Goal: Task Accomplishment & Management: Complete application form

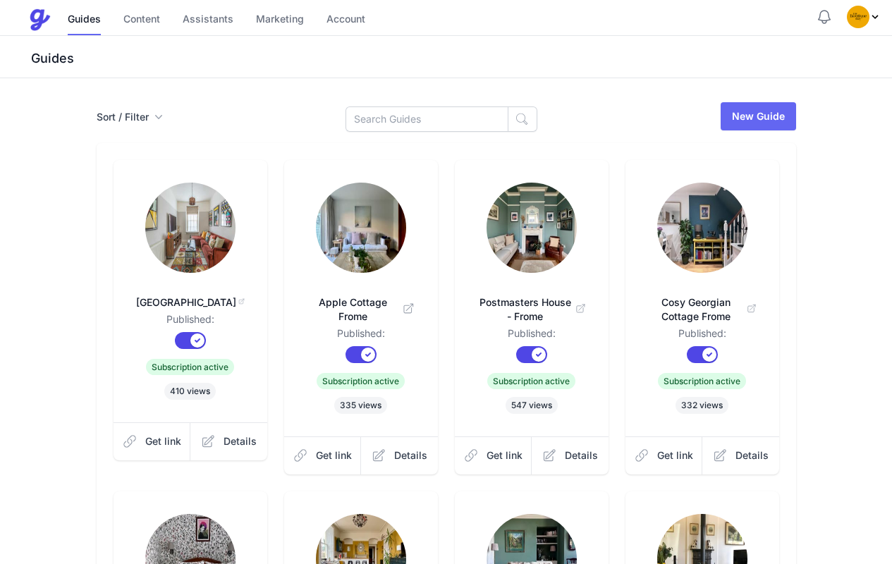
click at [770, 121] on link "New Guide" at bounding box center [757, 116] width 75 height 28
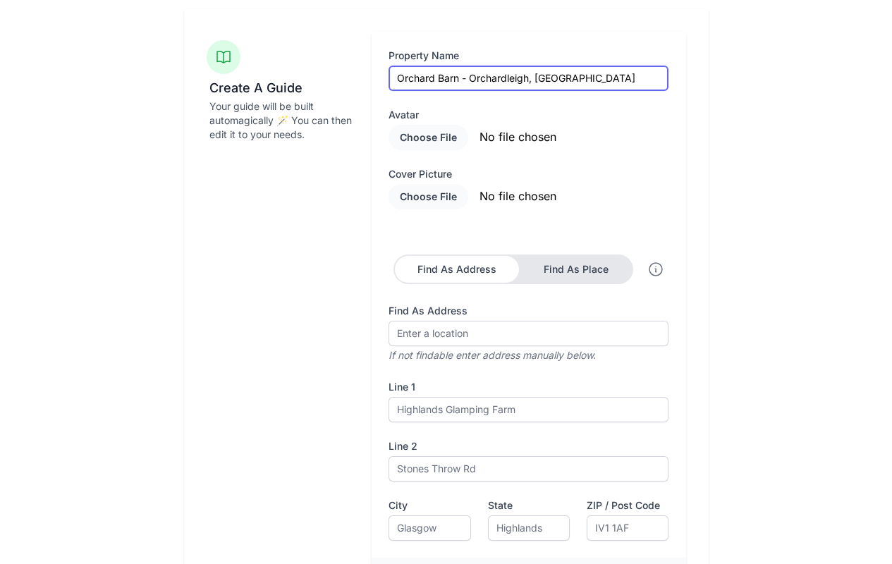
scroll to position [94, 0]
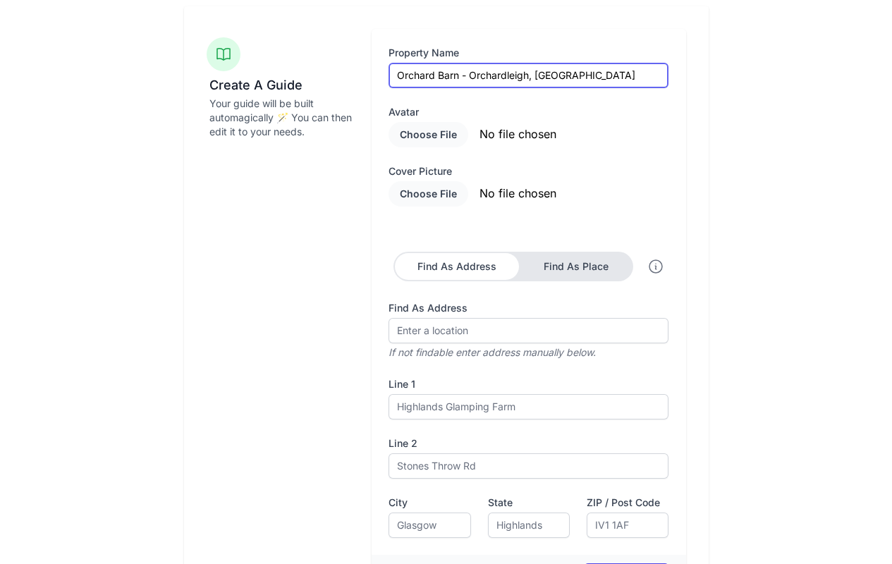
type input "Orchard Barn - Orchardleigh, [GEOGRAPHIC_DATA]"
click at [489, 380] on label "Line 1" at bounding box center [528, 384] width 280 height 14
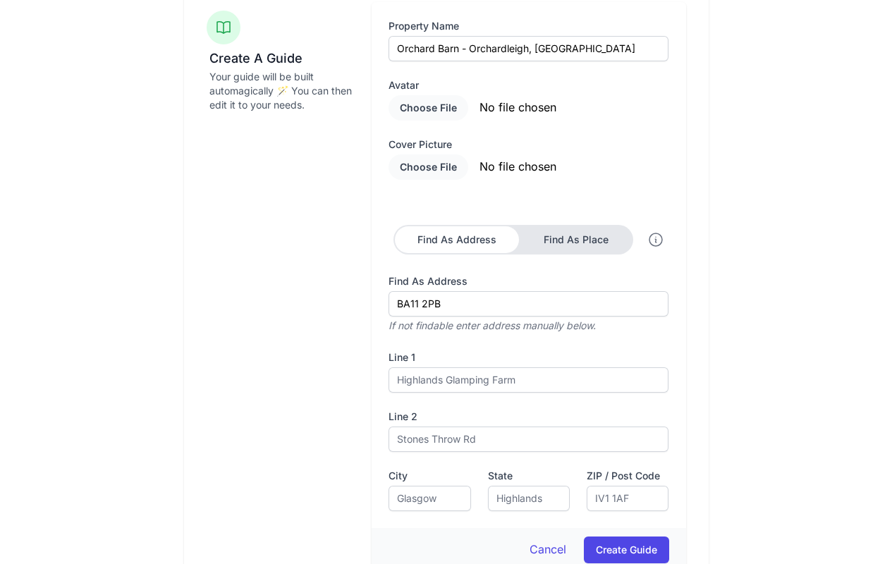
scroll to position [157, 0]
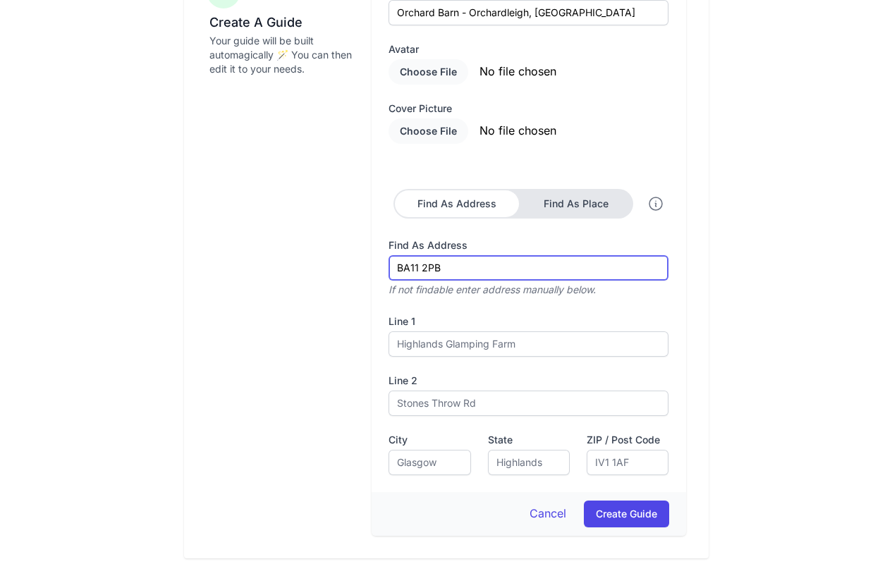
drag, startPoint x: 449, startPoint y: 268, endPoint x: 393, endPoint y: 266, distance: 55.7
click at [391, 266] on input "BA11 2PB" at bounding box center [528, 267] width 280 height 25
type input "BA112PB"
click at [625, 514] on button "Create Guide" at bounding box center [626, 514] width 85 height 27
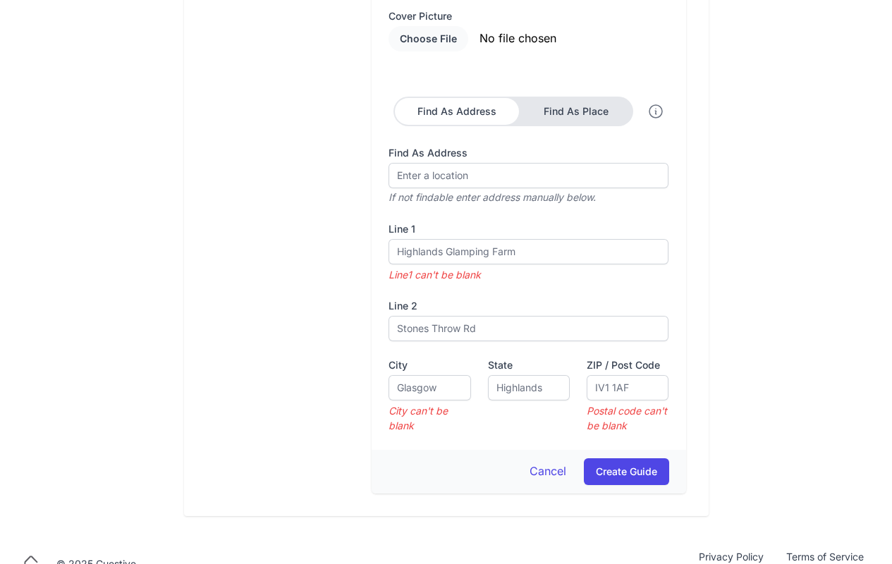
scroll to position [412, 0]
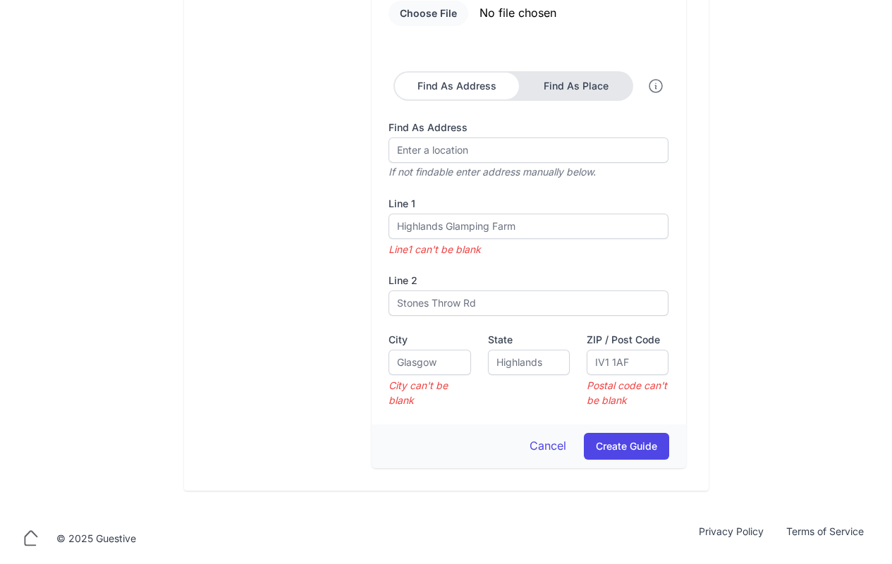
click at [451, 158] on icon "If not findable enter address manually below." at bounding box center [491, 167] width 207 height 20
type input "BA11 2PB"
click at [525, 197] on label "Line 1" at bounding box center [528, 204] width 280 height 14
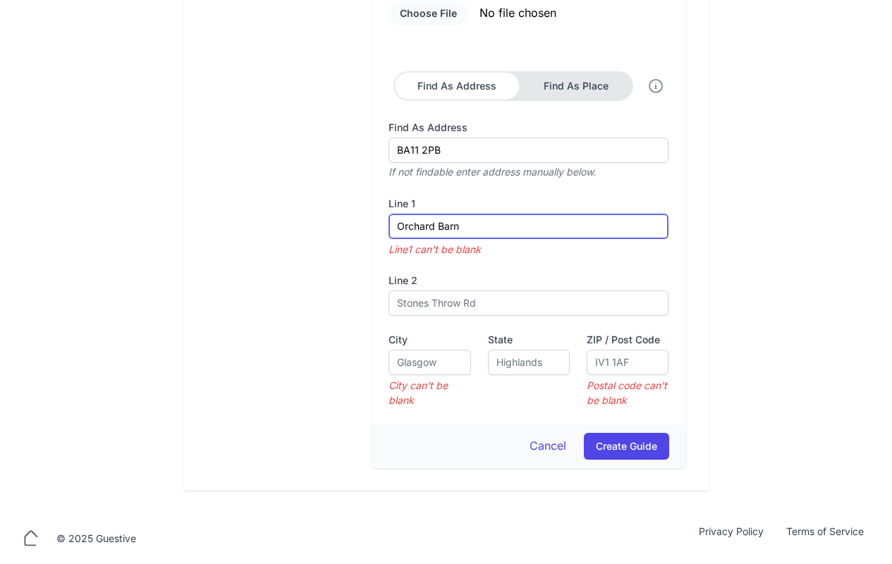
type input "Orchard Barn"
click at [521, 281] on label "Line 2" at bounding box center [528, 281] width 280 height 14
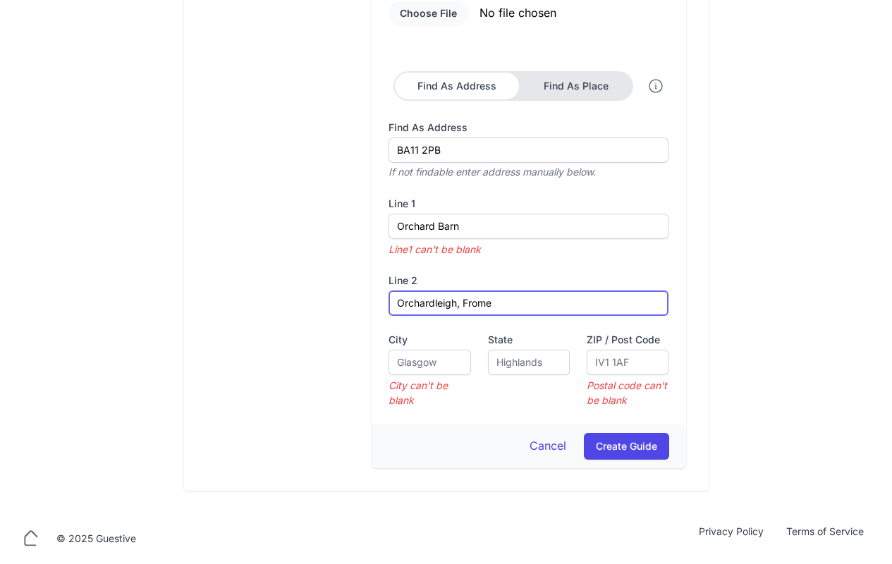
type input "Orchardleigh, Frome"
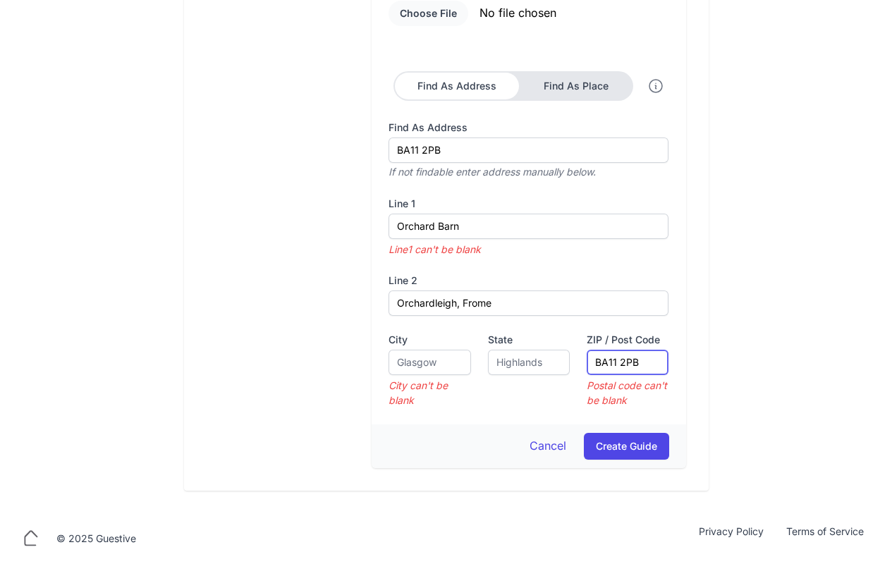
type input "BA11 2PB"
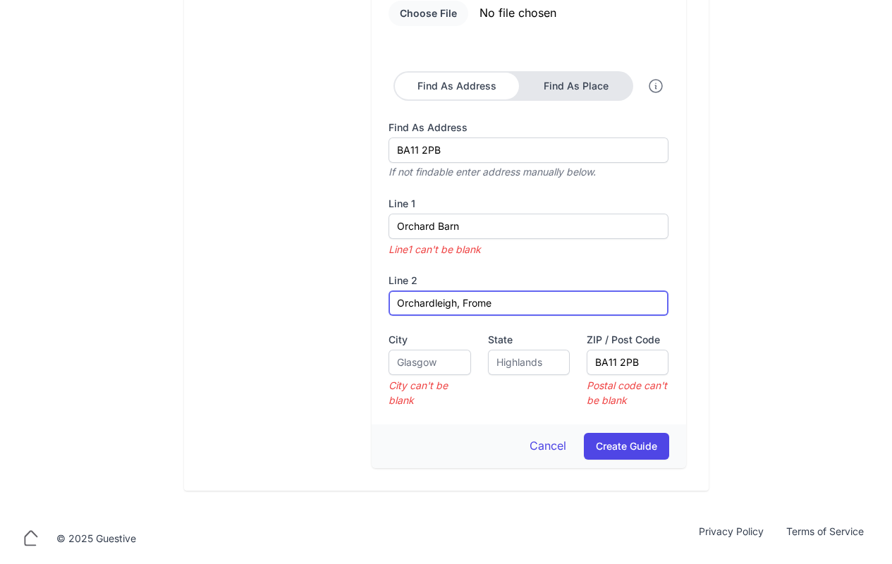
click at [539, 293] on input "Orchardleigh, Frome" at bounding box center [528, 302] width 280 height 25
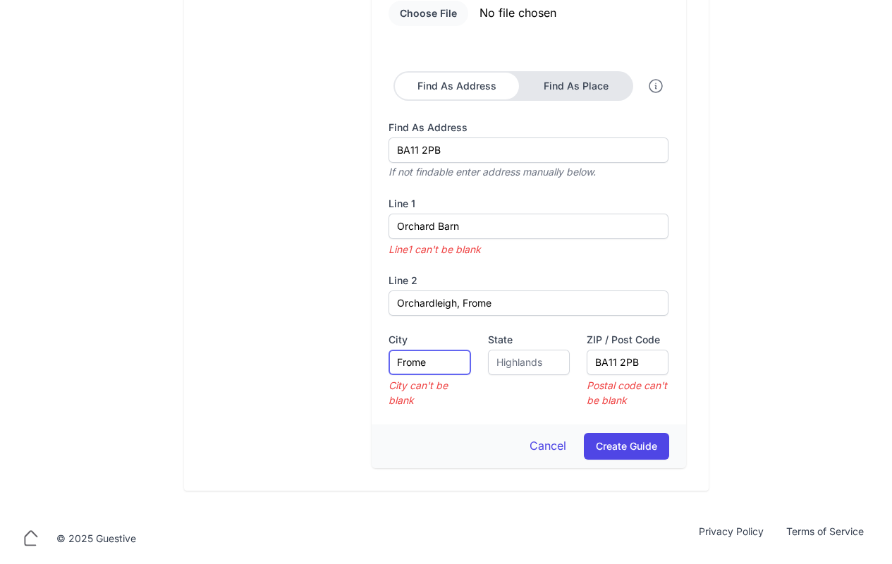
type input "Frome"
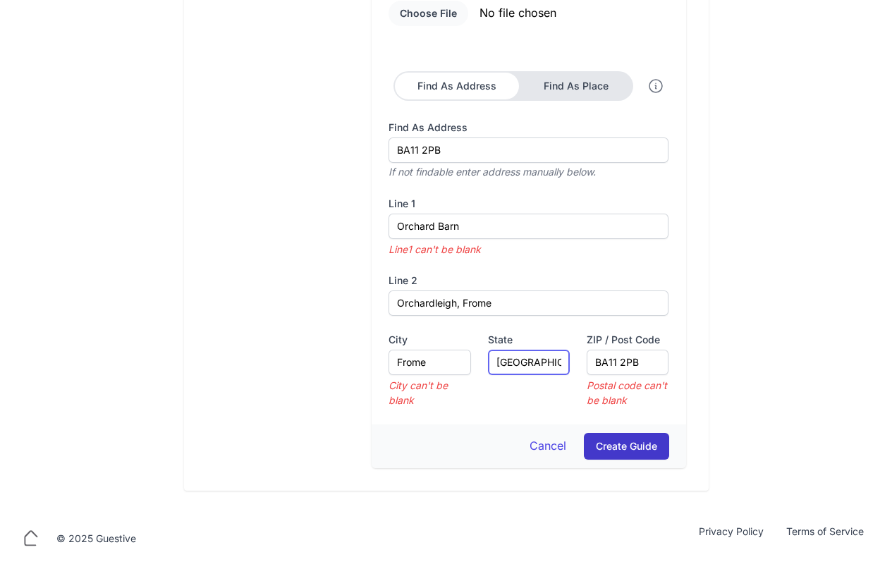
type input "Somerset"
click at [606, 443] on button "Create Guide" at bounding box center [626, 446] width 85 height 27
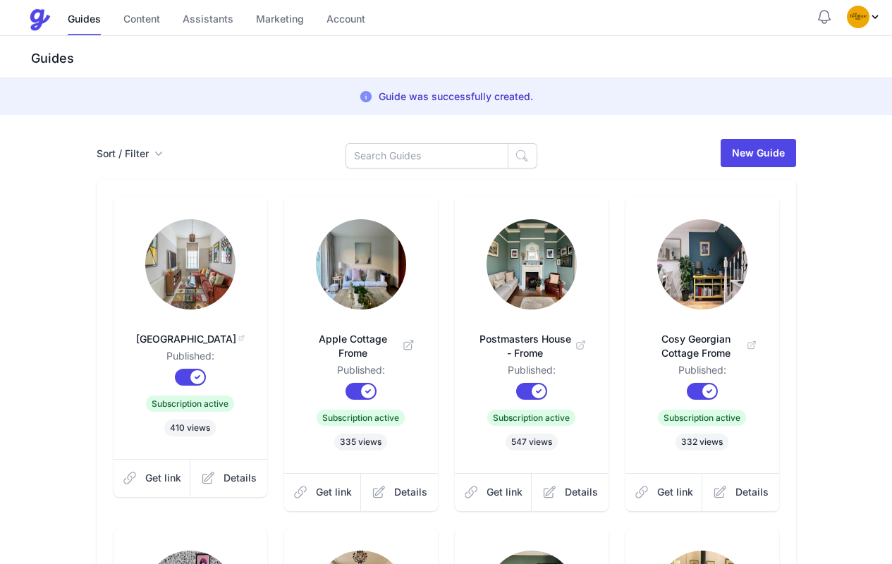
scroll to position [412, 0]
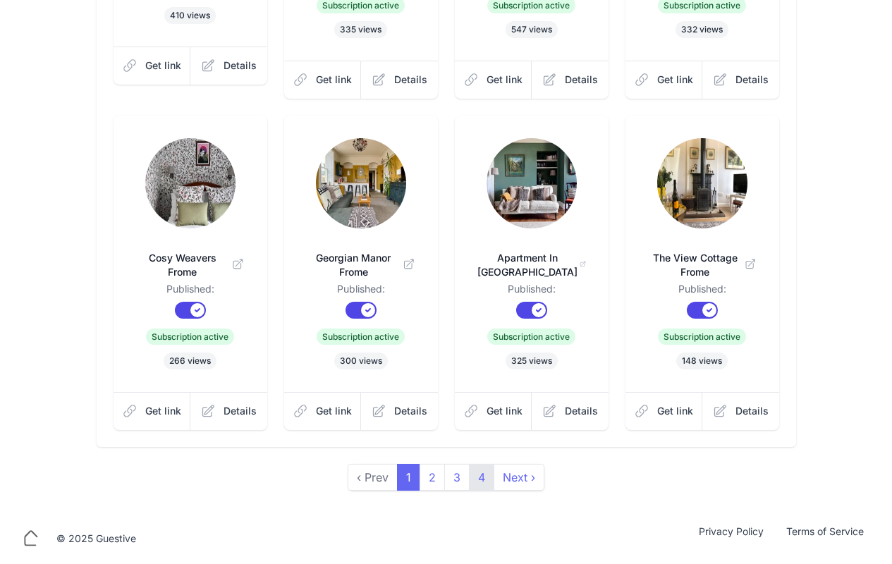
click at [480, 481] on link "4" at bounding box center [481, 477] width 25 height 27
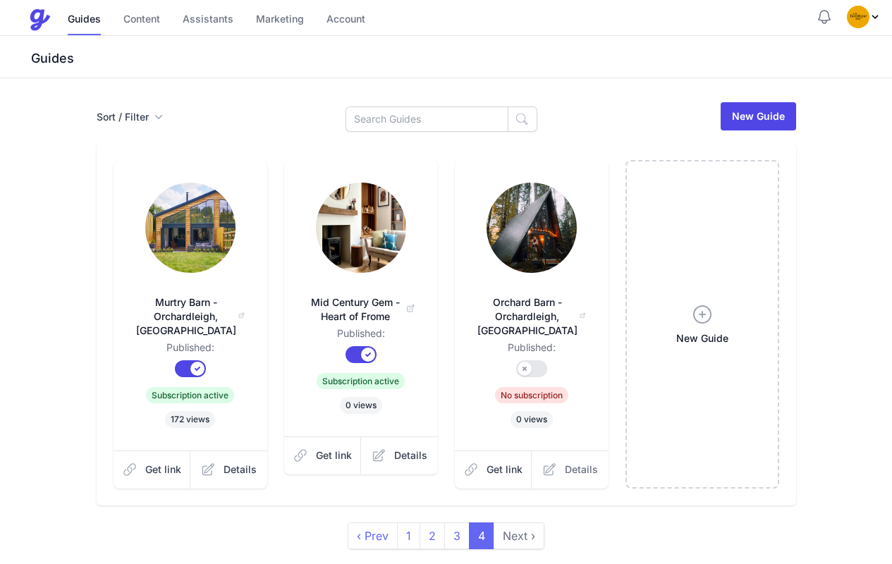
click at [583, 462] on span "Details" at bounding box center [581, 469] width 33 height 14
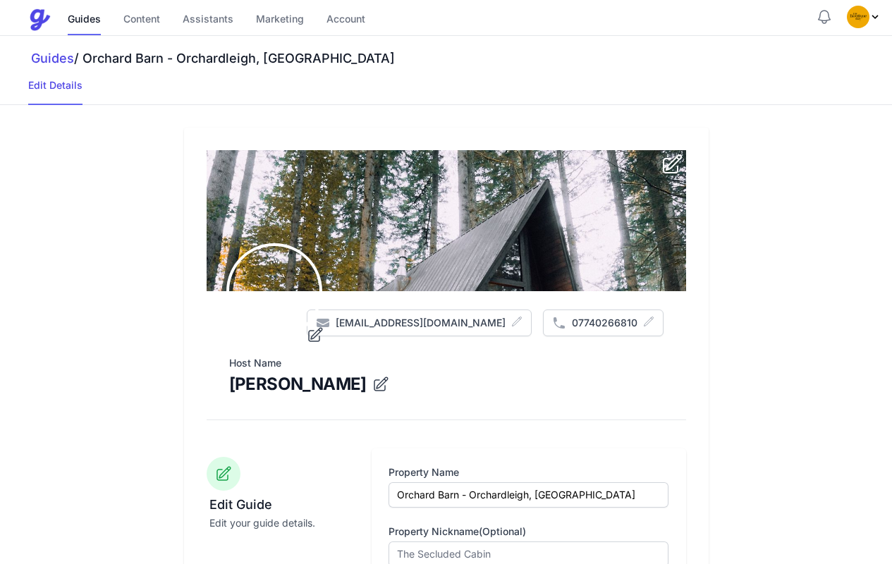
click at [276, 288] on img at bounding box center [274, 291] width 90 height 90
click at [317, 341] on icon at bounding box center [315, 334] width 17 height 17
click at [0, 0] on input "file" at bounding box center [0, 0] width 0 height 0
click at [310, 338] on icon at bounding box center [315, 334] width 17 height 17
click at [0, 0] on input "file" at bounding box center [0, 0] width 0 height 0
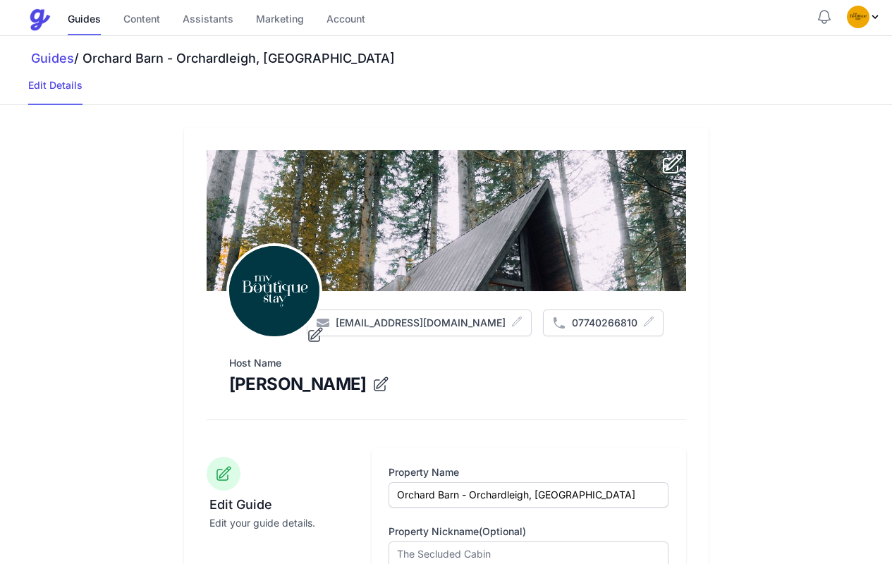
click at [667, 164] on icon "submit" at bounding box center [672, 164] width 23 height 23
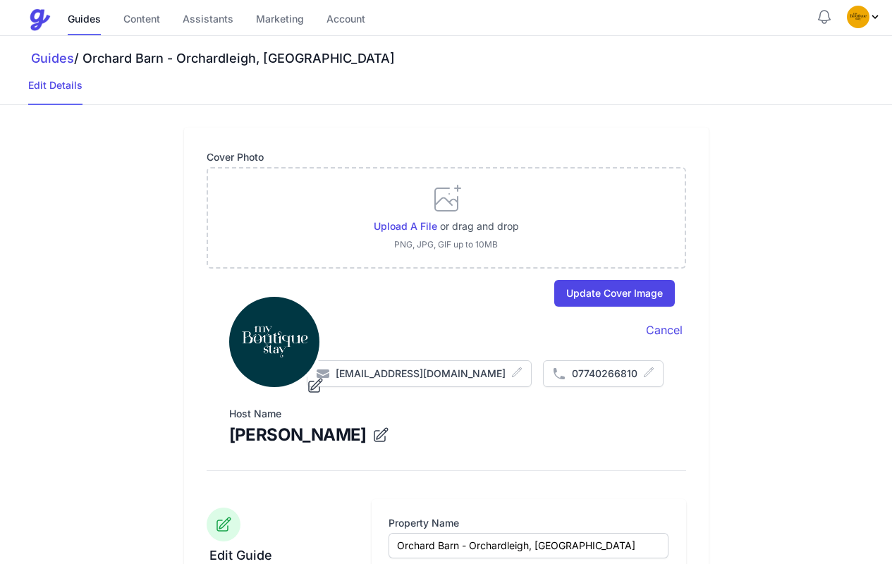
click at [386, 209] on div "Upload a file or drag and drop PNG, JPG, GIF up to 10MB" at bounding box center [446, 217] width 145 height 68
click at [391, 223] on span "Upload a file" at bounding box center [405, 226] width 63 height 12
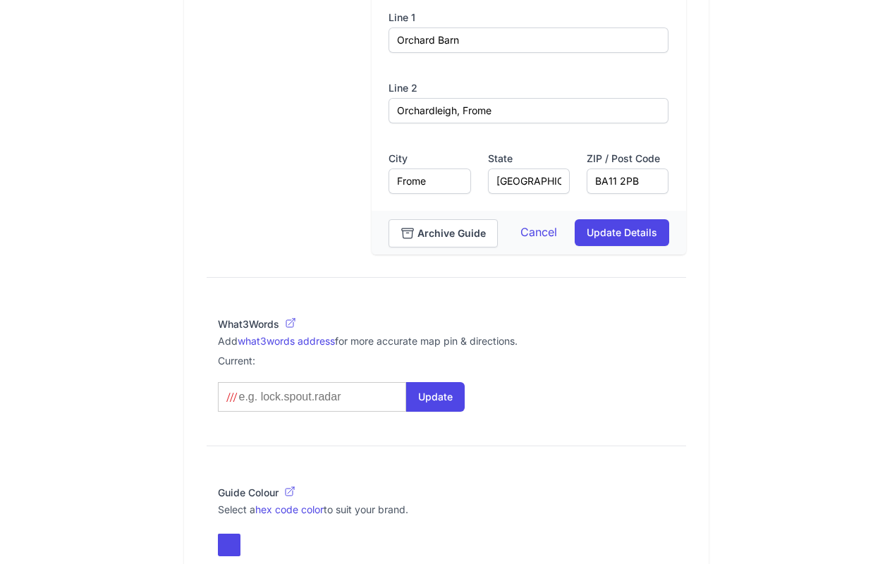
scroll to position [804, 0]
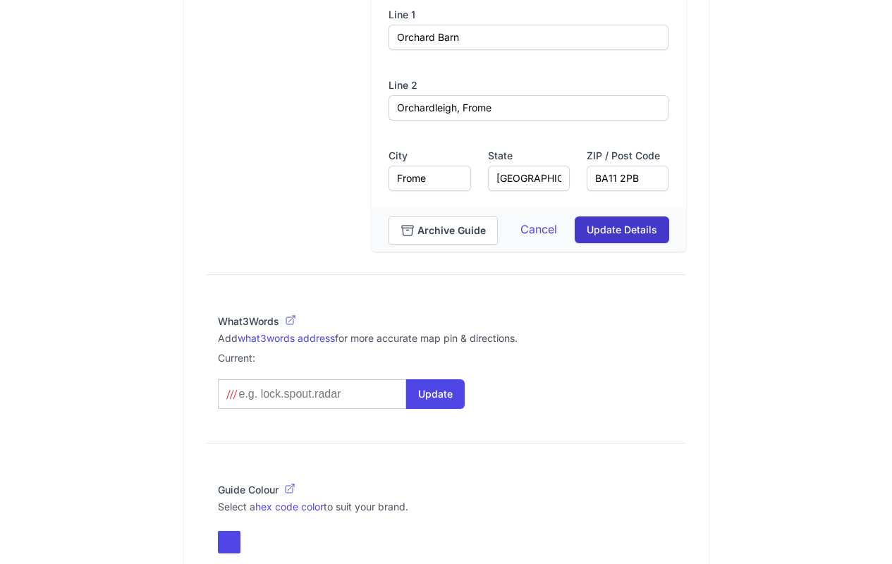
click at [638, 234] on button "Update Details" at bounding box center [622, 229] width 94 height 27
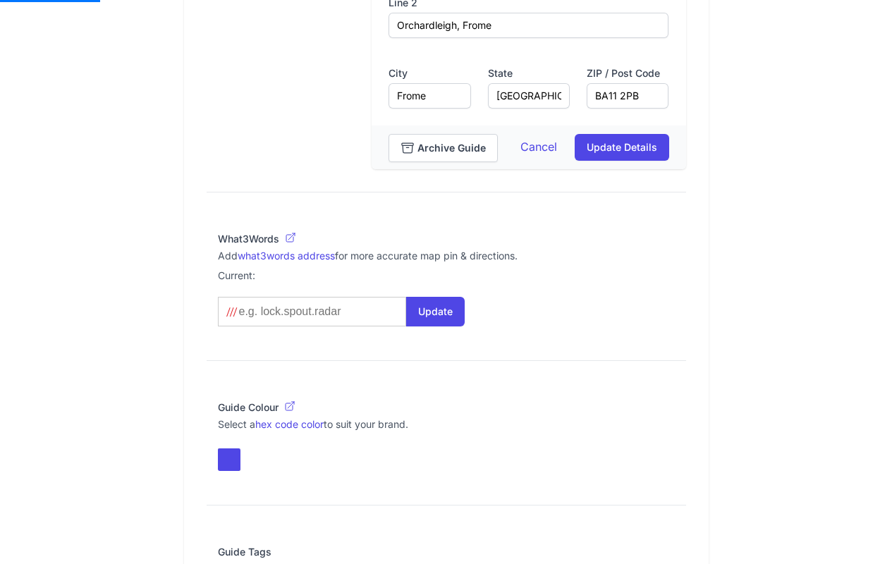
scroll to position [991, 0]
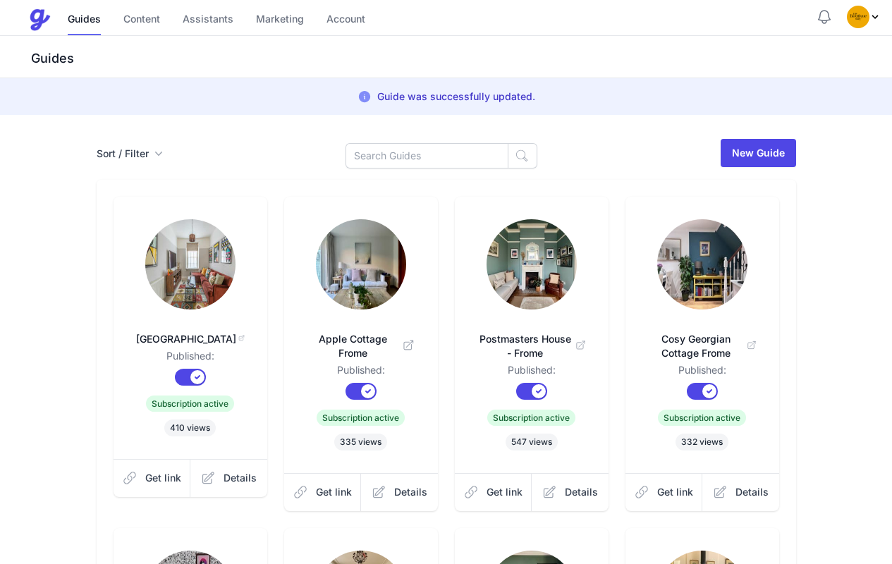
scroll to position [412, 0]
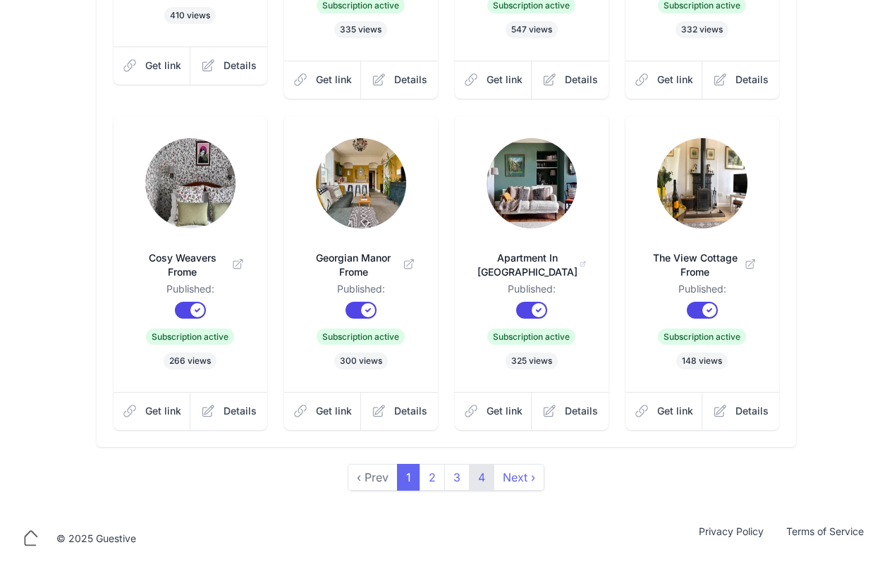
click at [477, 477] on link "4" at bounding box center [481, 477] width 25 height 27
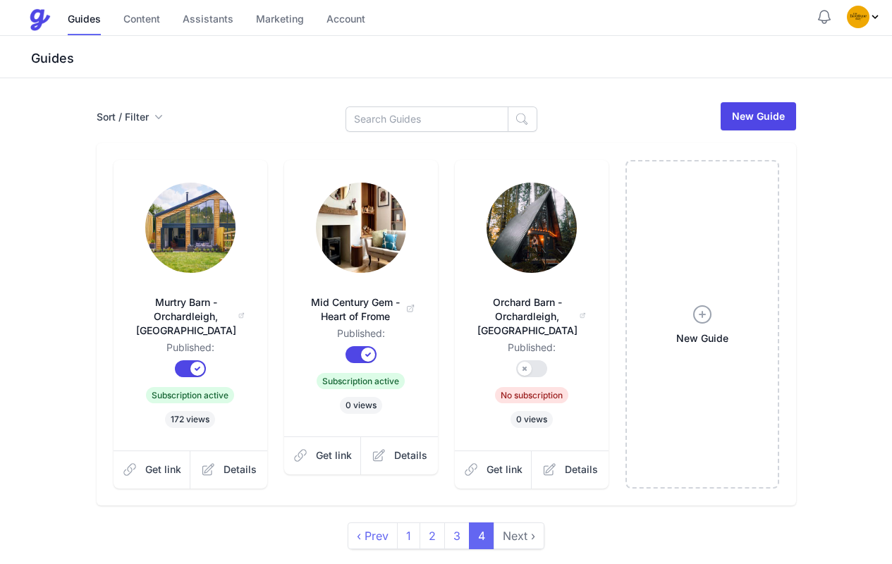
click at [348, 271] on link at bounding box center [361, 229] width 109 height 93
click at [187, 280] on link "Murtry Barn - Orchardleigh, [GEOGRAPHIC_DATA]" at bounding box center [190, 309] width 109 height 62
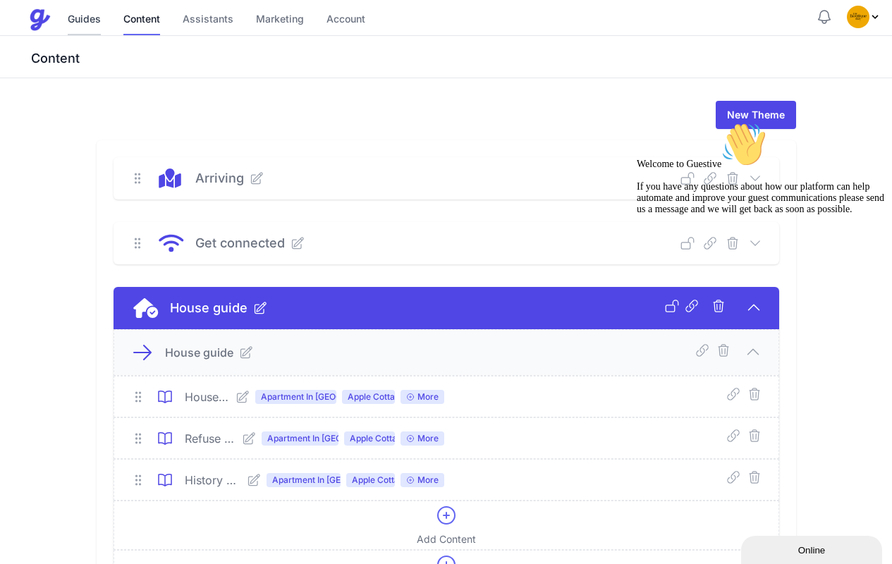
click at [87, 19] on link "Guides" at bounding box center [84, 20] width 33 height 30
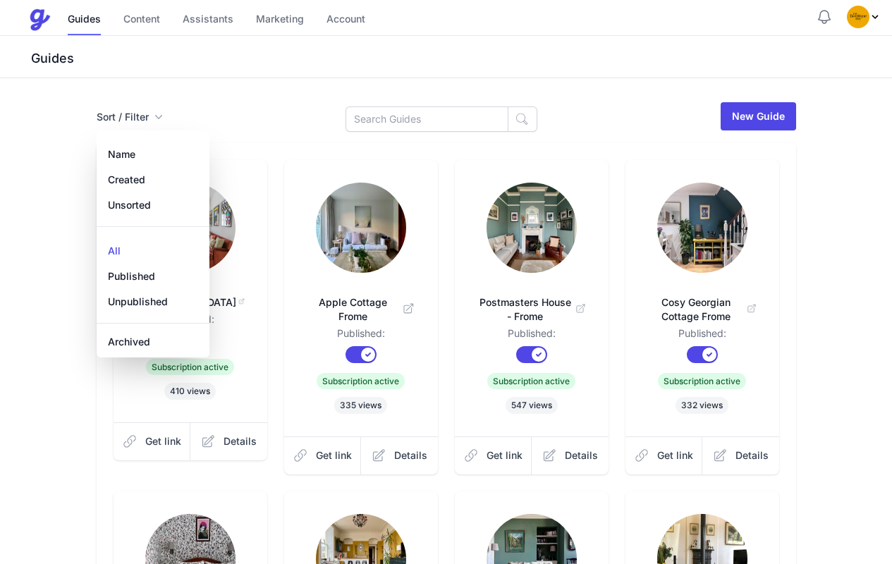
scroll to position [376, 0]
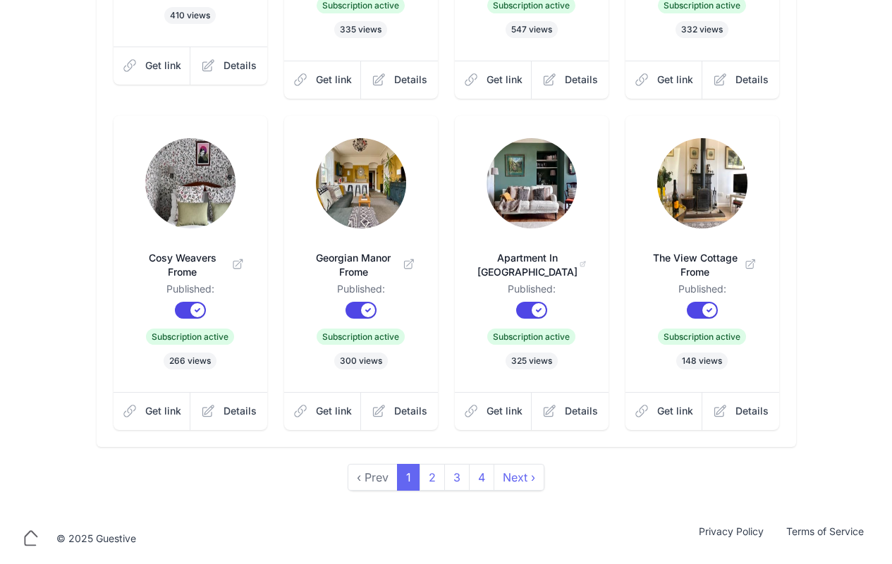
click at [480, 493] on div "Sort / Filter Sort Name Created Unsorted All Published Unpublished Archived New…" at bounding box center [446, 108] width 892 height 811
click at [485, 483] on link "4" at bounding box center [481, 477] width 25 height 27
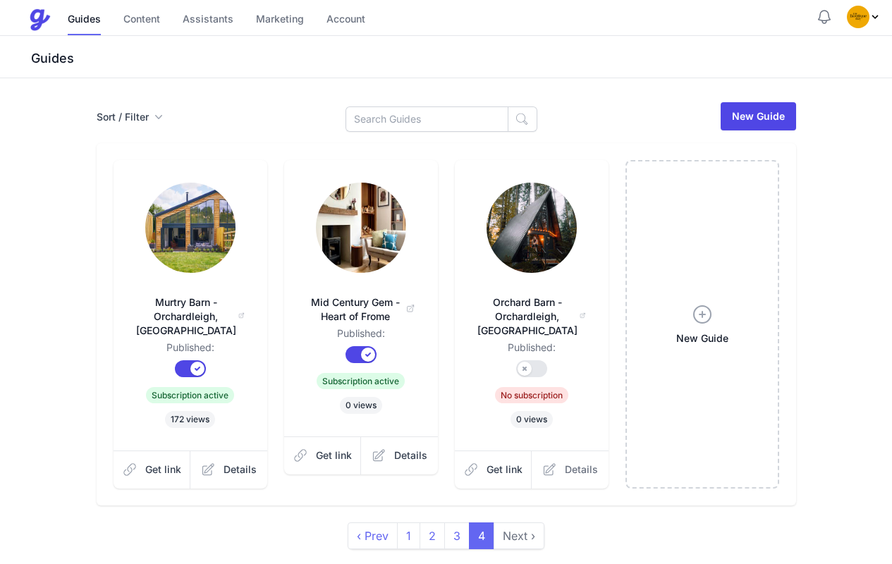
click at [576, 450] on link "Details" at bounding box center [570, 469] width 77 height 38
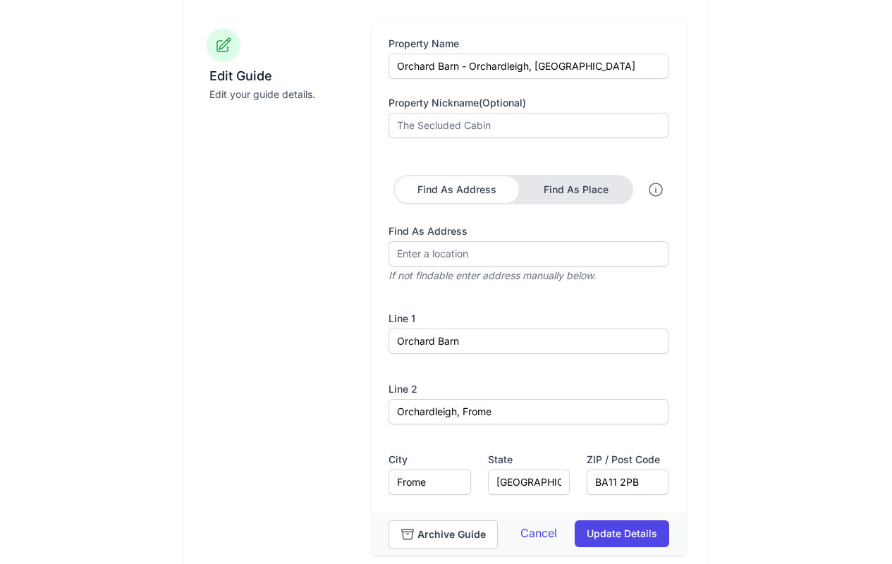
scroll to position [723, 0]
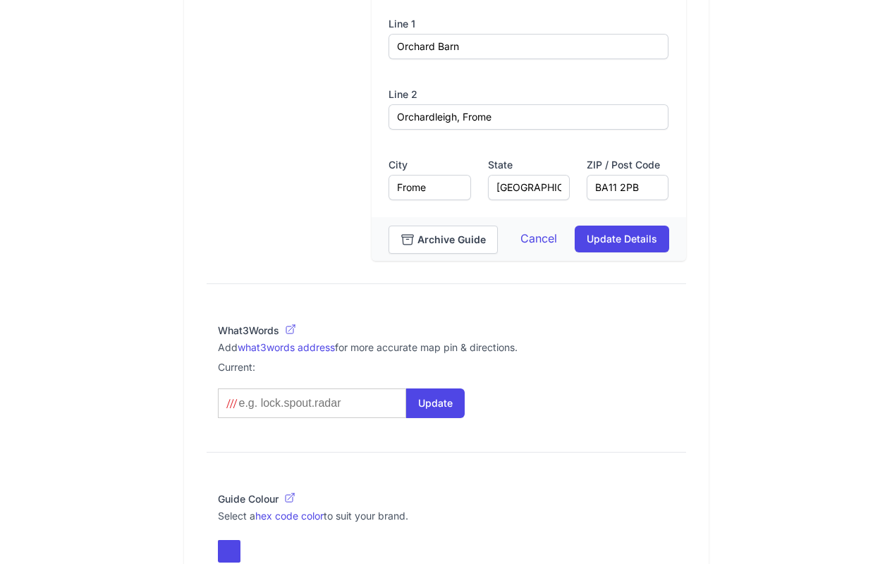
click at [293, 410] on input at bounding box center [310, 403] width 144 height 14
paste input "plants.march.once"
type input "plants.march.once"
click at [427, 415] on button "Update" at bounding box center [435, 403] width 59 height 30
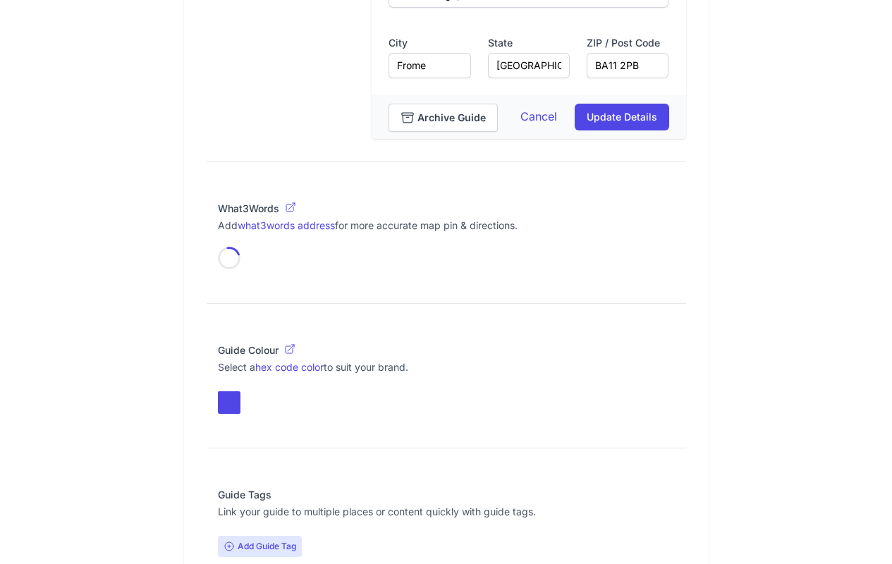
scroll to position [921, 0]
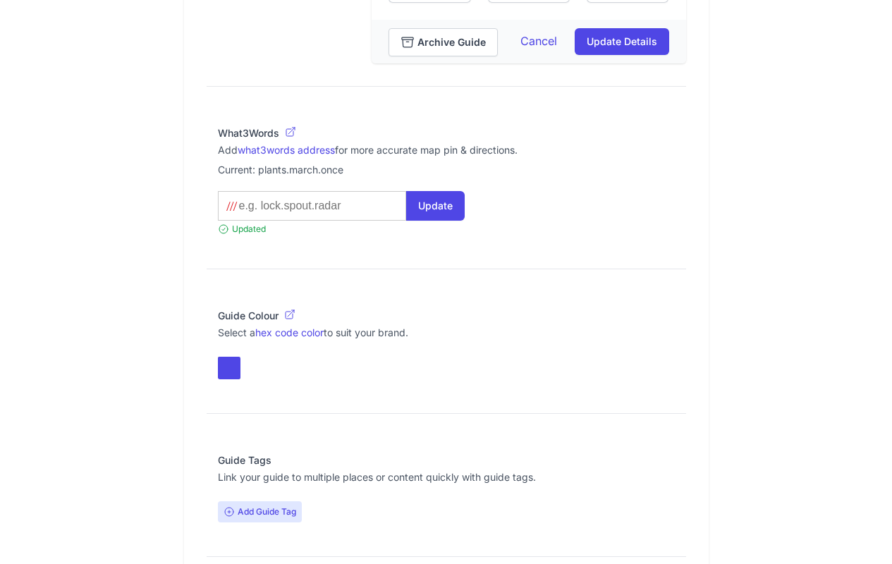
click at [226, 379] on button "toggle color picker dialog" at bounding box center [229, 368] width 23 height 23
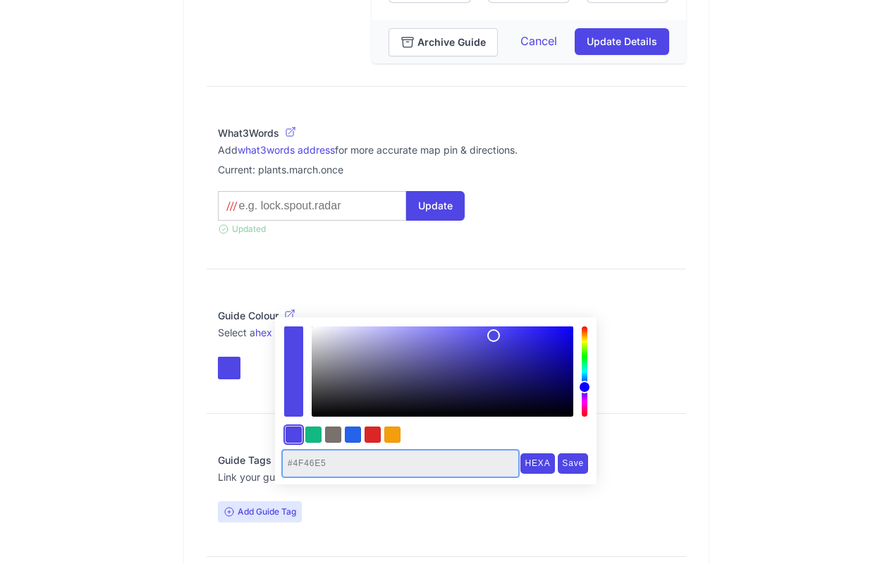
click at [355, 464] on input "#4F46E5" at bounding box center [400, 463] width 234 height 25
click at [302, 213] on input at bounding box center [310, 206] width 144 height 14
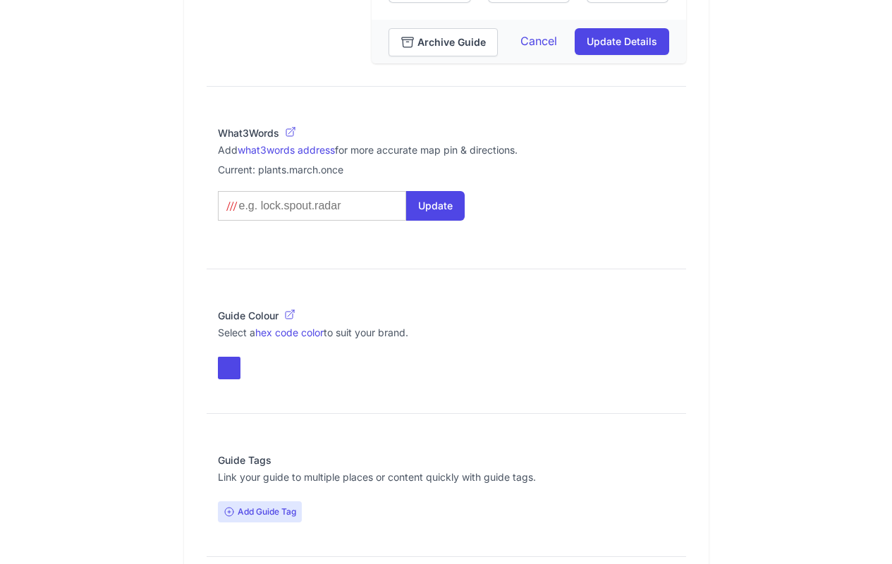
click at [221, 379] on button "toggle color picker dialog" at bounding box center [229, 368] width 23 height 23
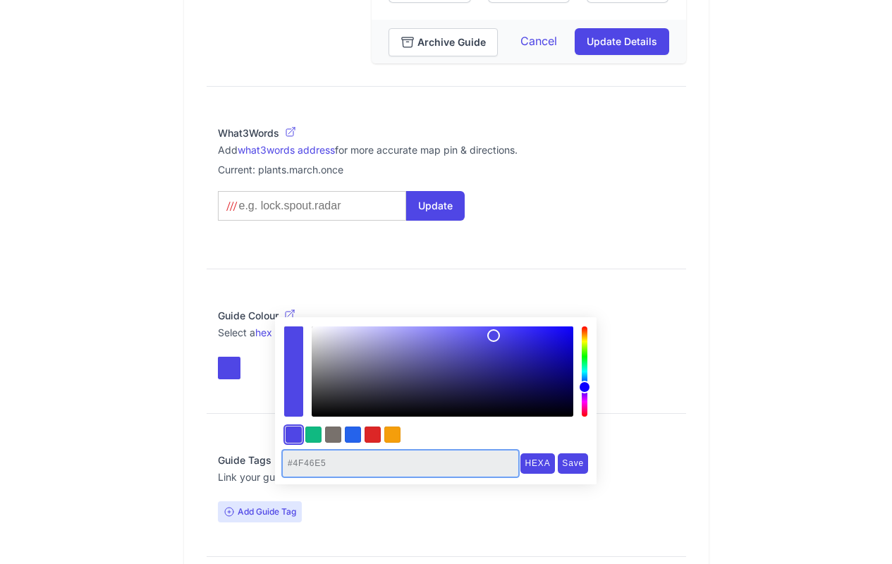
click at [365, 459] on input "#4F46E5" at bounding box center [400, 463] width 234 height 25
drag, startPoint x: 350, startPoint y: 462, endPoint x: 223, endPoint y: 461, distance: 127.6
paste input "043541"
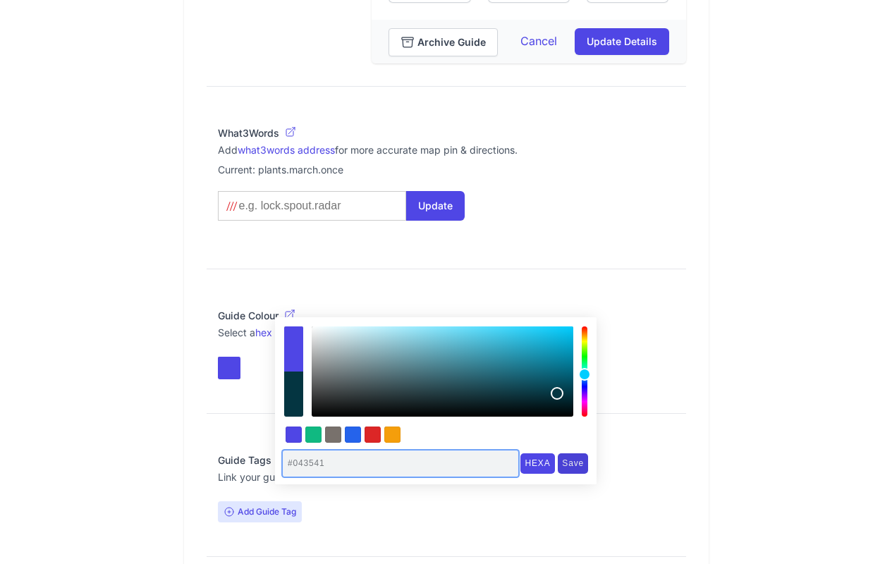
type input "#043541"
click at [573, 470] on input "Save" at bounding box center [573, 463] width 30 height 20
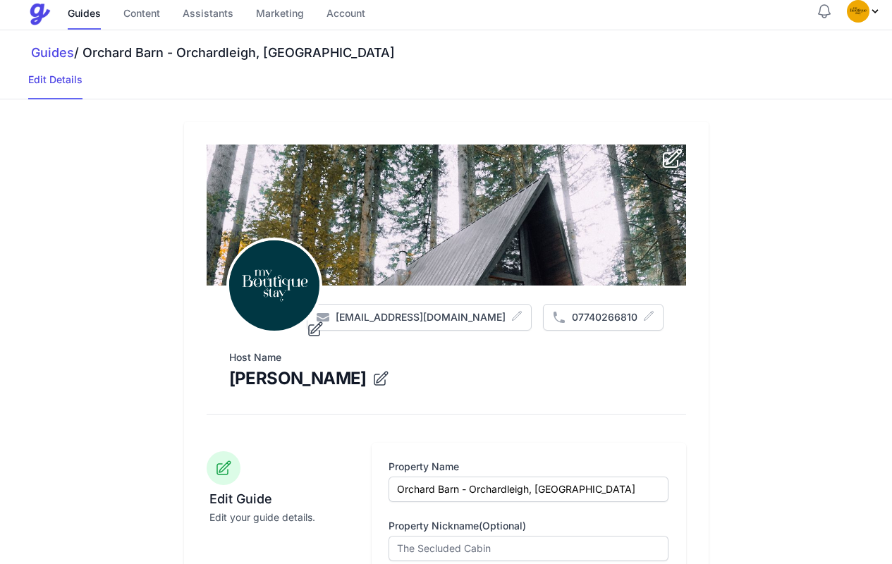
scroll to position [0, 0]
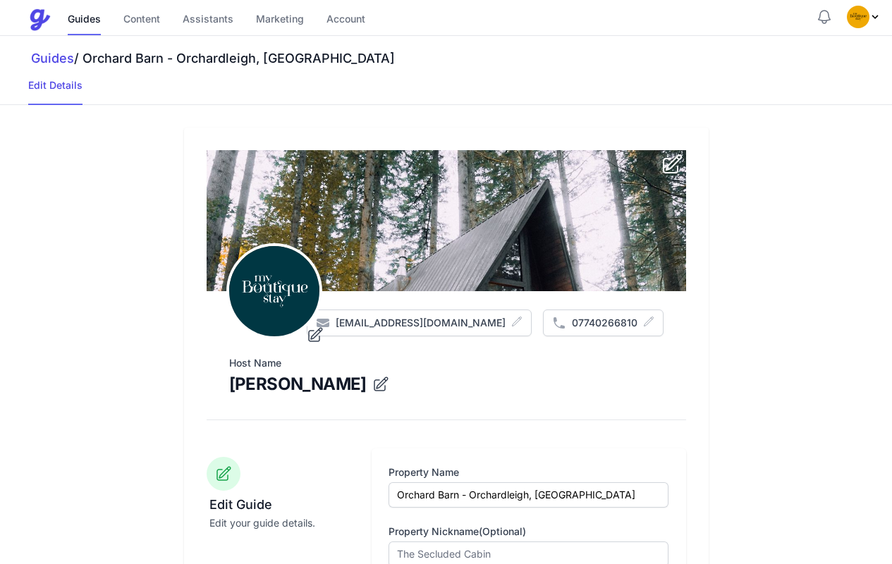
click at [665, 171] on icon "submit" at bounding box center [672, 164] width 23 height 23
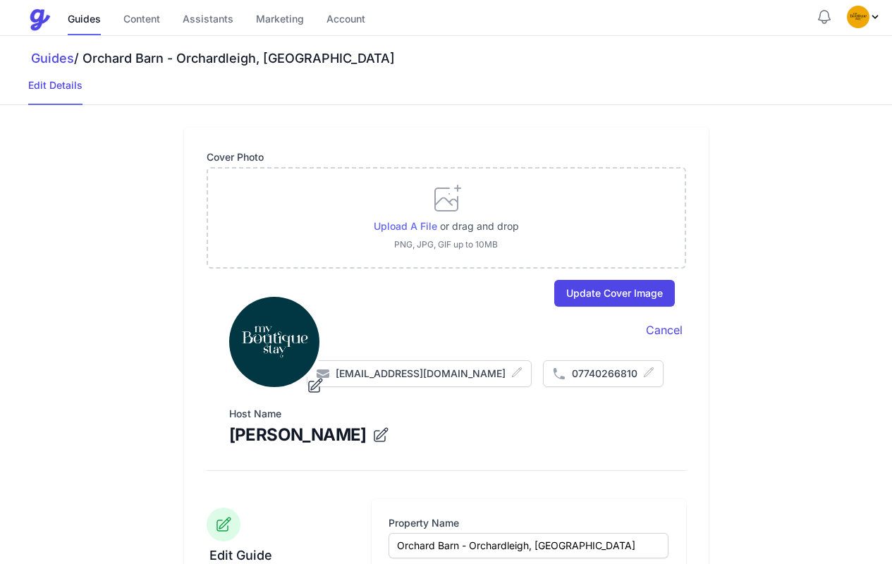
click at [411, 230] on span "Upload a file" at bounding box center [405, 226] width 63 height 12
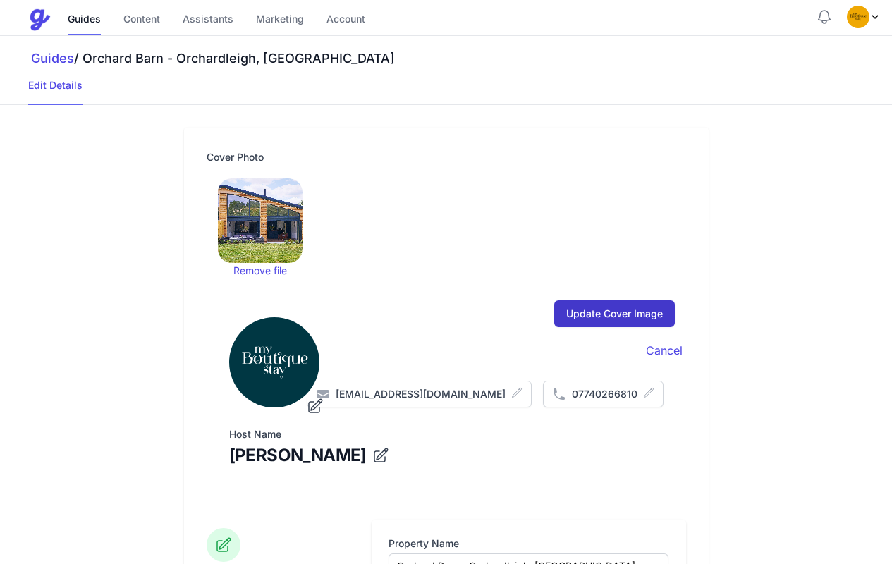
click at [612, 317] on input "Update Cover Image" at bounding box center [614, 313] width 121 height 27
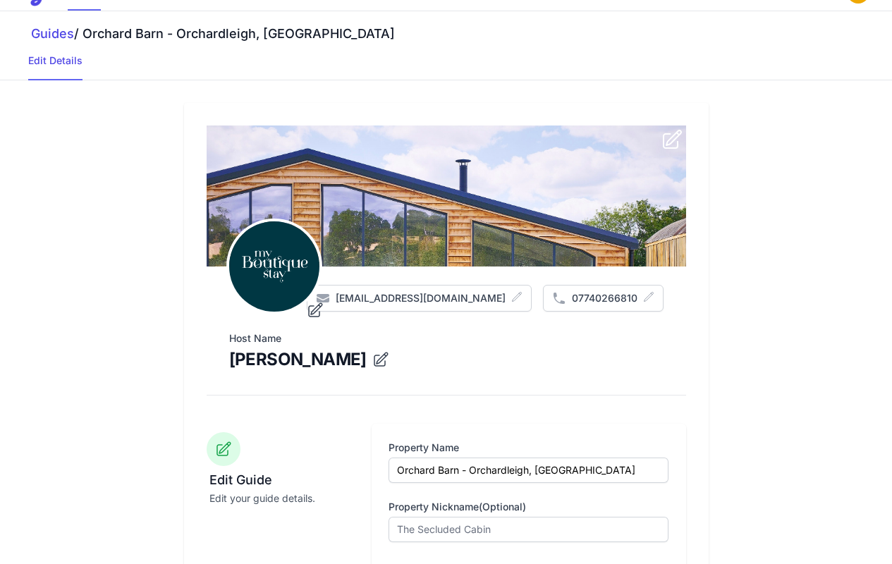
scroll to position [130, 0]
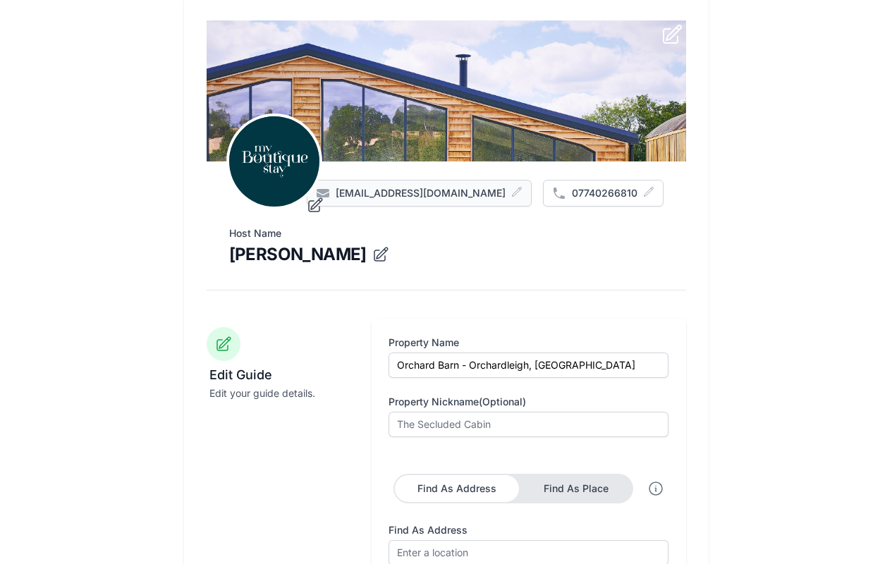
click at [386, 189] on span "gemma@myboutiquestay.co.uk" at bounding box center [421, 193] width 170 height 14
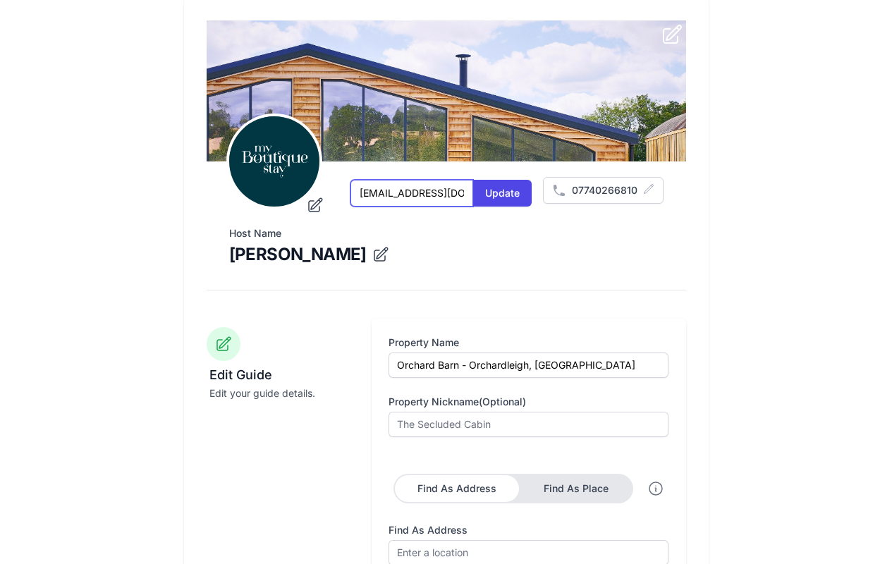
drag, startPoint x: 393, startPoint y: 192, endPoint x: 332, endPoint y: 191, distance: 60.6
click at [332, 191] on div "Host Name Gemma Chandley gemma@myboutiquestay.co.uk Update 07740266810" at bounding box center [446, 162] width 434 height 93
type input "info@myboutiquestay.co.uk"
click at [643, 192] on icon "submit" at bounding box center [648, 188] width 11 height 11
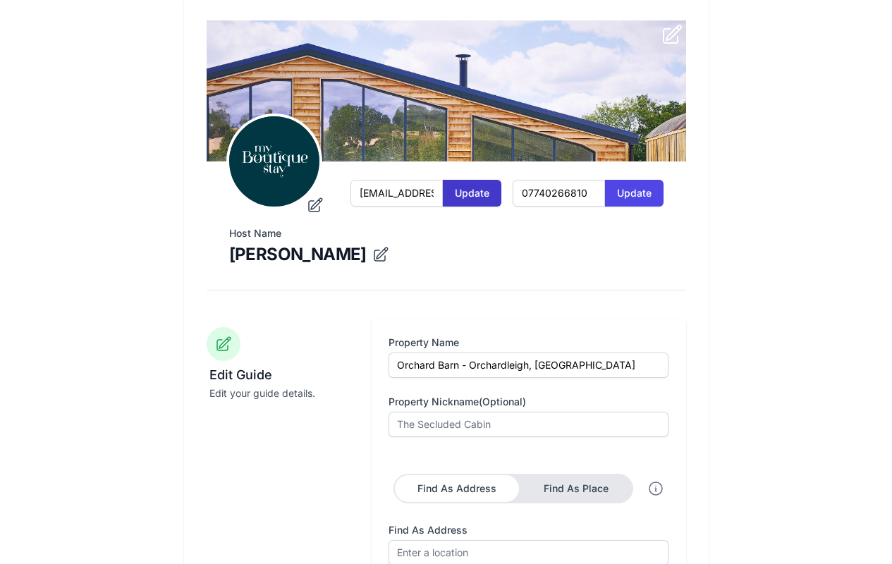
click at [479, 185] on button "Update" at bounding box center [472, 193] width 59 height 27
click at [636, 197] on button "Update" at bounding box center [634, 193] width 59 height 27
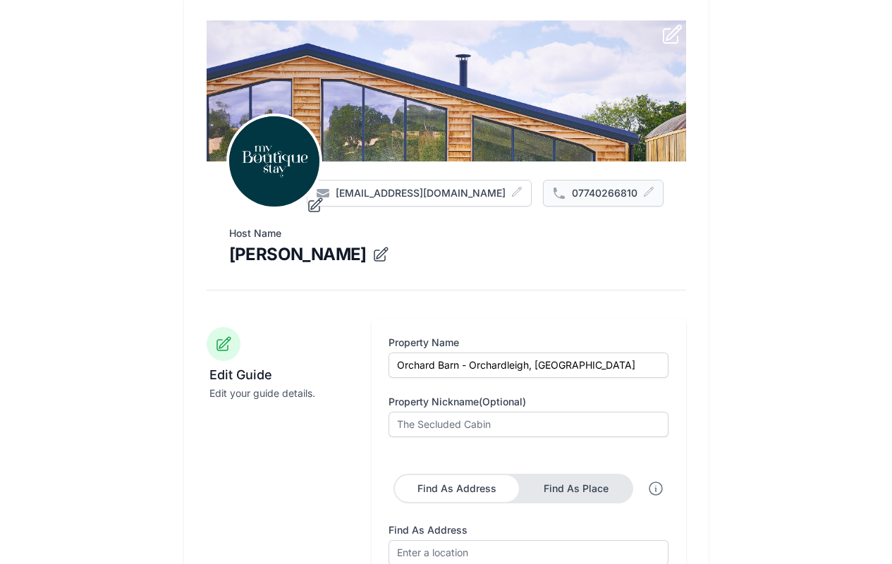
click at [651, 190] on icon "submit" at bounding box center [648, 191] width 9 height 9
click at [587, 190] on input "07740266810" at bounding box center [596, 193] width 18 height 27
click at [587, 190] on input "01373465563" at bounding box center [596, 193] width 18 height 27
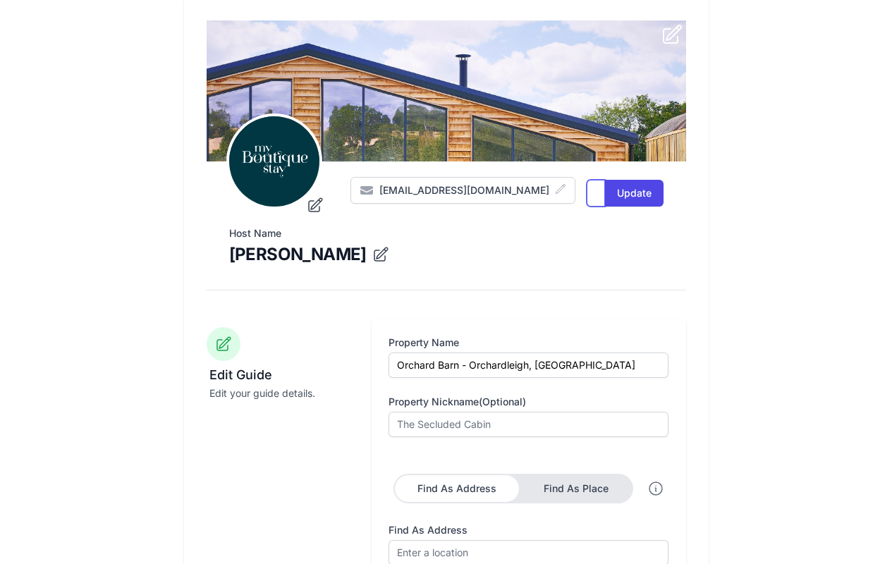
click at [596, 192] on input "01373485563" at bounding box center [596, 193] width 18 height 27
click at [592, 193] on input "01373485563" at bounding box center [596, 193] width 18 height 27
type input "01373485583"
click at [610, 200] on button "Update" at bounding box center [634, 193] width 59 height 27
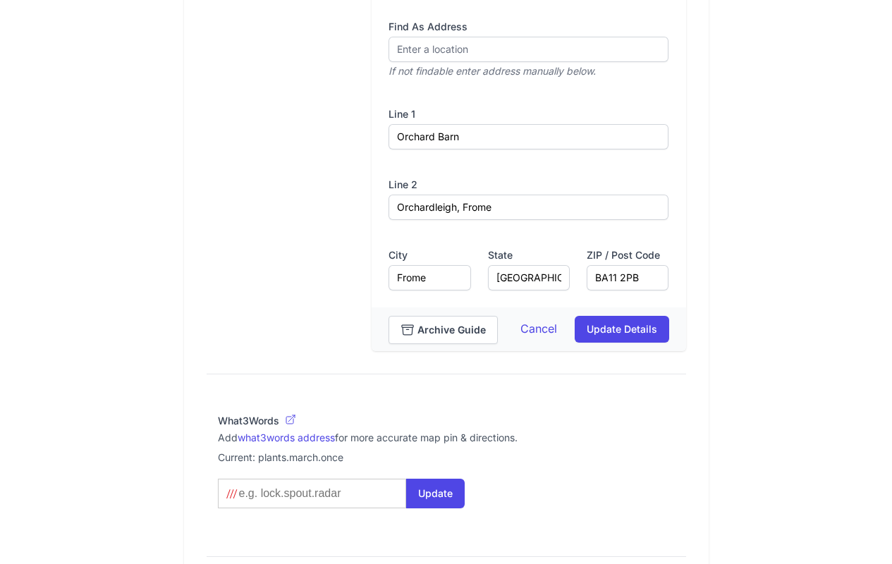
scroll to position [0, 0]
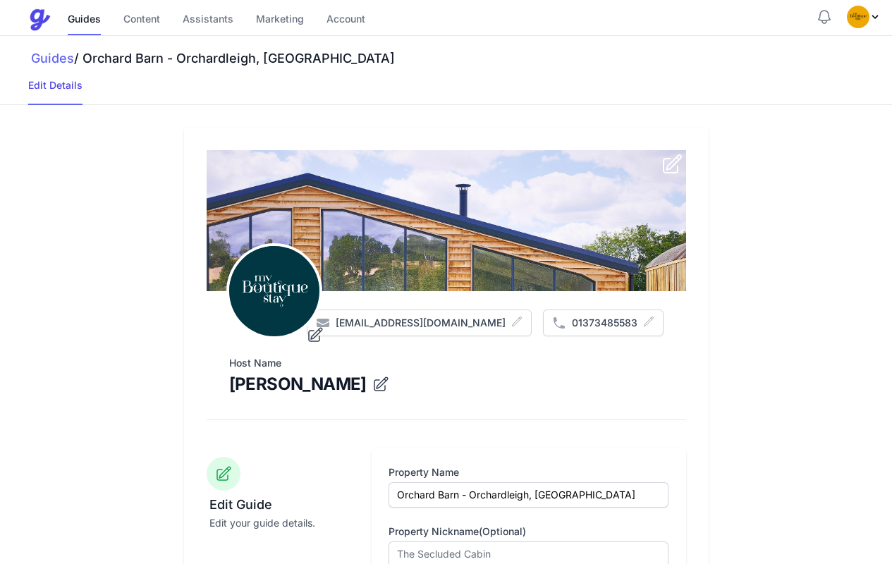
click at [61, 61] on link "Guides" at bounding box center [52, 58] width 43 height 15
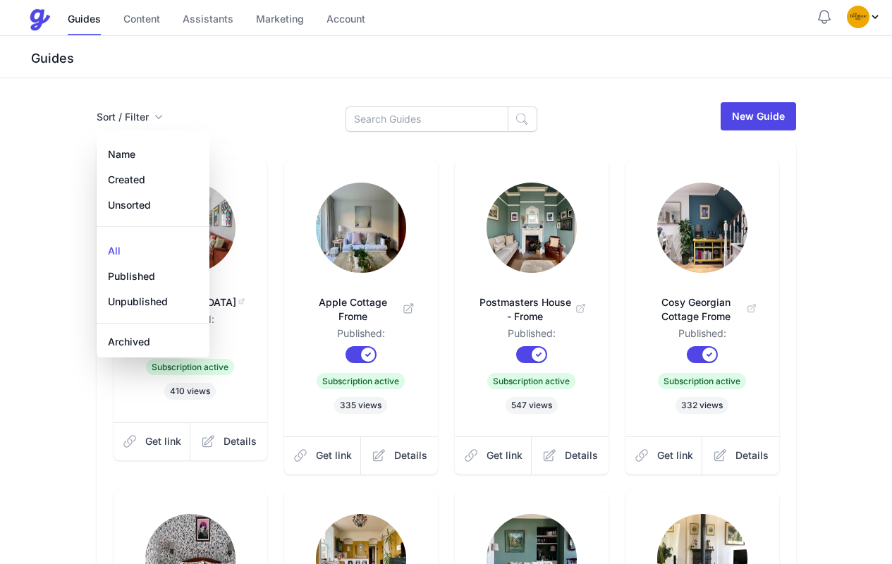
scroll to position [376, 0]
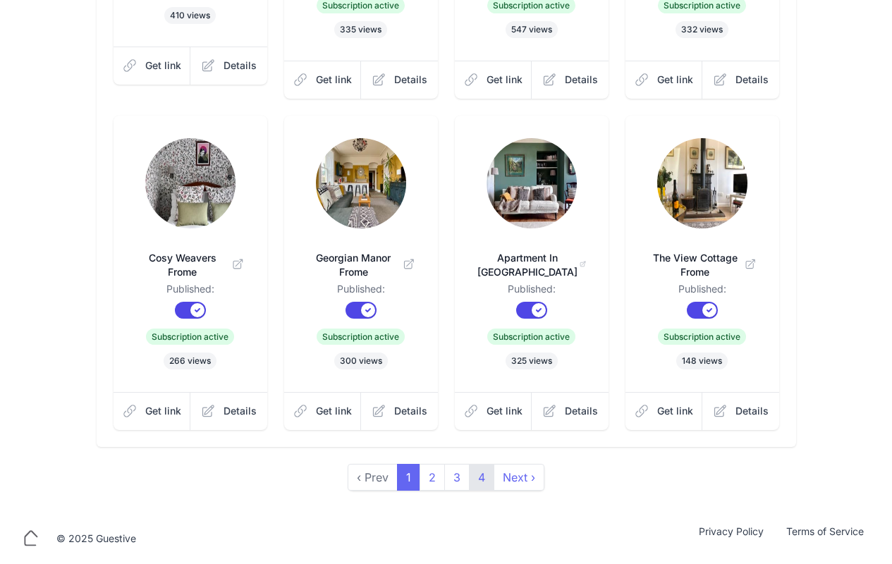
click at [474, 483] on link "4" at bounding box center [481, 477] width 25 height 27
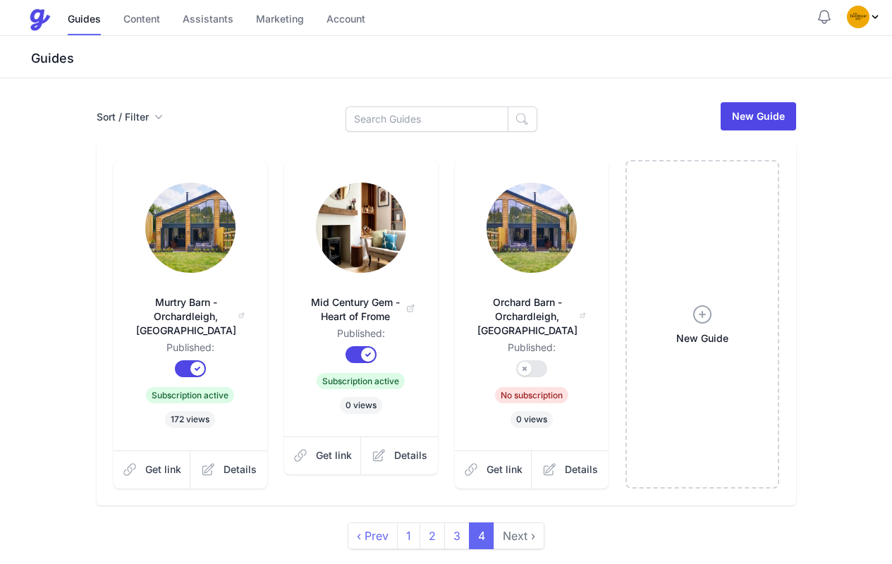
click at [518, 360] on button "Published?" at bounding box center [531, 368] width 31 height 17
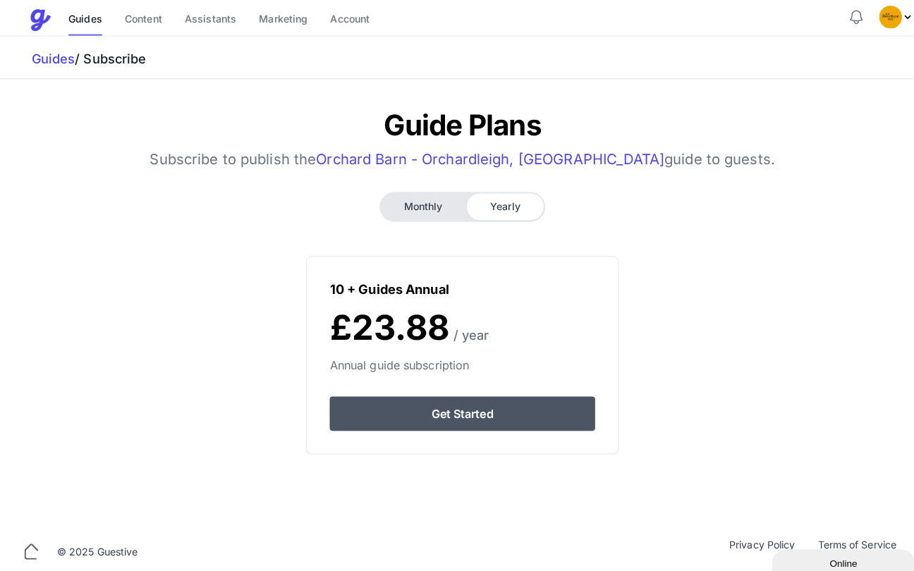
click at [475, 413] on link "Get Started" at bounding box center [457, 409] width 262 height 34
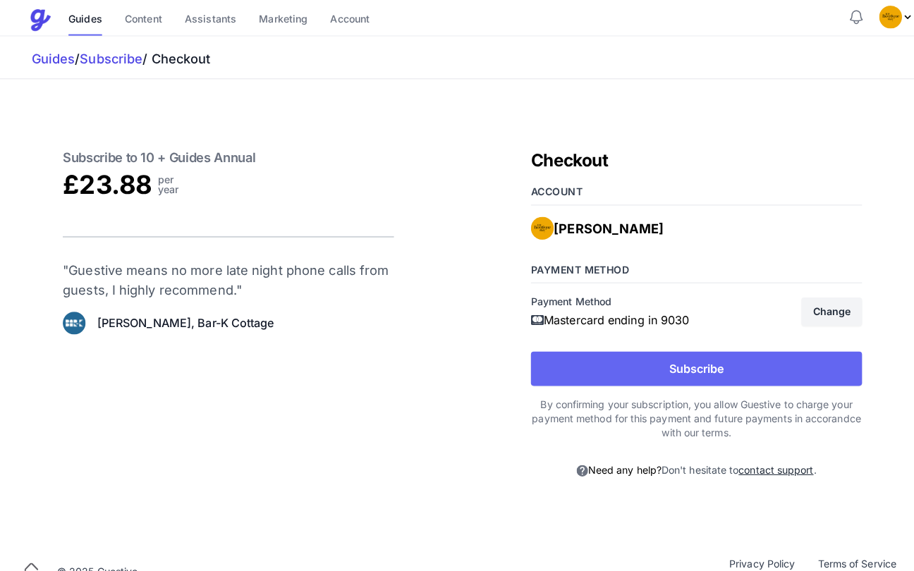
click at [686, 367] on button "Subscribe" at bounding box center [687, 365] width 327 height 34
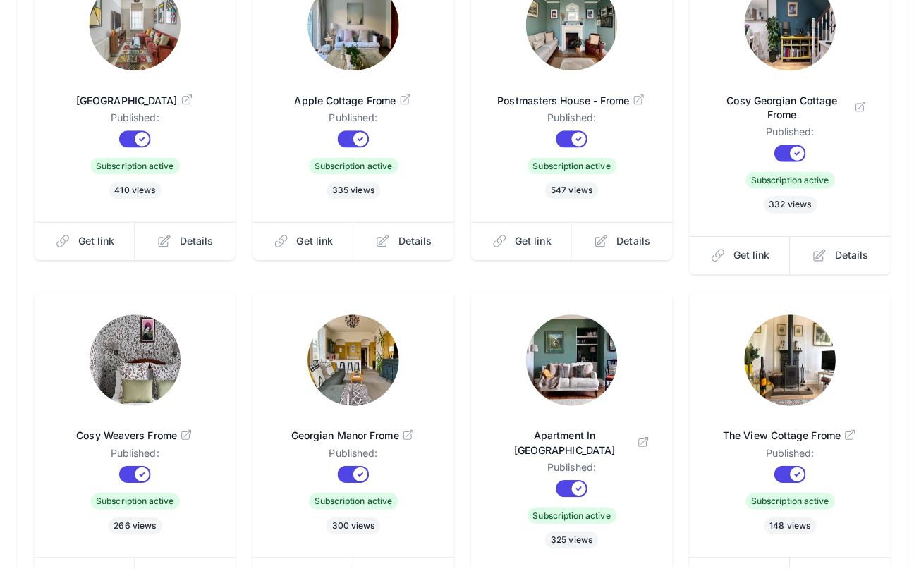
scroll to position [405, 0]
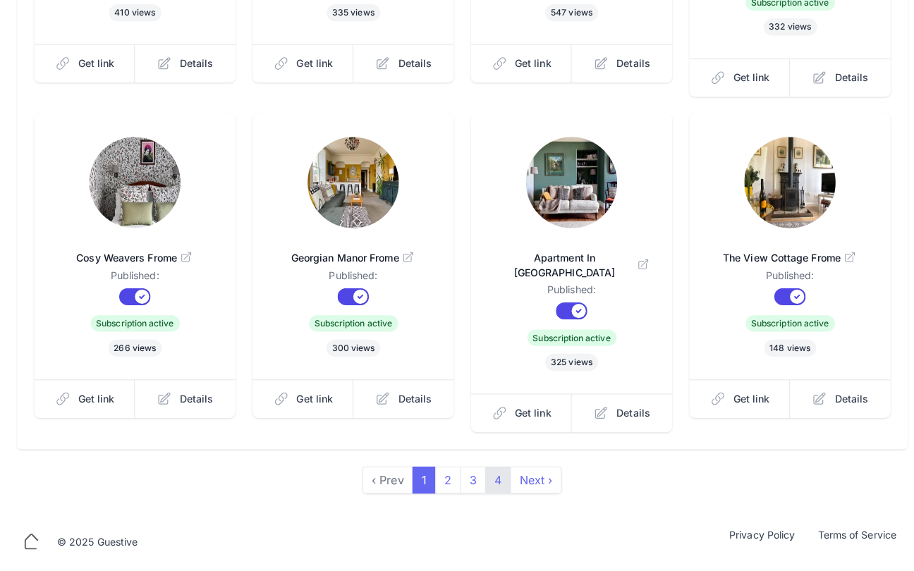
click at [491, 480] on link "4" at bounding box center [491, 485] width 25 height 27
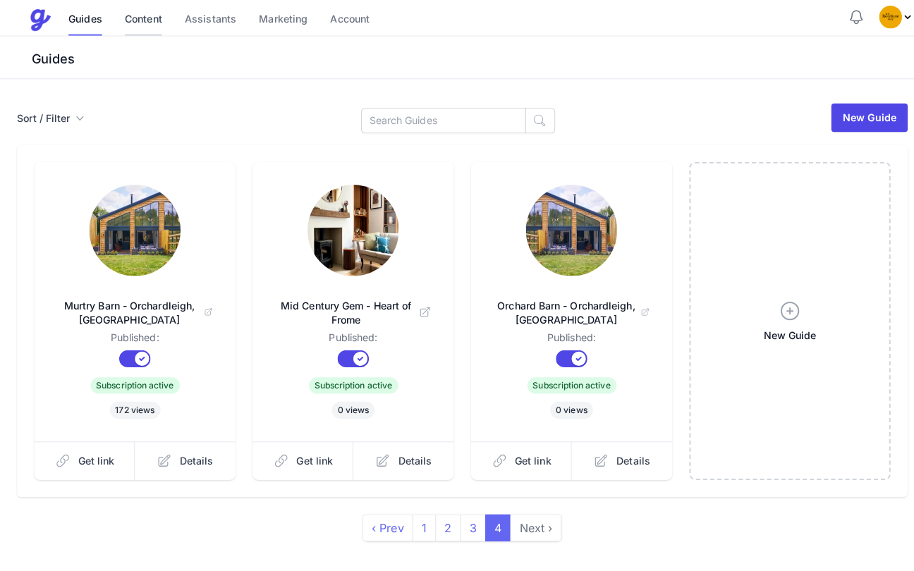
click at [140, 16] on link "Content" at bounding box center [141, 20] width 37 height 30
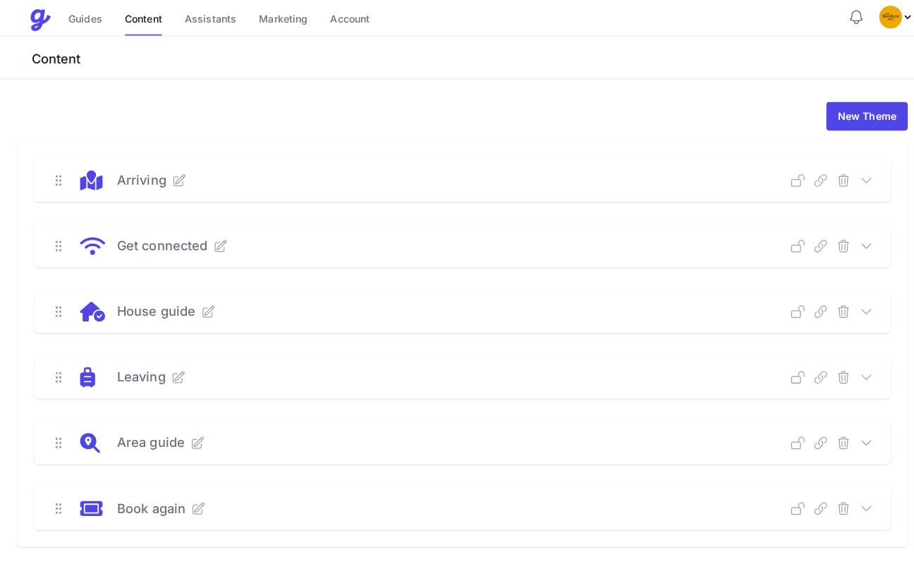
click at [852, 178] on icon at bounding box center [856, 178] width 14 height 14
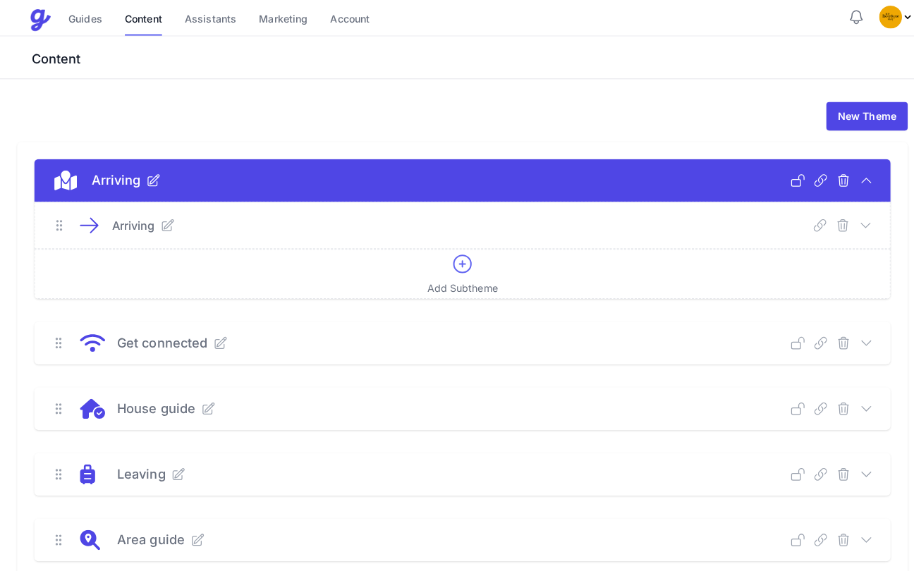
click at [853, 219] on icon at bounding box center [855, 223] width 14 height 14
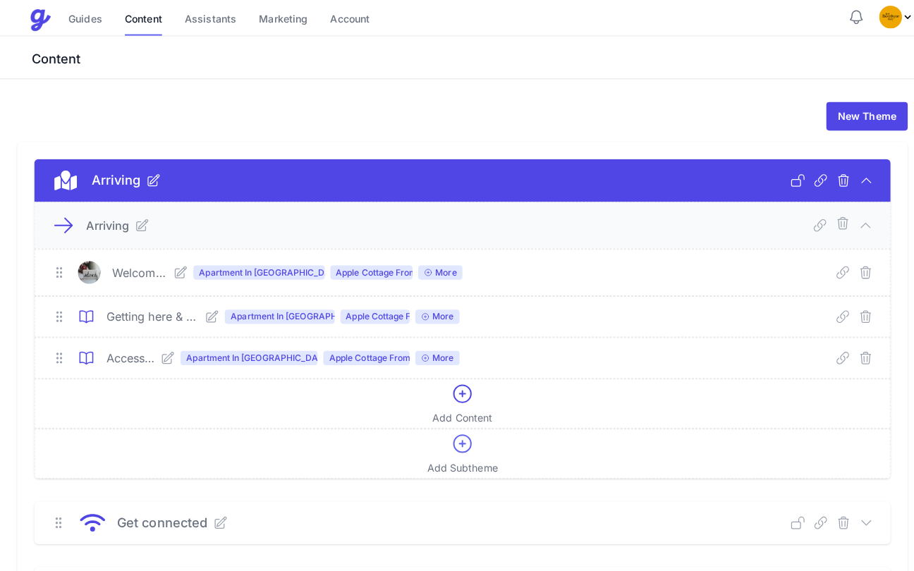
click at [183, 268] on icon at bounding box center [178, 269] width 14 height 14
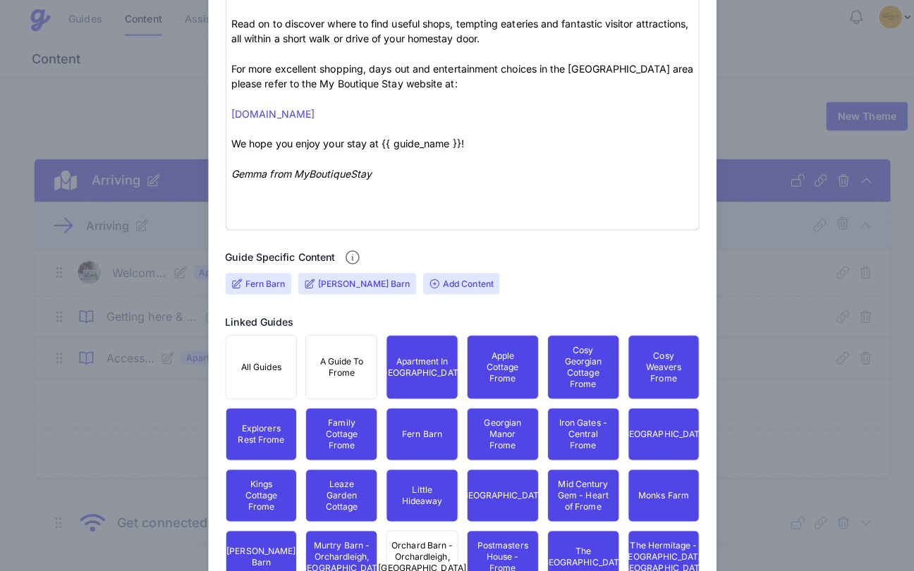
scroll to position [763, 0]
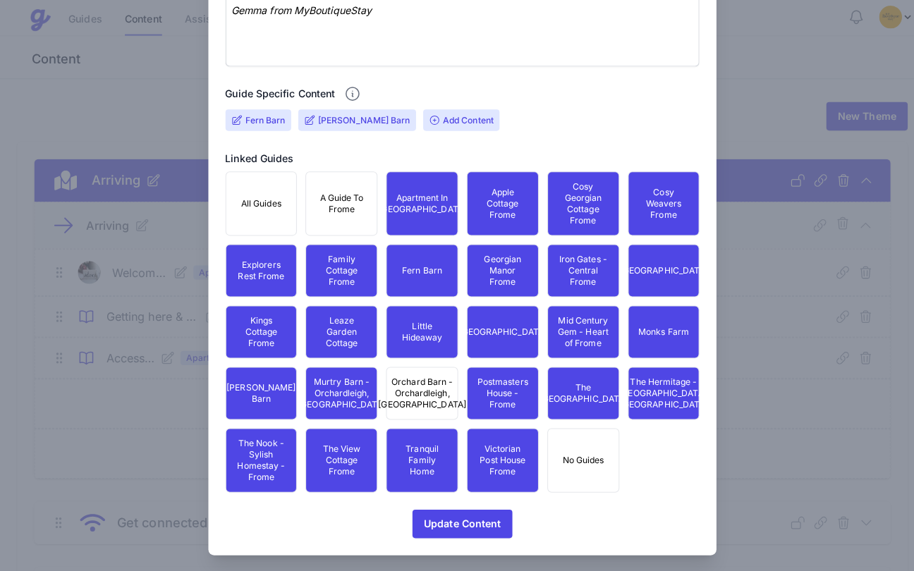
drag, startPoint x: 396, startPoint y: 387, endPoint x: 404, endPoint y: 386, distance: 7.9
click at [397, 386] on span "Orchard Barn - Orchardleigh, [GEOGRAPHIC_DATA]" at bounding box center [417, 389] width 87 height 34
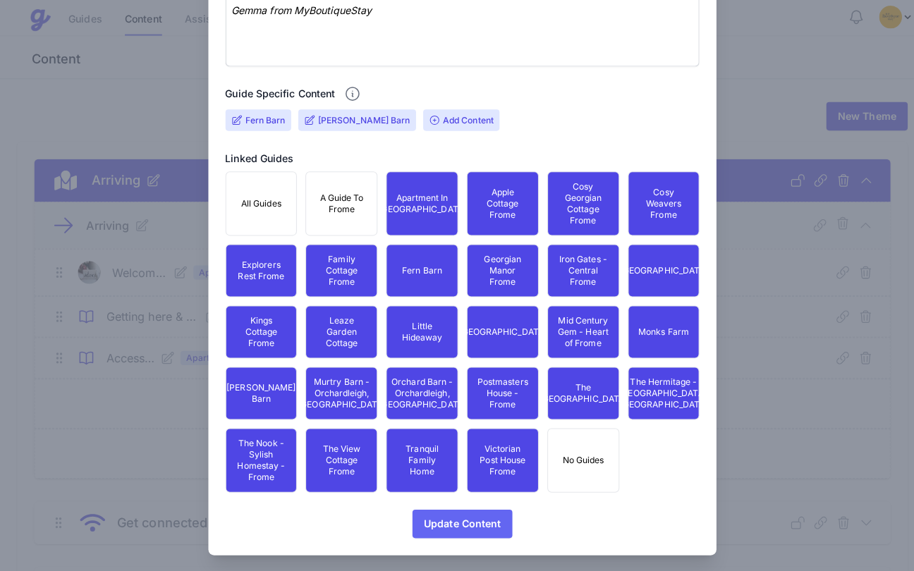
click at [446, 514] on span "Update Content" at bounding box center [457, 517] width 76 height 28
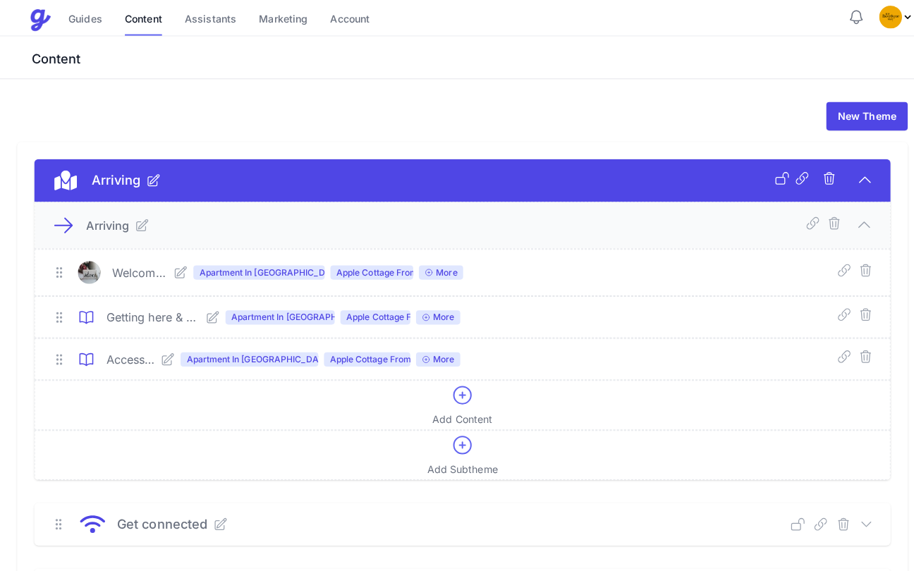
click at [217, 313] on icon at bounding box center [210, 314] width 14 height 14
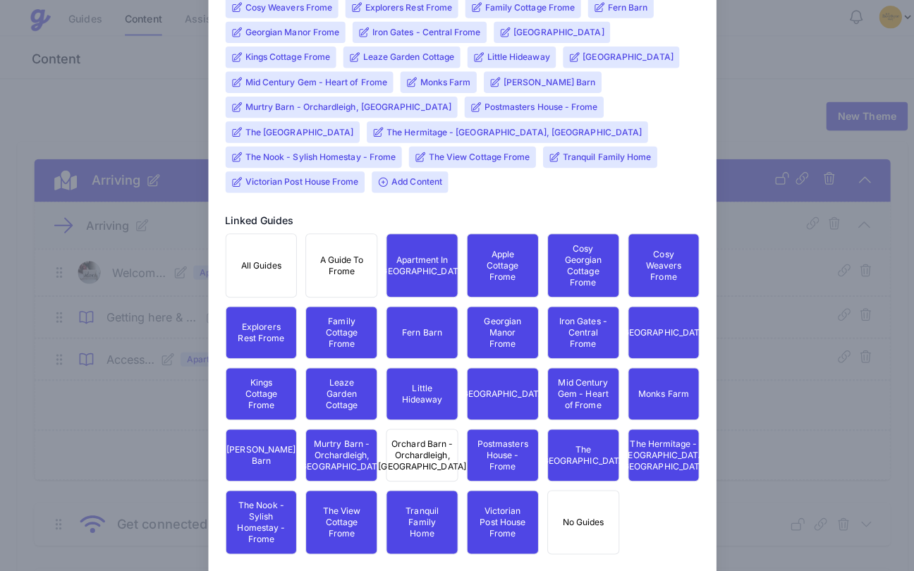
scroll to position [487, 0]
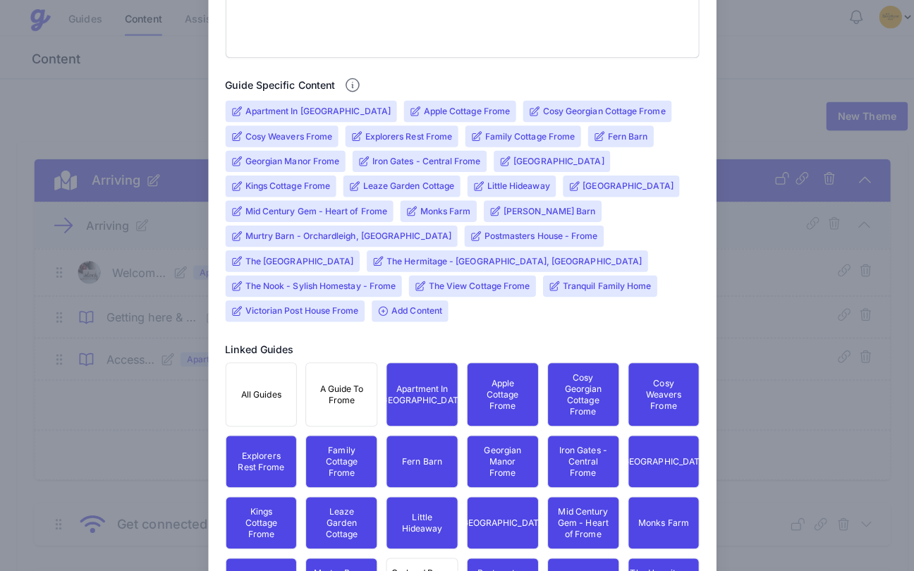
click at [262, 231] on input "Murtry Barn - Orchardleigh, [GEOGRAPHIC_DATA]" at bounding box center [345, 233] width 204 height 11
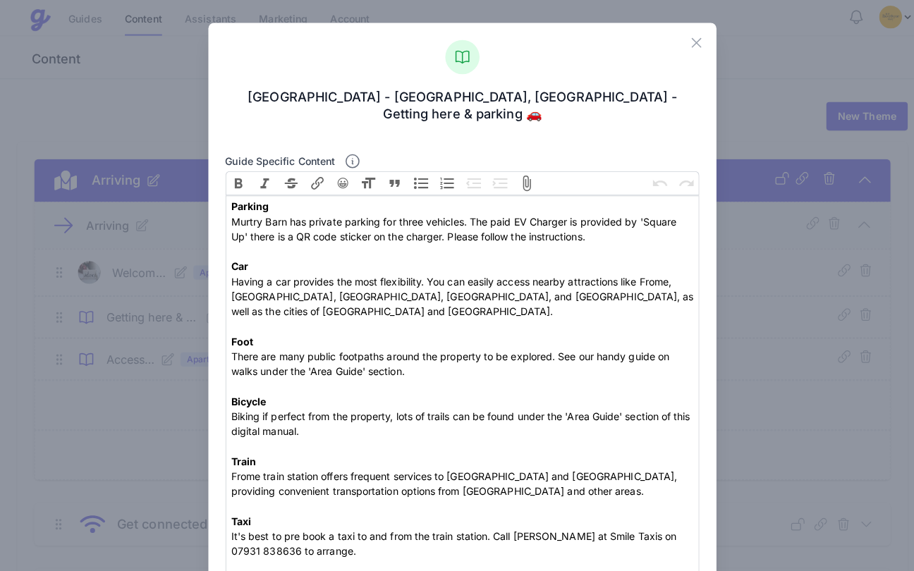
scroll to position [145, 0]
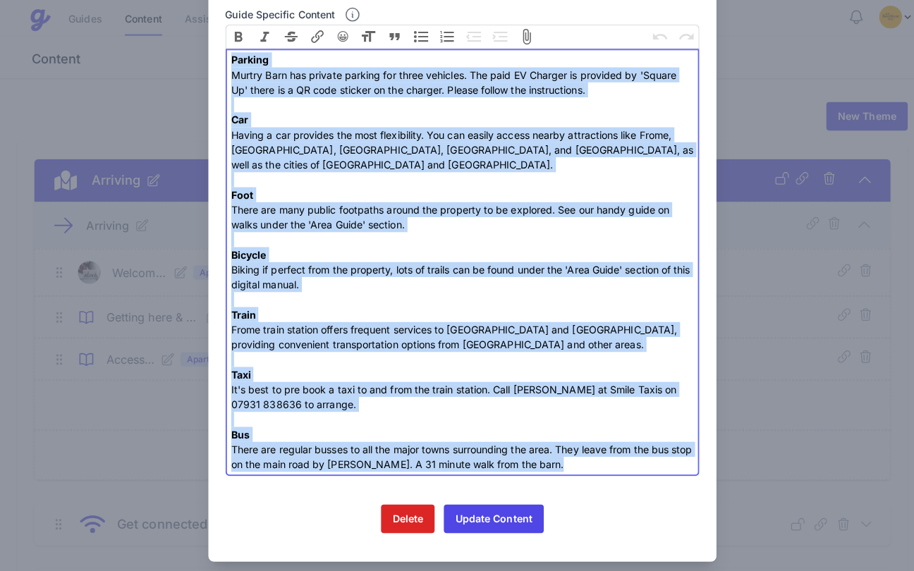
drag, startPoint x: 565, startPoint y: 442, endPoint x: 221, endPoint y: 31, distance: 536.0
click at [225, 27] on div "Guide specific content Bold Italic Strikethrough Link 😀 Heading Quote Code Code…" at bounding box center [457, 237] width 469 height 466
type trix-editor "<div><strong>Parking </strong><br>Murtry Barn has private parking for three veh…"
copy div "Parking [GEOGRAPHIC_DATA] has private parking for three vehicles. The paid EV C…"
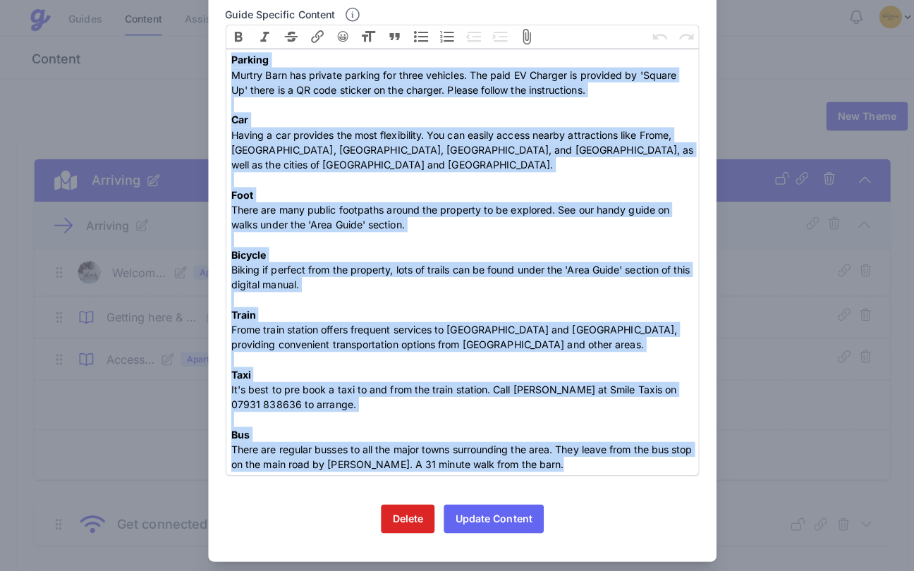
click at [474, 498] on button "Update Content" at bounding box center [487, 512] width 99 height 28
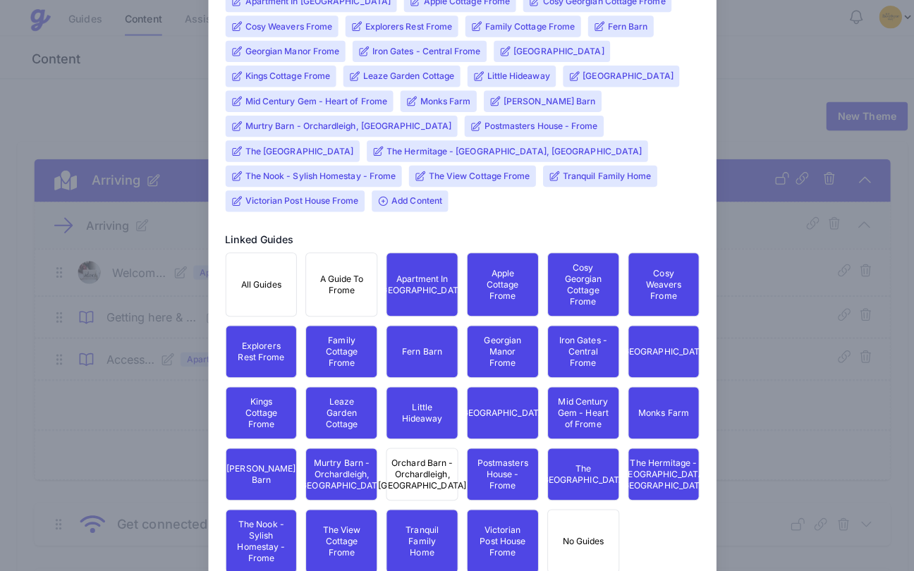
scroll to position [694, 0]
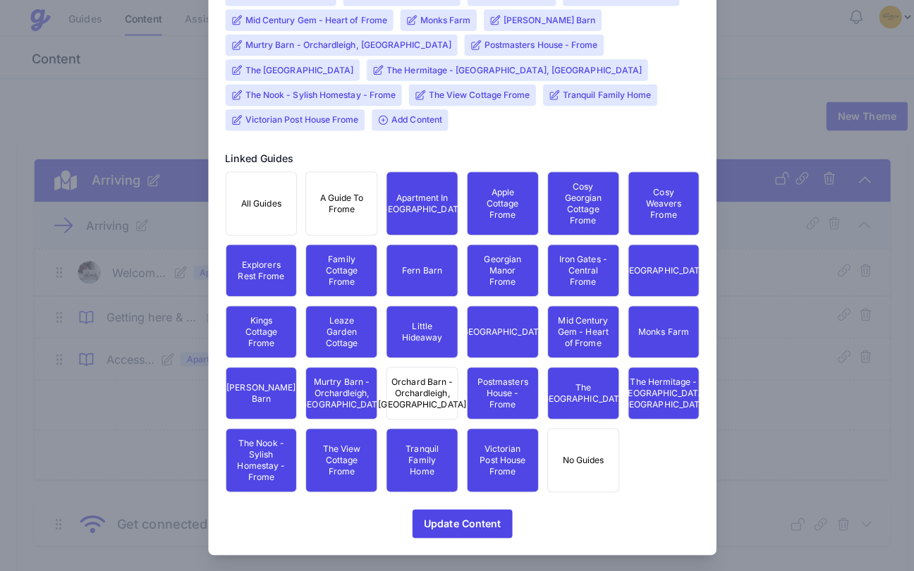
click at [410, 381] on span "Orchard Barn - Orchardleigh, [GEOGRAPHIC_DATA]" at bounding box center [417, 389] width 87 height 34
click at [367, 108] on span "Add Content" at bounding box center [404, 118] width 75 height 21
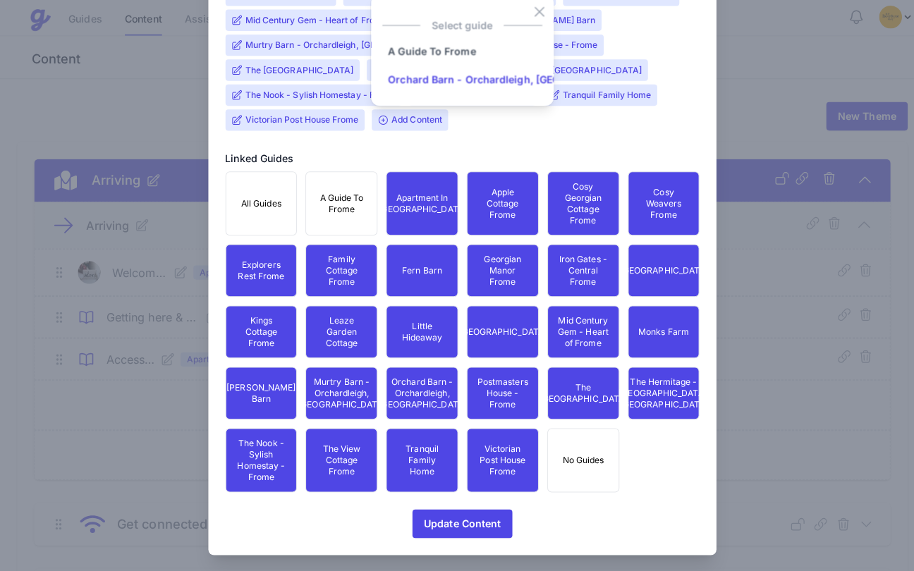
click at [427, 65] on input "Orchard Barn - Orchardleigh, [GEOGRAPHIC_DATA]" at bounding box center [507, 79] width 258 height 28
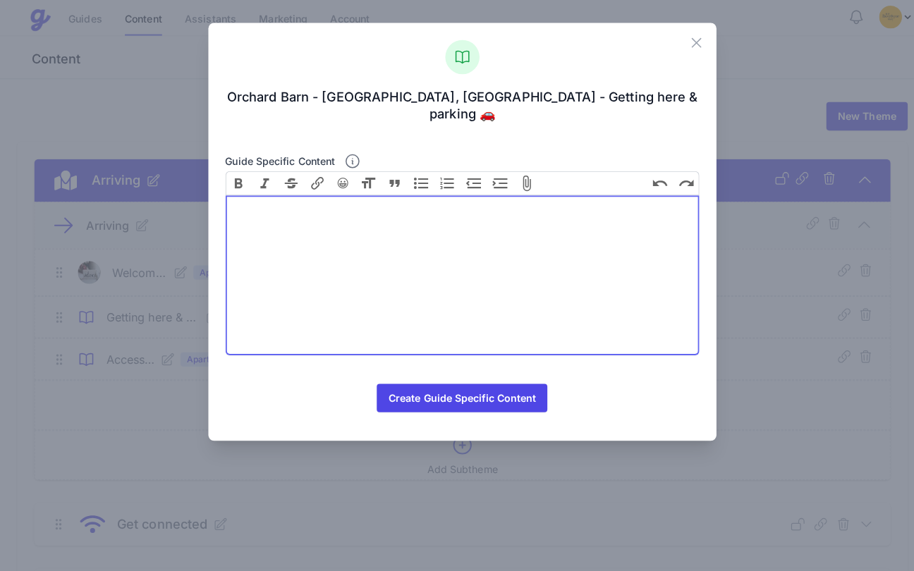
click at [352, 205] on trix-editor at bounding box center [457, 272] width 469 height 158
paste trix-editor "<div><strong>Parking </strong><br>Murtry Barn has private parking for three veh…"
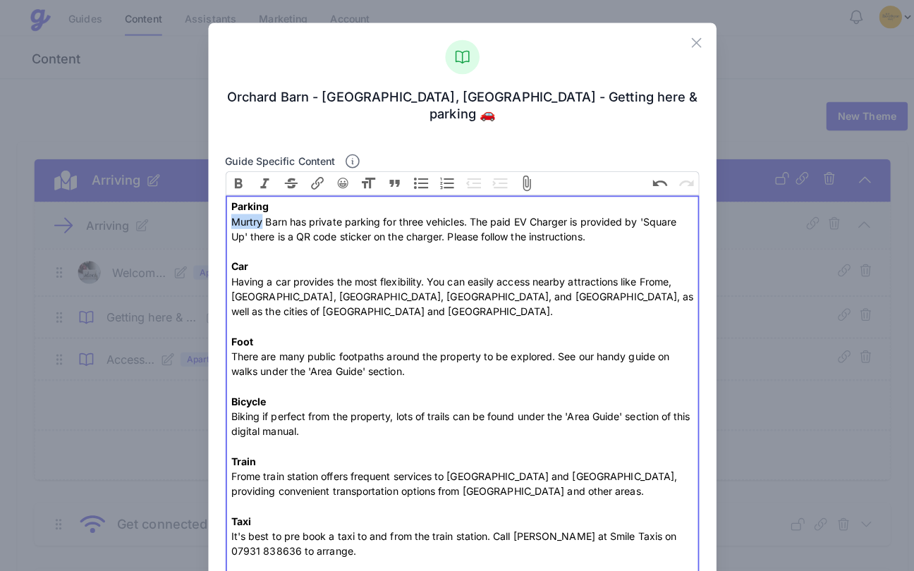
drag, startPoint x: 254, startPoint y: 200, endPoint x: 182, endPoint y: 197, distance: 72.6
click at [182, 197] on div "Close [GEOGRAPHIC_DATA], [GEOGRAPHIC_DATA] - Getting here & parking 🚗 Guide spe…" at bounding box center [457, 361] width 914 height 723
type trix-editor "<div><strong>Parking </strong><br>Orcchard Barn has private parking for three v…"
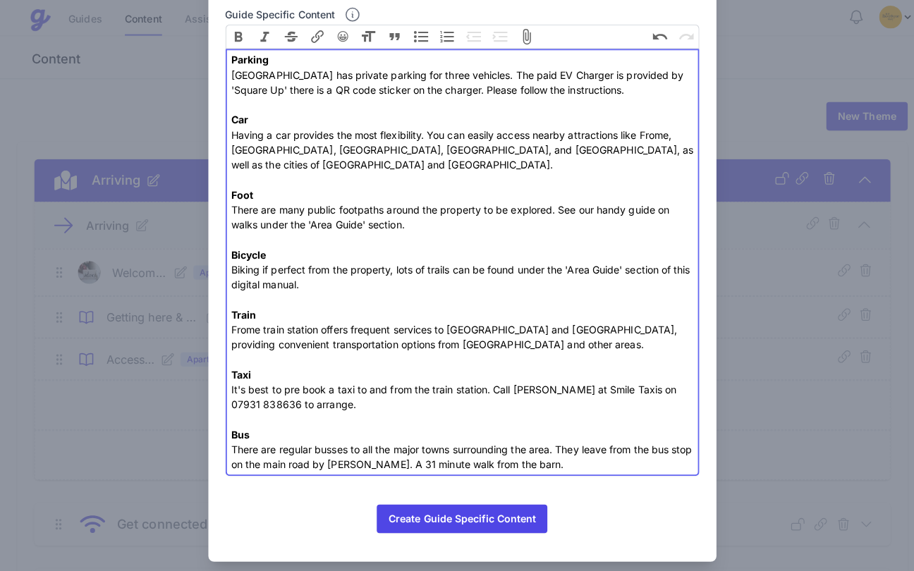
scroll to position [140, 0]
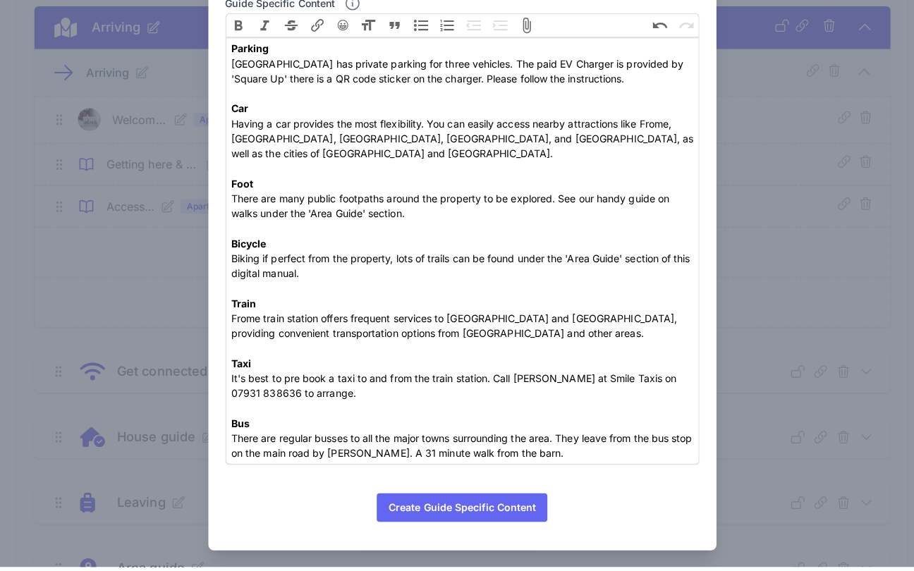
click at [451, 498] on button "Create Guide Specific Content" at bounding box center [456, 512] width 168 height 28
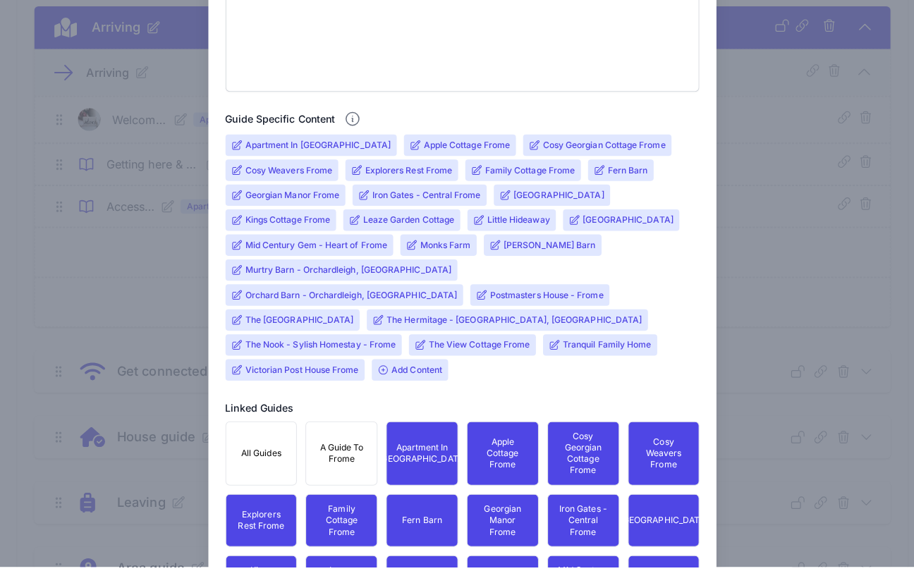
scroll to position [313, 0]
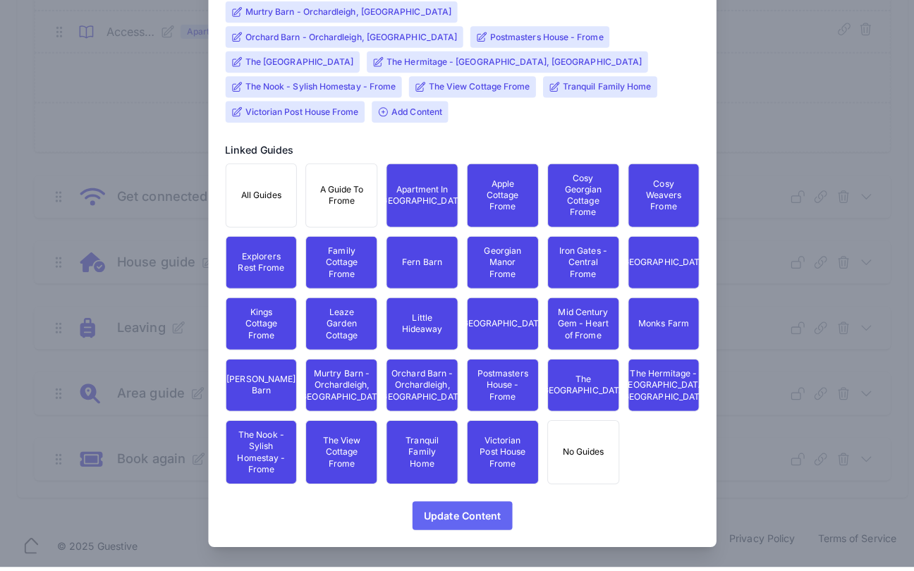
click at [473, 506] on span "Update Content" at bounding box center [457, 520] width 76 height 28
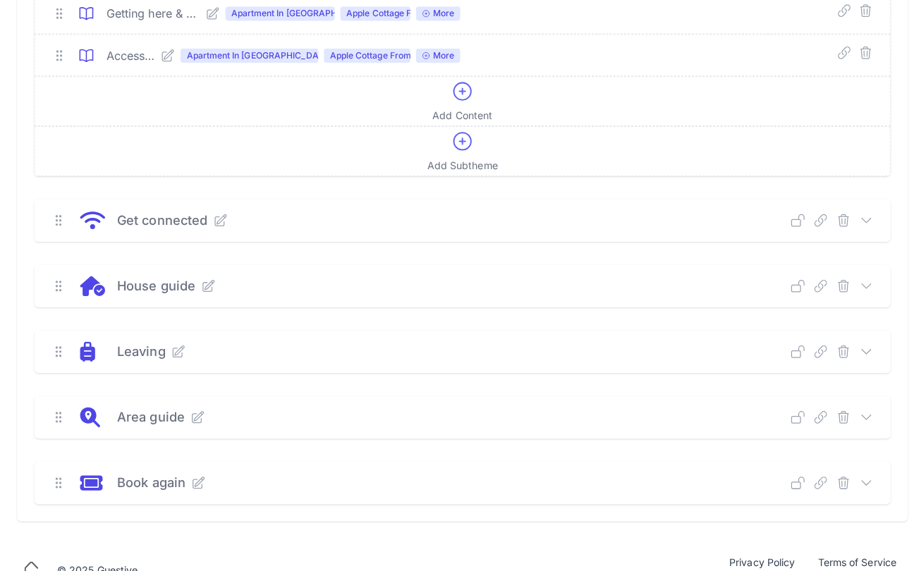
scroll to position [241, 0]
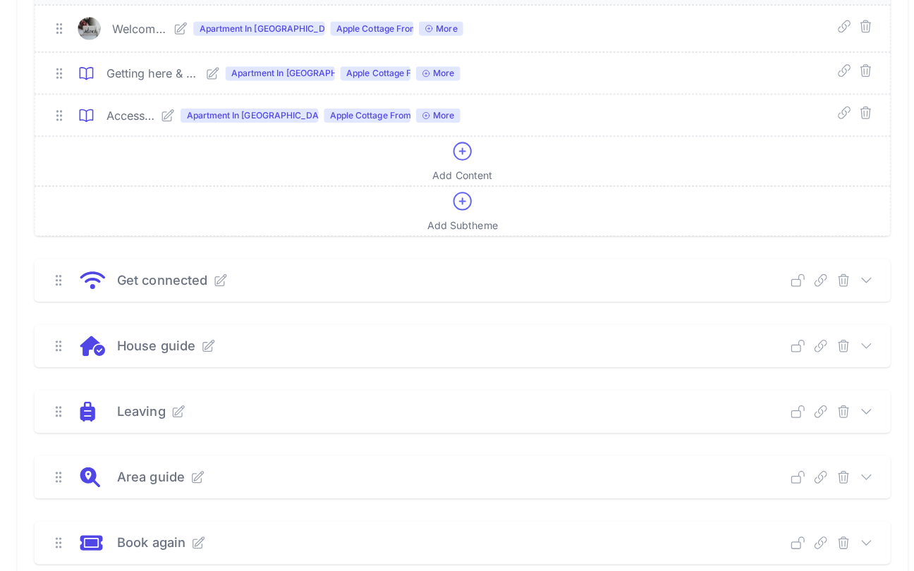
click at [173, 116] on icon at bounding box center [166, 114] width 14 height 14
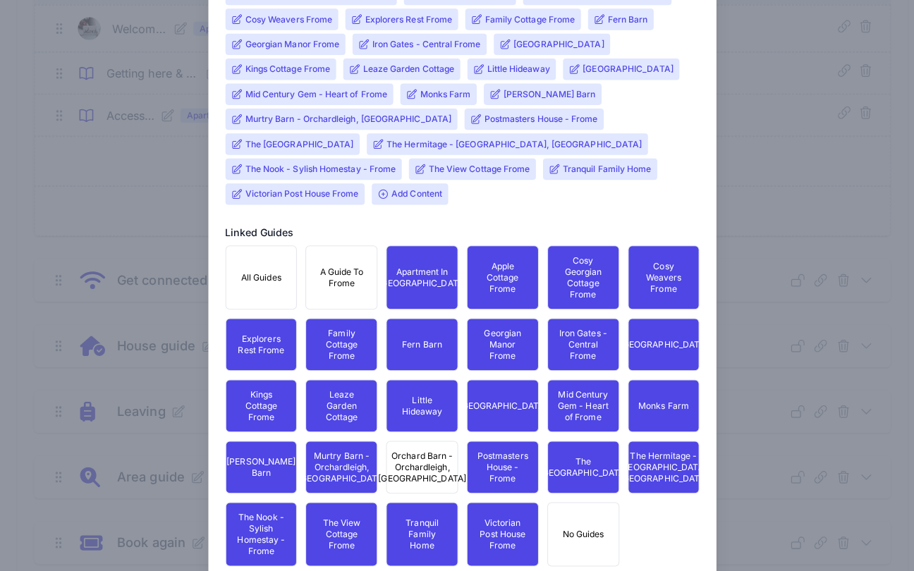
scroll to position [499, 0]
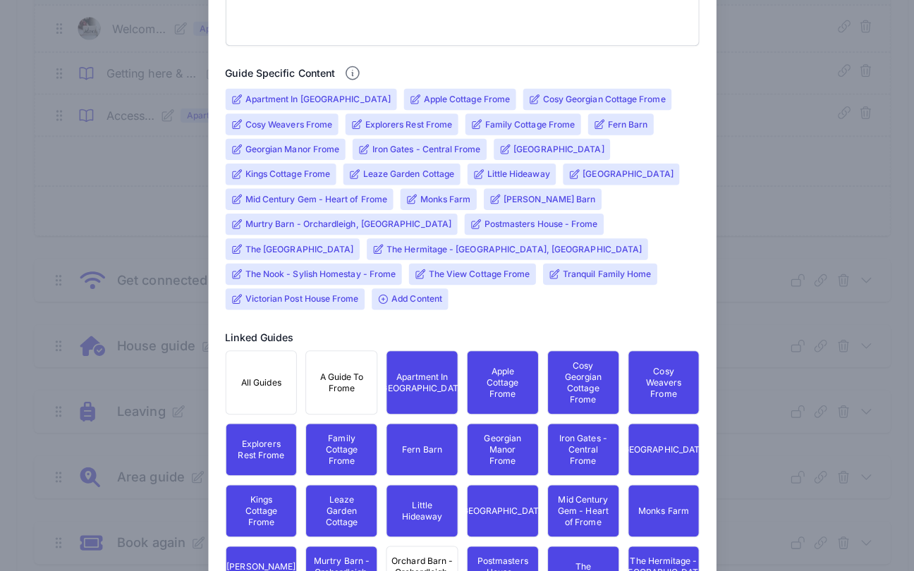
click at [281, 222] on input "Murtry Barn - Orchardleigh, [GEOGRAPHIC_DATA]" at bounding box center [345, 221] width 204 height 11
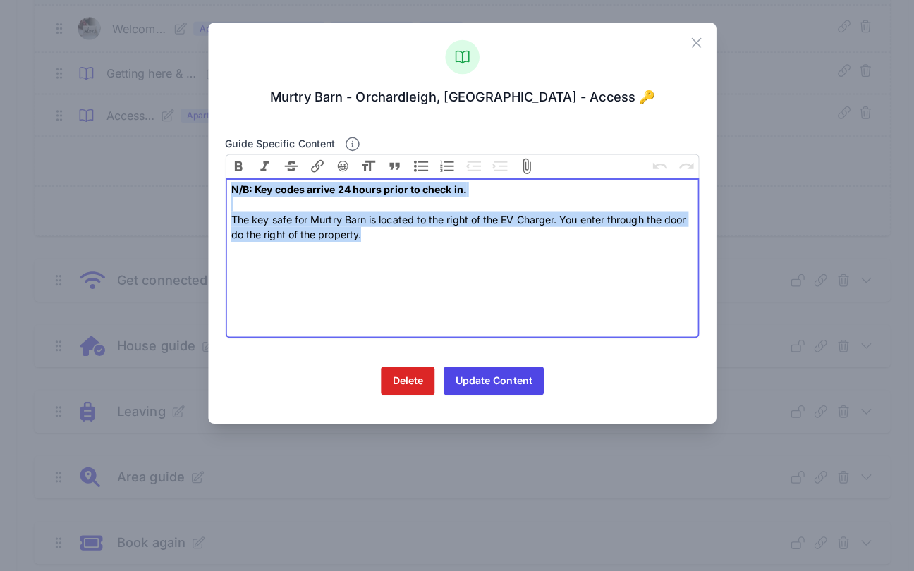
drag, startPoint x: 401, startPoint y: 234, endPoint x: 182, endPoint y: 183, distance: 225.0
click at [182, 183] on div "Close [GEOGRAPHIC_DATA] - [GEOGRAPHIC_DATA], [GEOGRAPHIC_DATA] - Access 🔑 Guide…" at bounding box center [457, 285] width 914 height 571
type trix-editor "<div><strong>N/B: Key codes arrive 24 hours prior to check in.<br><br></strong>…"
copy div "N/B: Key codes arrive 24 hours prior to check in. The key safe for [GEOGRAPHIC_…"
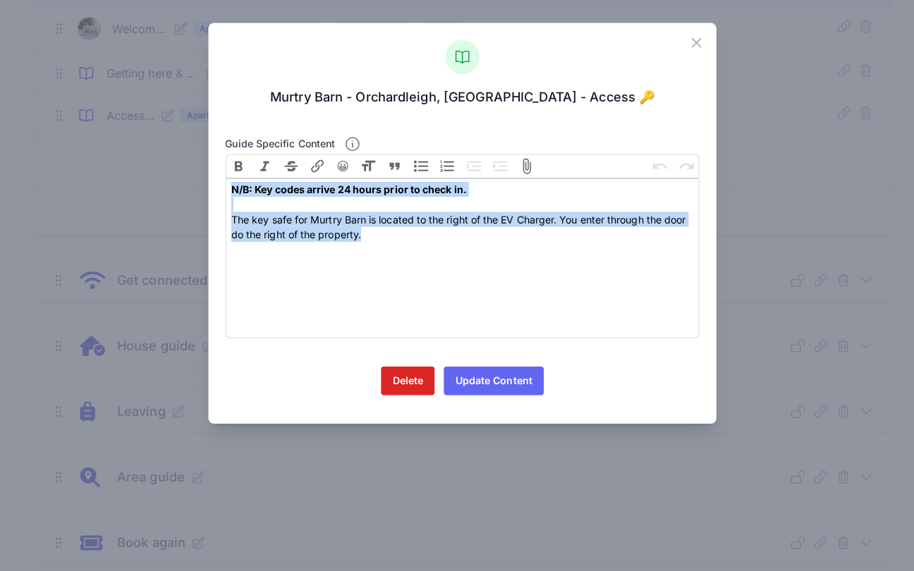
click at [503, 380] on button "Update Content" at bounding box center [487, 376] width 99 height 28
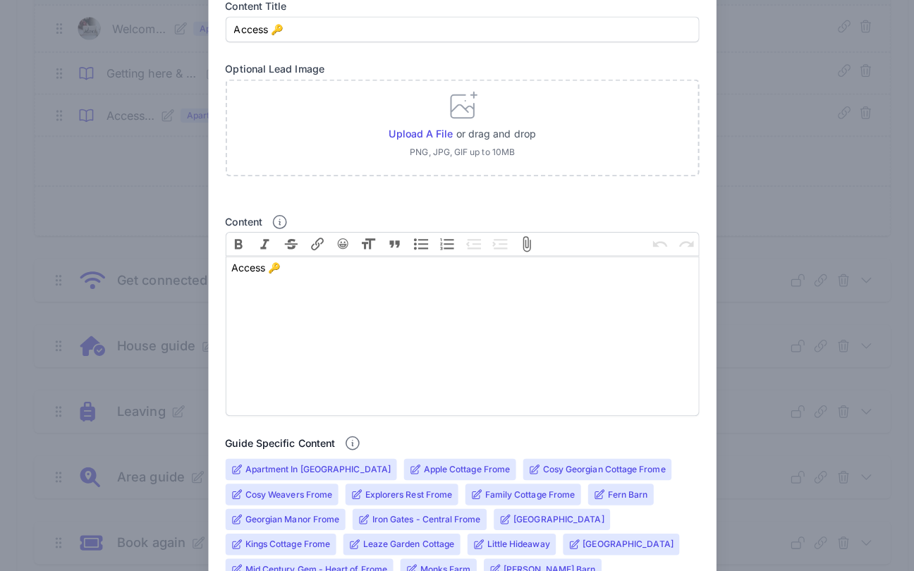
scroll to position [594, 0]
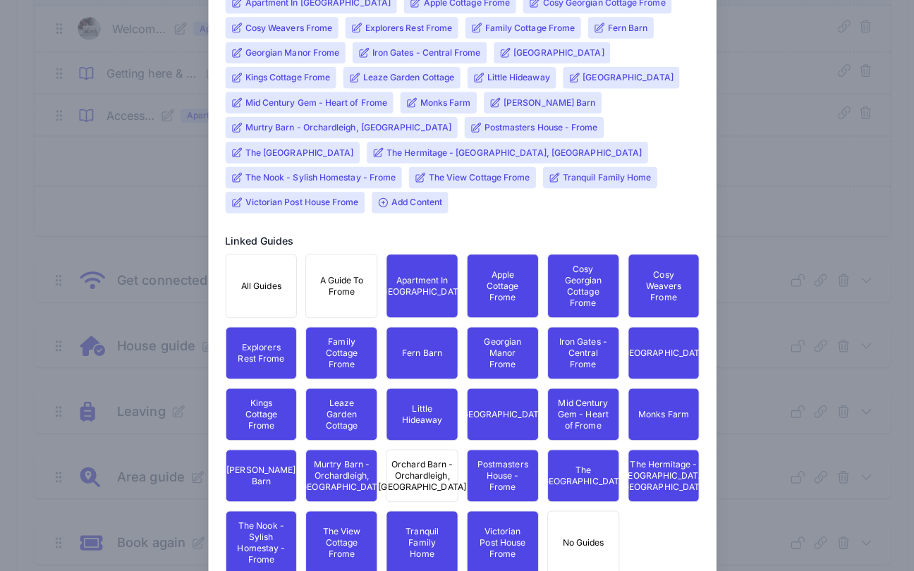
click at [422, 478] on span "Orchard Barn - Orchardleigh, [GEOGRAPHIC_DATA]" at bounding box center [417, 470] width 87 height 34
click at [367, 206] on span "Add Content" at bounding box center [404, 200] width 75 height 21
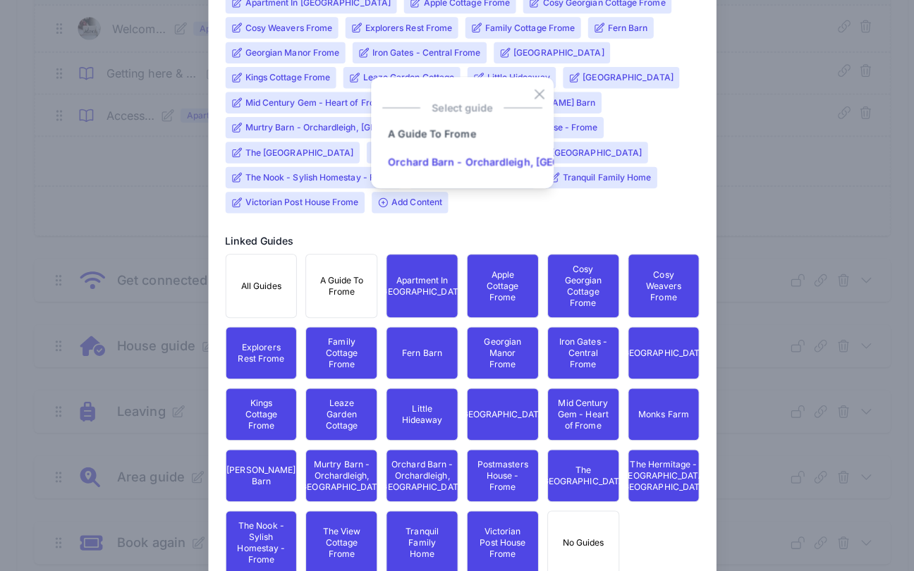
click at [449, 157] on input "Orchard Barn - Orchardleigh, [GEOGRAPHIC_DATA]" at bounding box center [507, 161] width 258 height 28
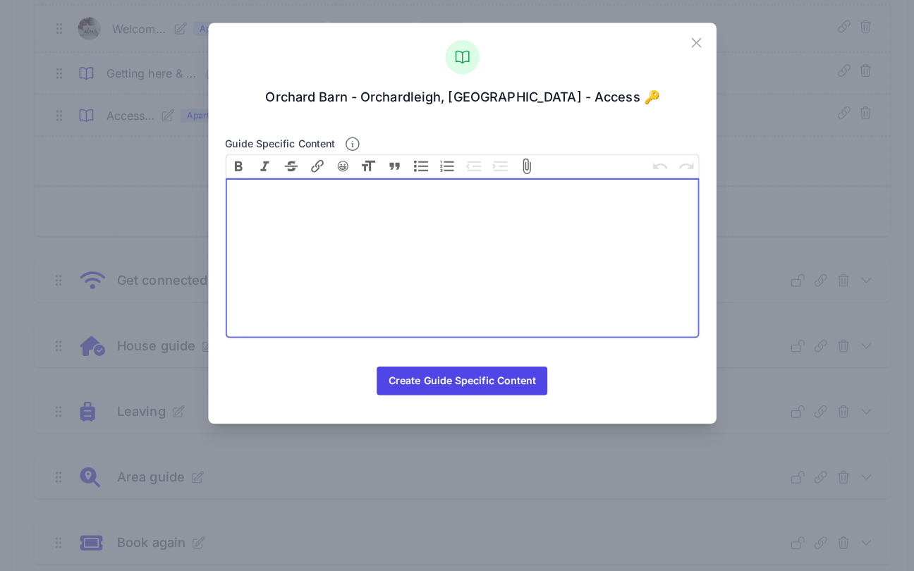
drag, startPoint x: 393, startPoint y: 228, endPoint x: 400, endPoint y: 231, distance: 7.6
click at [391, 228] on trix-editor at bounding box center [457, 255] width 469 height 158
paste trix-editor "<div><strong>N/B: Key codes arrive 24 hours prior to check in.<br><br></strong>…"
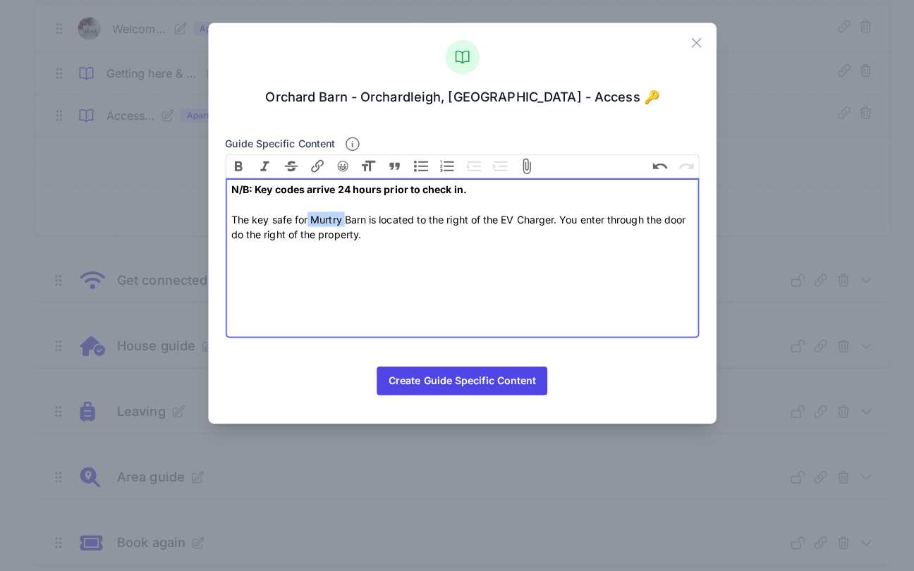
drag, startPoint x: 336, startPoint y: 214, endPoint x: 302, endPoint y: 214, distance: 33.8
click at [302, 214] on div "N/B: Key codes arrive 24 hours prior to check in. The key safe for [GEOGRAPHIC_…" at bounding box center [456, 209] width 457 height 59
click at [295, 229] on div "N/B: Key codes arrive 24 hours prior to check in. The key safe for [GEOGRAPHIC_…" at bounding box center [456, 209] width 457 height 59
click at [478, 269] on trix-editor "N/B: Key codes arrive 24 hours prior to check in. The key safe for [GEOGRAPHIC_…" at bounding box center [457, 255] width 469 height 158
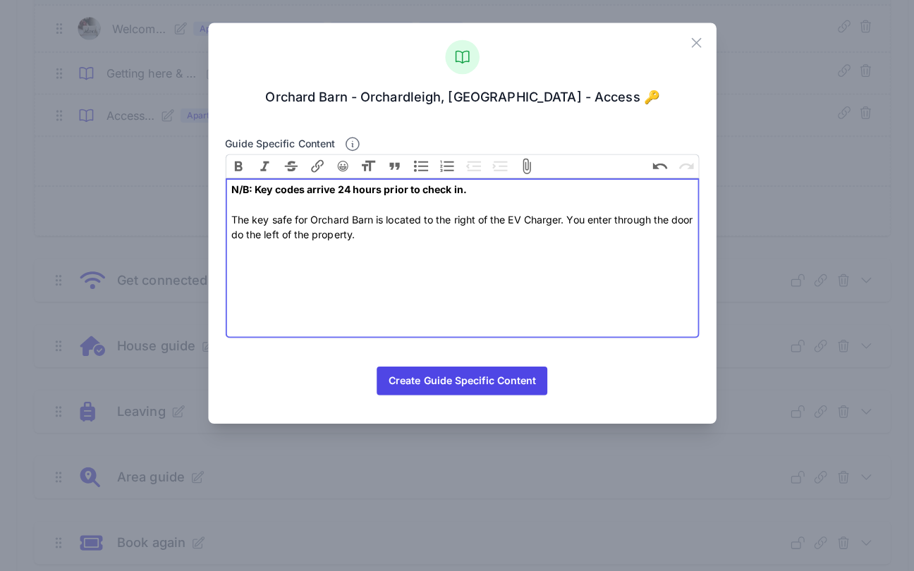
click at [458, 216] on div "N/B: Key codes arrive 24 hours prior to check in. The key safe for [GEOGRAPHIC_…" at bounding box center [456, 209] width 457 height 59
type trix-editor "<div><strong>N/B: Key codes arrive 24 hours prior to check in.<br><br></strong>…"
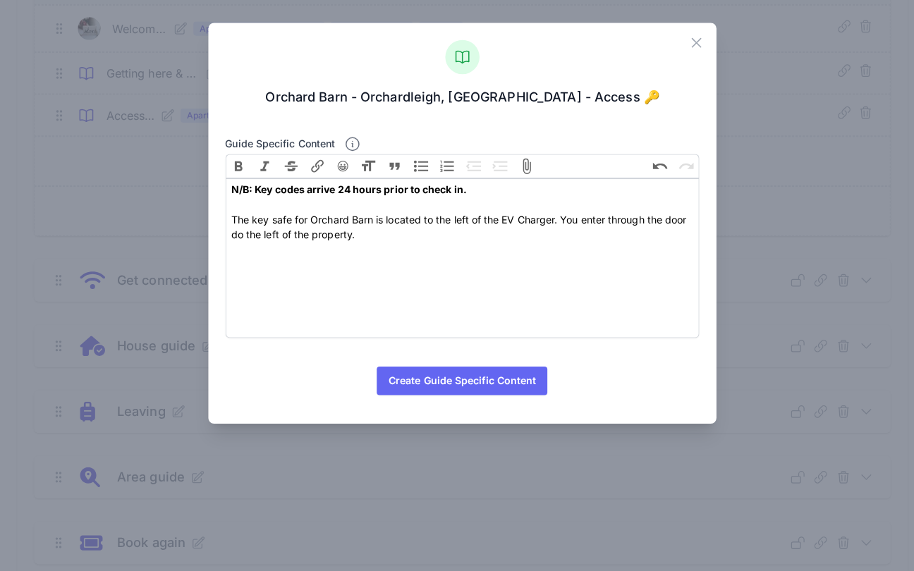
click at [436, 375] on button "Create Guide Specific Content" at bounding box center [456, 376] width 168 height 28
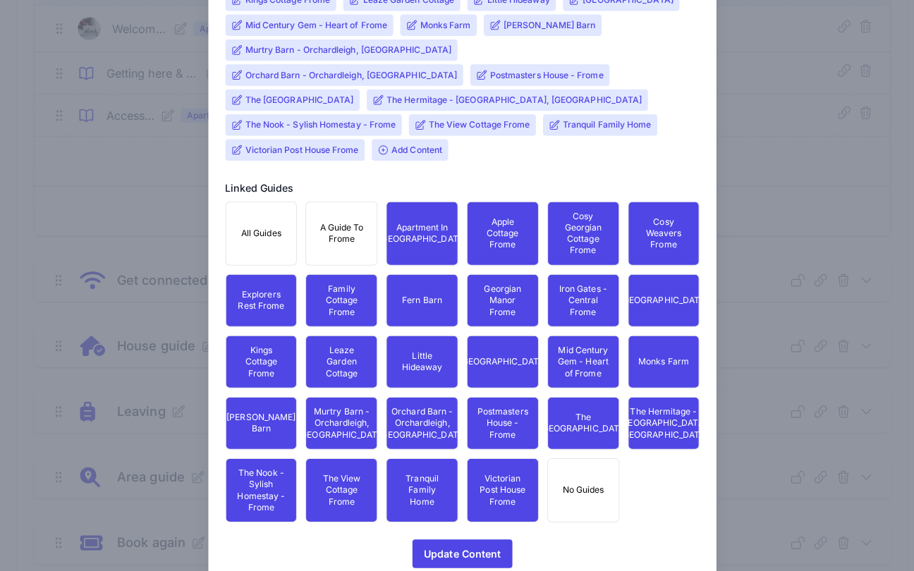
scroll to position [317, 0]
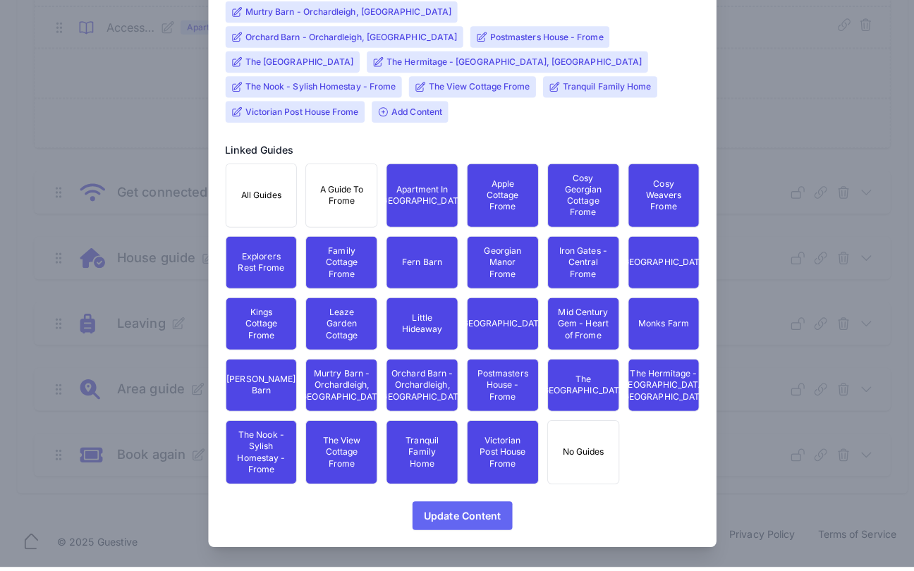
click at [460, 506] on span "Update Content" at bounding box center [457, 520] width 76 height 28
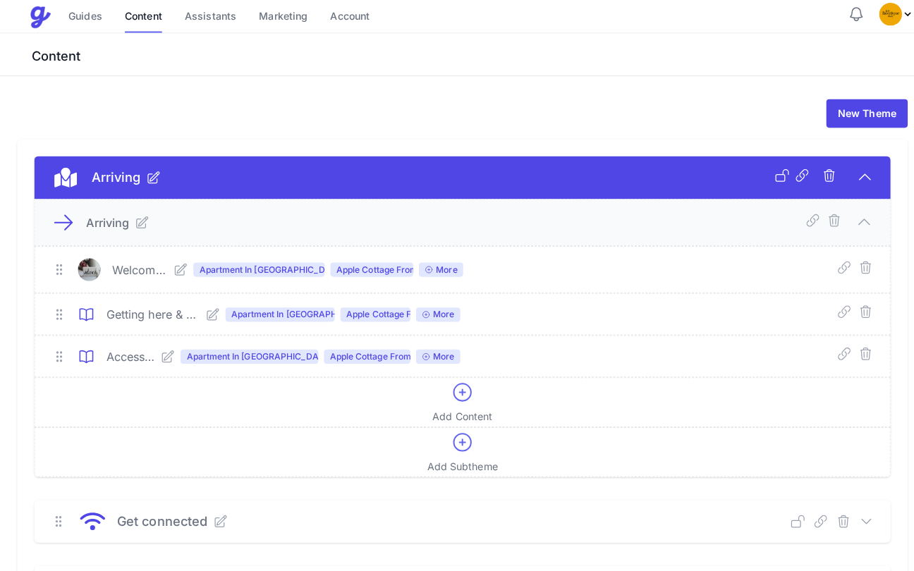
scroll to position [103, 0]
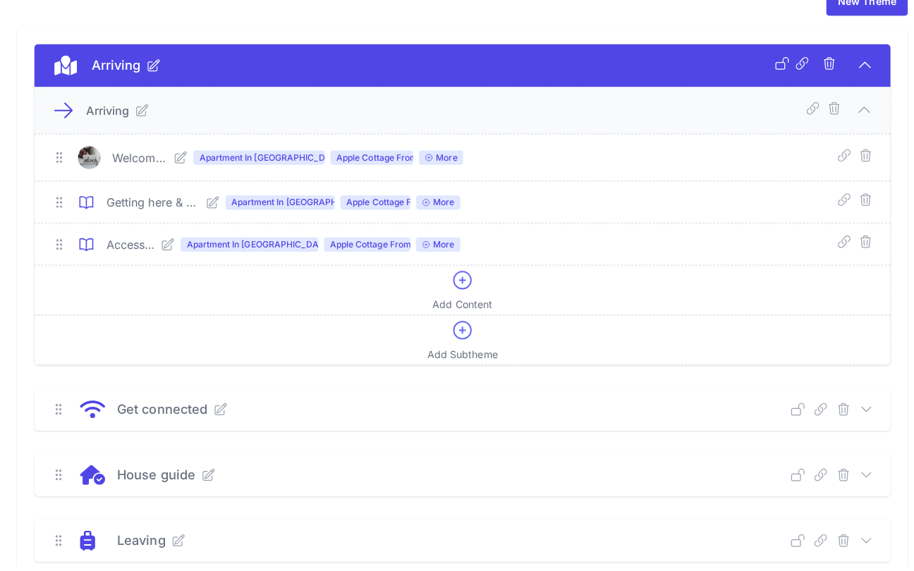
click at [213, 408] on icon at bounding box center [218, 415] width 14 height 14
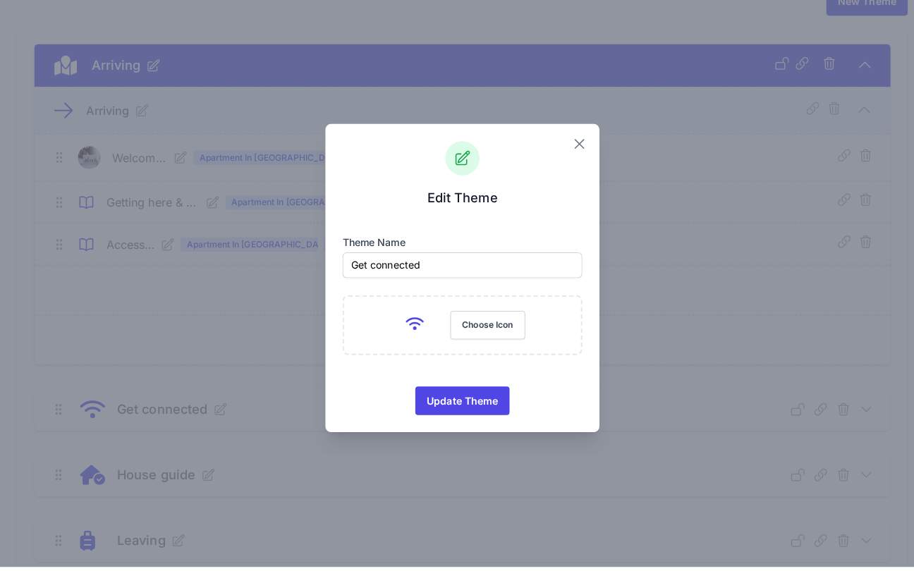
click at [574, 145] on icon "button" at bounding box center [572, 153] width 17 height 17
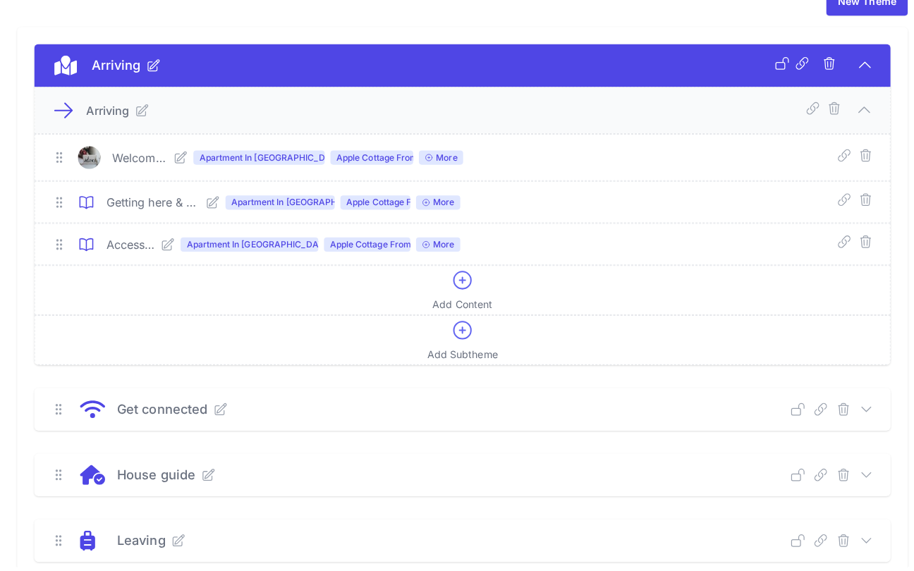
scroll to position [221, 0]
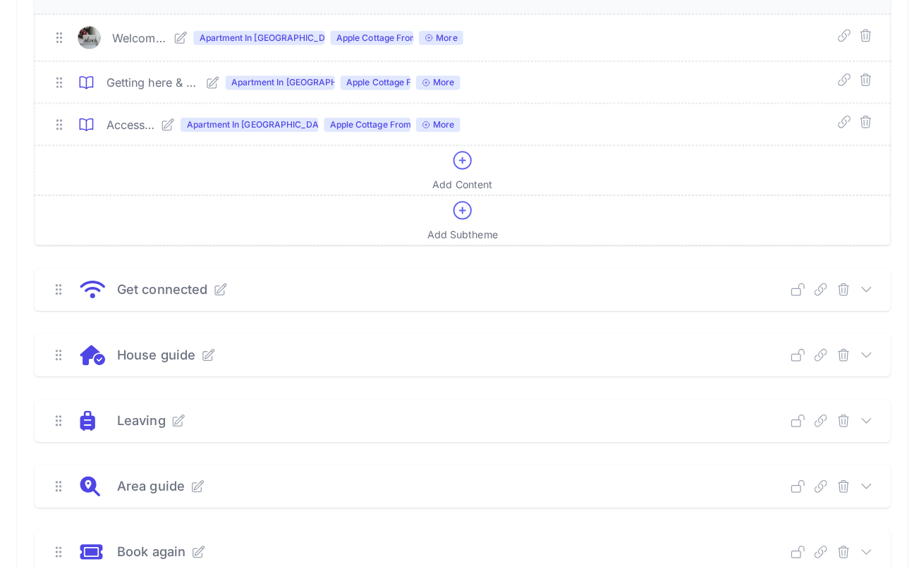
click at [853, 290] on icon at bounding box center [856, 297] width 14 height 14
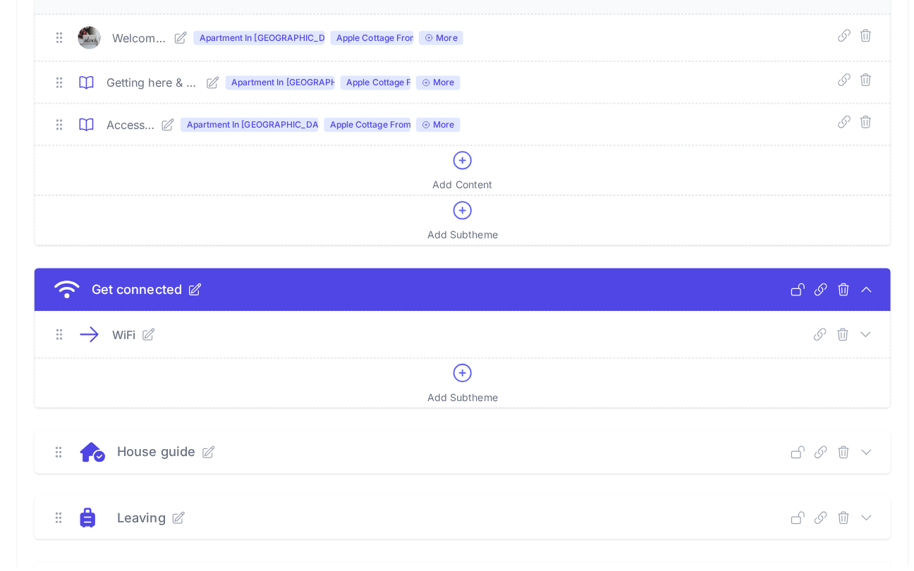
click at [859, 334] on icon at bounding box center [855, 341] width 14 height 14
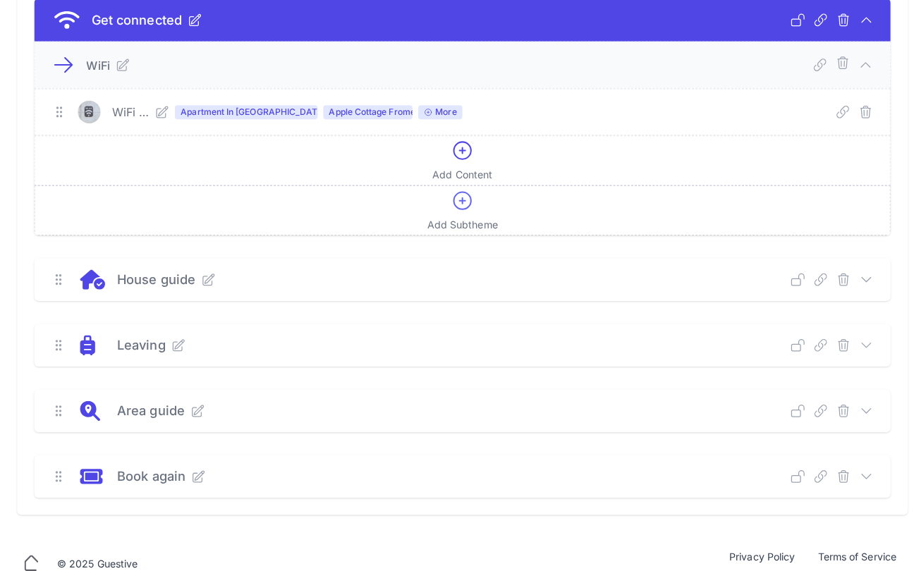
scroll to position [441, 0]
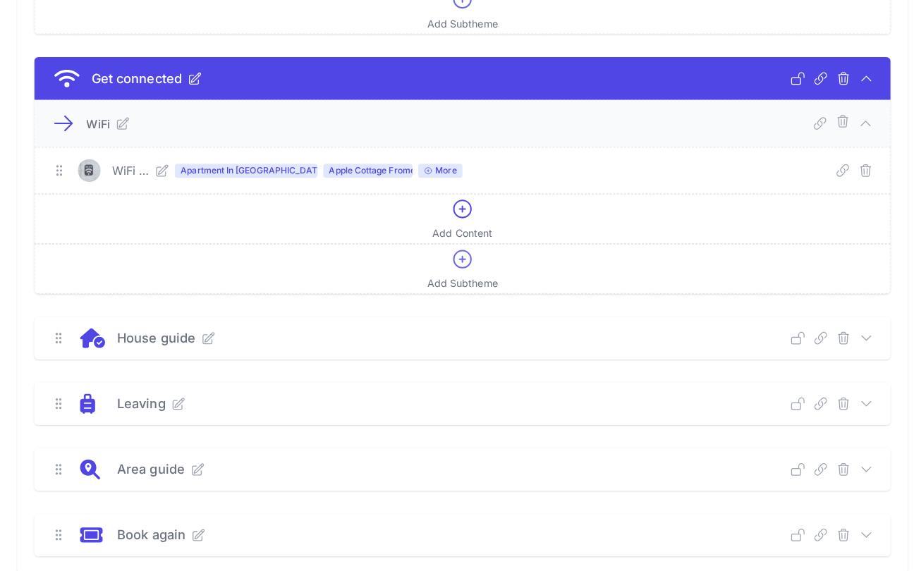
click at [159, 168] on icon at bounding box center [160, 168] width 11 height 11
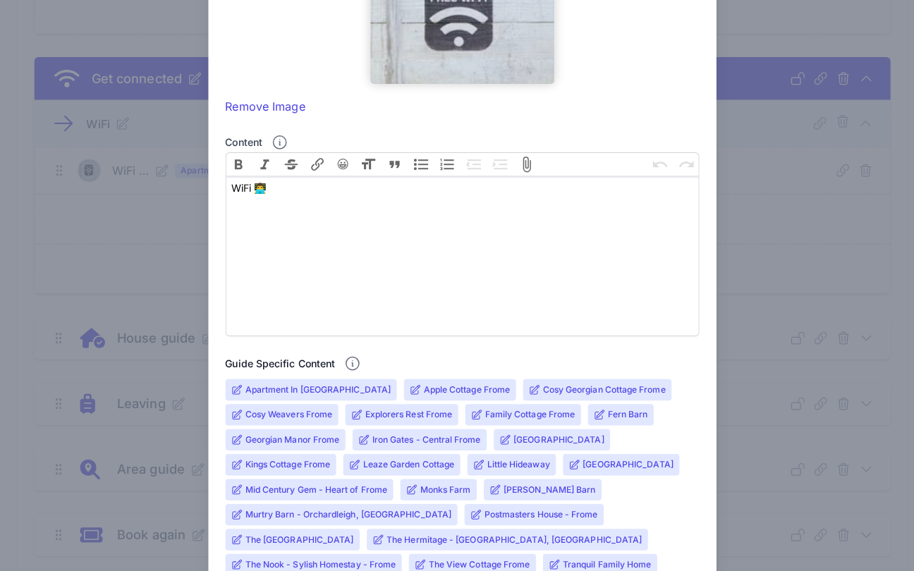
scroll to position [534, 0]
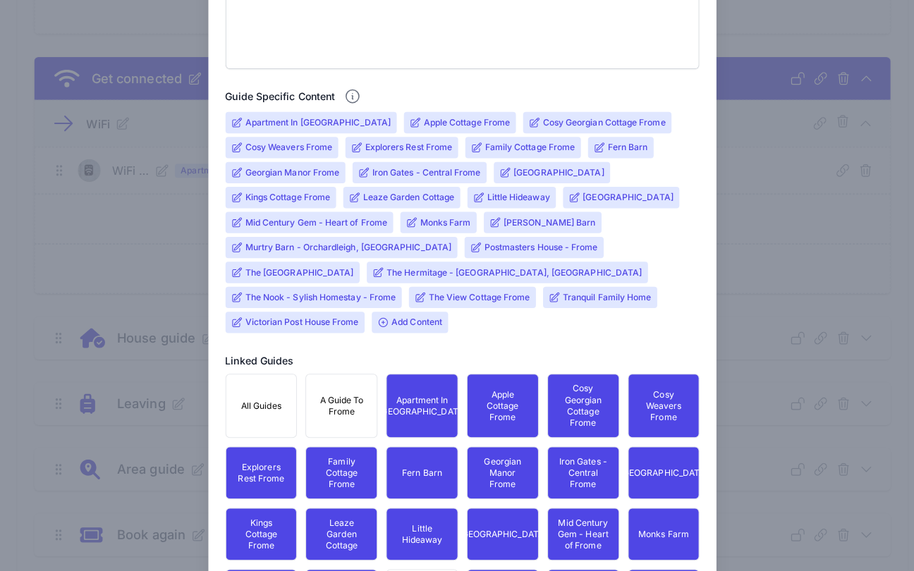
click at [299, 243] on input "Murtry Barn - Orchardleigh, [GEOGRAPHIC_DATA]" at bounding box center [345, 244] width 204 height 11
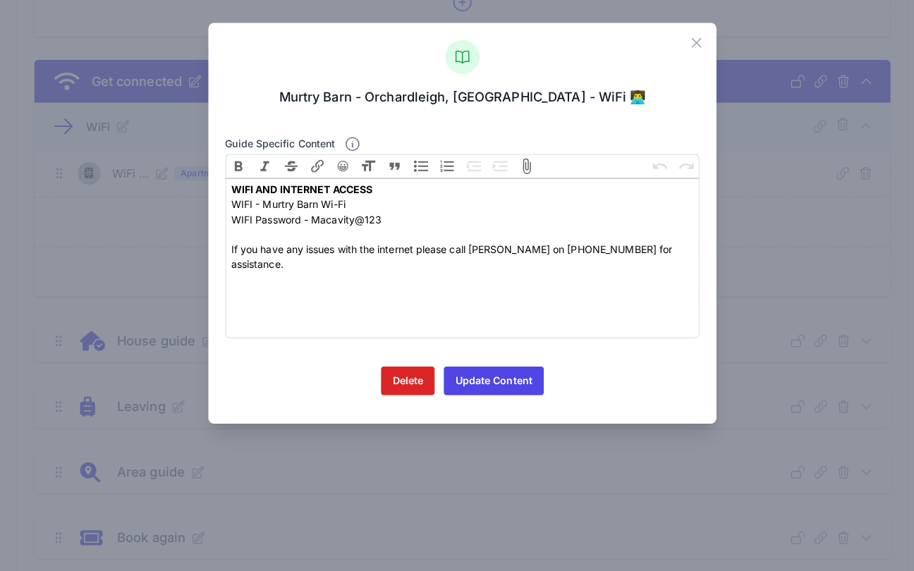
scroll to position [195, 0]
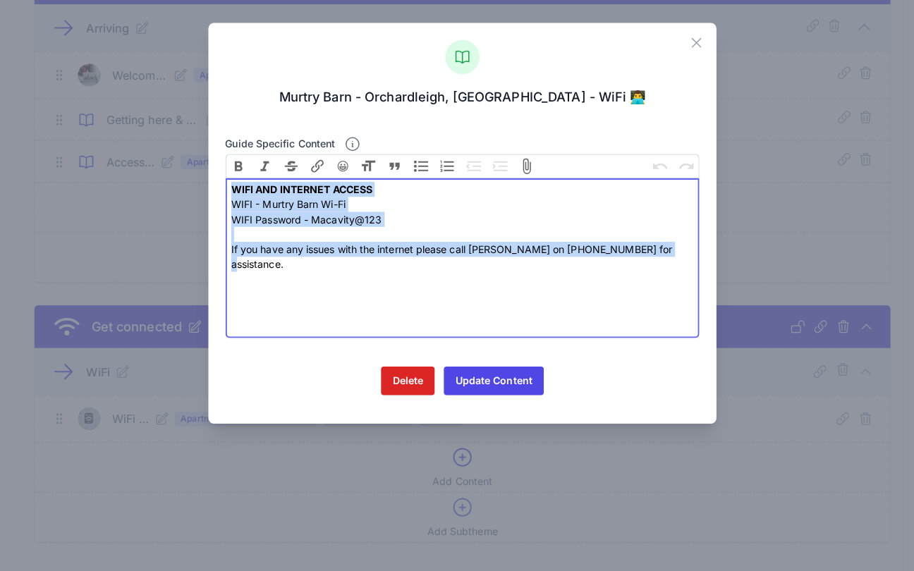
drag, startPoint x: 649, startPoint y: 250, endPoint x: 211, endPoint y: 188, distance: 441.6
click at [211, 188] on div "Close [GEOGRAPHIC_DATA] - [GEOGRAPHIC_DATA], [GEOGRAPHIC_DATA] - WiFi 👨‍💻 Guide…" at bounding box center [457, 221] width 503 height 396
copy trix-editor "WIFI AND INTERNET ACCESS WIFI - Murtry Barn Wi-Fi WIFI Password - Macavity@123 …"
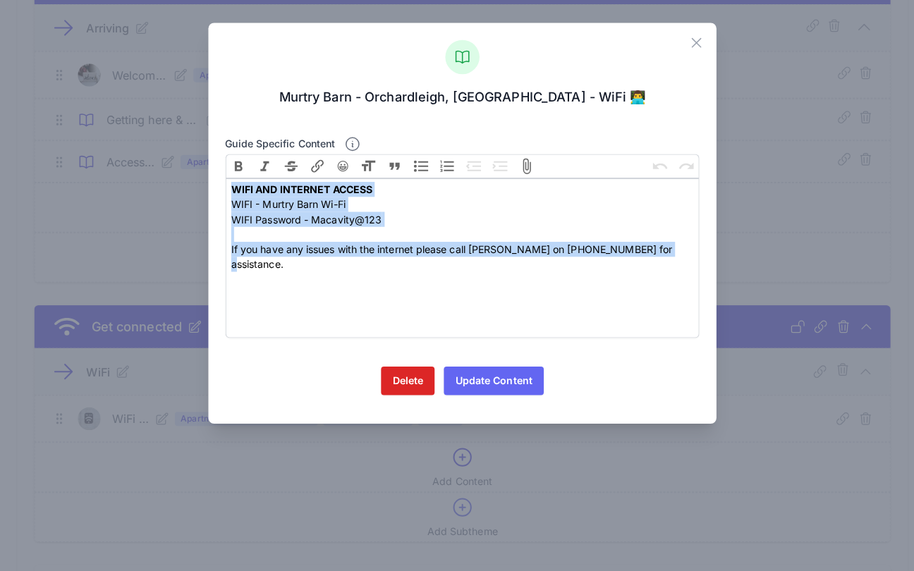
click at [498, 376] on button "Update Content" at bounding box center [487, 376] width 99 height 28
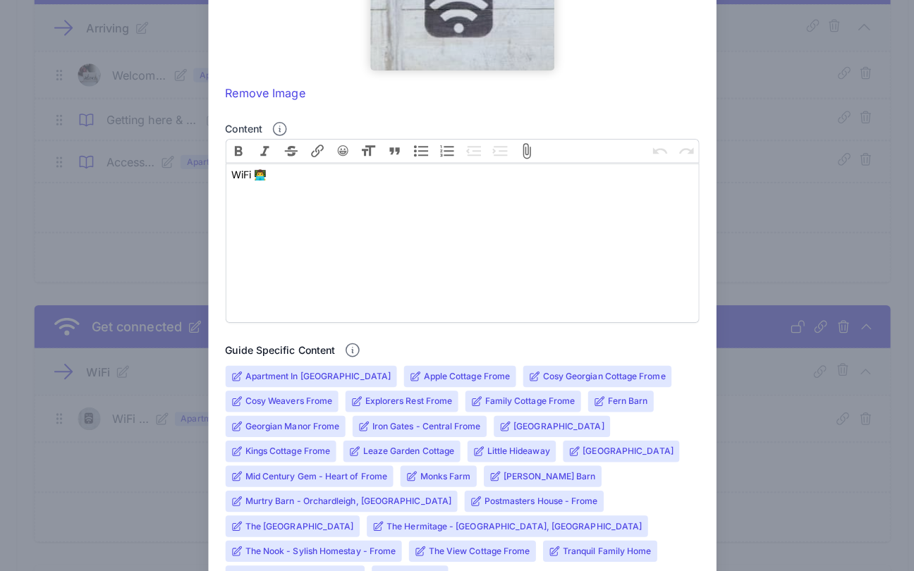
scroll to position [732, 0]
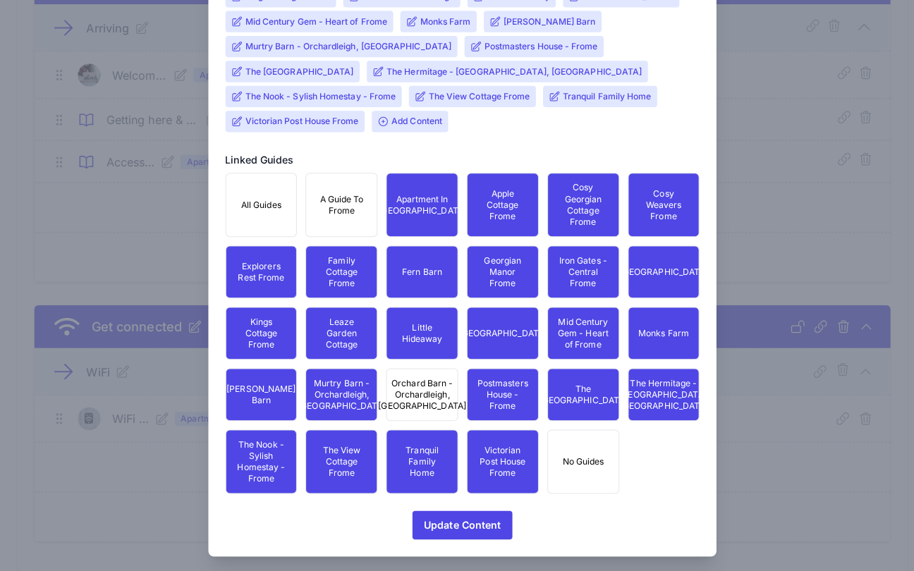
click at [402, 391] on span "Orchard Barn - Orchardleigh, [GEOGRAPHIC_DATA]" at bounding box center [417, 390] width 87 height 34
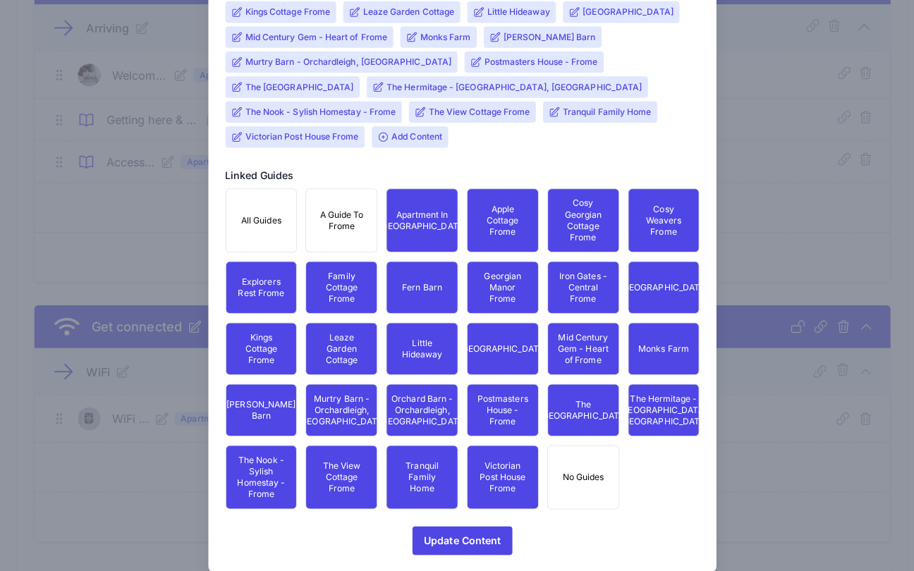
scroll to position [663, 0]
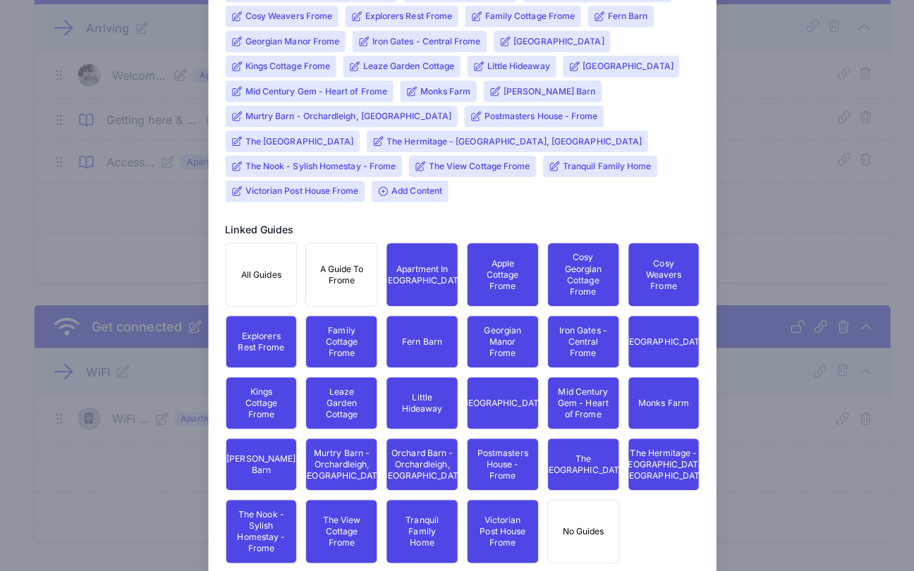
click at [404, 175] on span "The View Cottage Frome" at bounding box center [466, 164] width 125 height 21
click at [367, 188] on span "Add Content" at bounding box center [404, 188] width 75 height 21
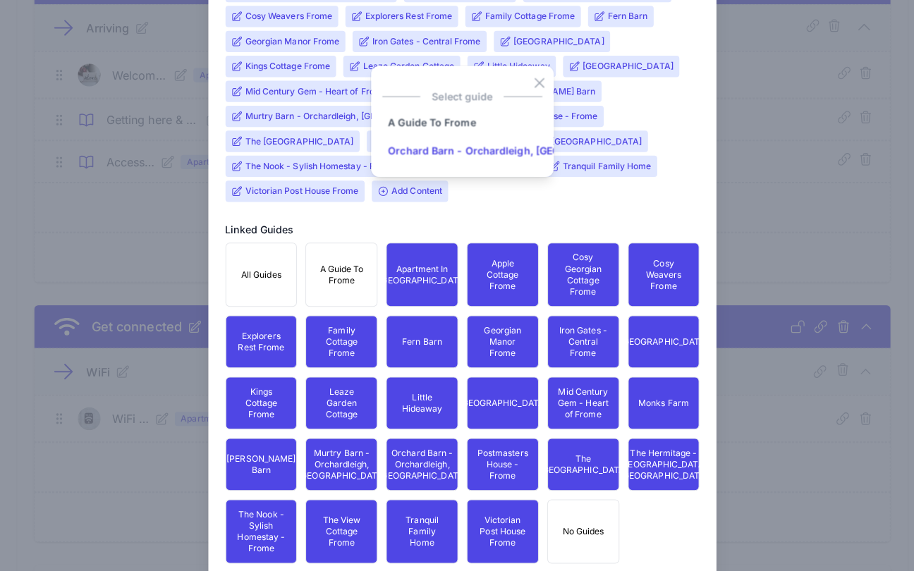
click at [425, 135] on input "Orchard Barn - Orchardleigh, [GEOGRAPHIC_DATA]" at bounding box center [507, 149] width 258 height 28
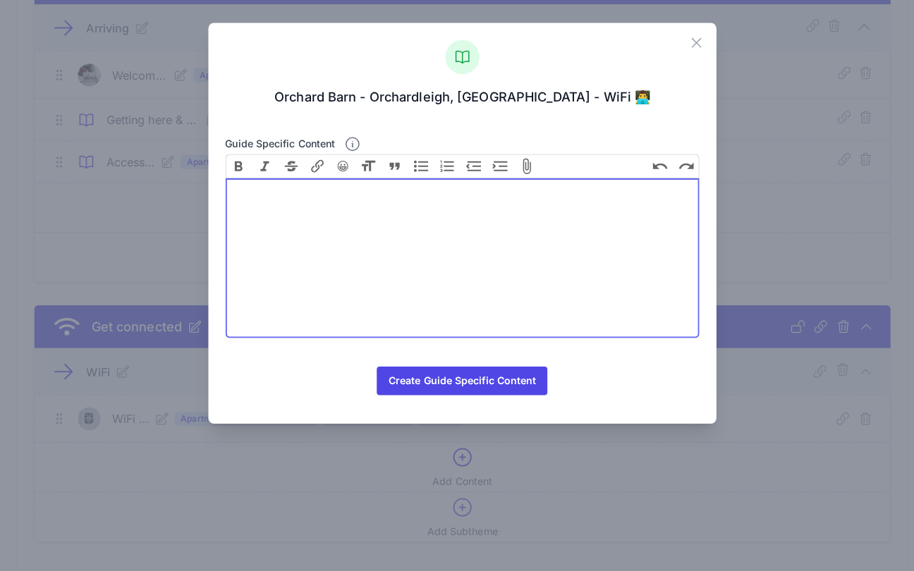
click at [360, 197] on trix-editor at bounding box center [457, 255] width 469 height 158
paste trix-editor "<div><strong>WIFI AND INTERNET ACCESS</strong></div><div>WIFI - Murtry Barn Wi-…"
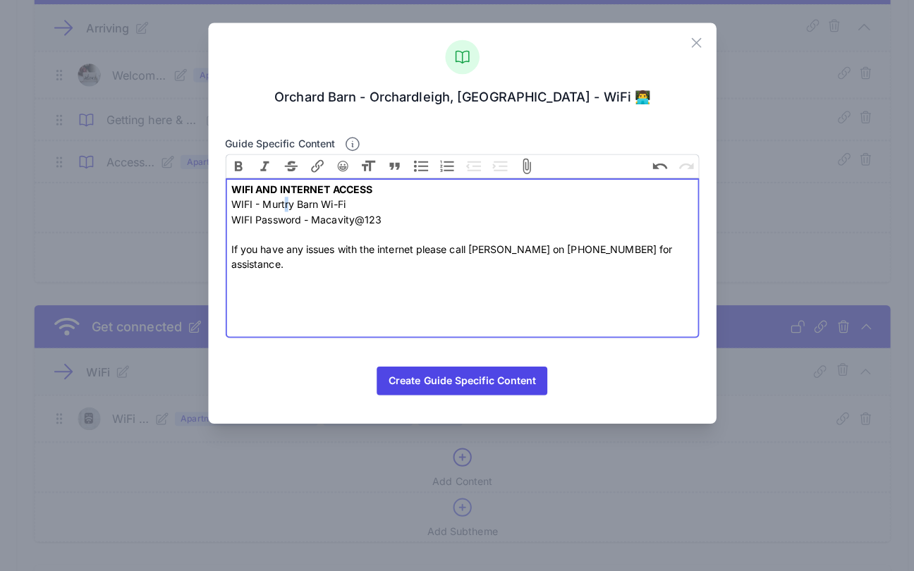
click at [278, 201] on div "WIFI - Murtry Barn Wi-Fi" at bounding box center [456, 202] width 457 height 15
drag, startPoint x: 289, startPoint y: 201, endPoint x: 256, endPoint y: 202, distance: 33.2
click at [256, 202] on div "WIFI - Murtry Barn Wi-Fi" at bounding box center [456, 202] width 457 height 15
type trix-editor "<div><strong>WIFI AND INTERNET ACCESS</strong></div><div>WIFI - Orchard Barn Wi…"
click at [316, 254] on div "WIFI Password - Macavity@123 If you have any issues with the internet please ca…" at bounding box center [456, 238] width 457 height 59
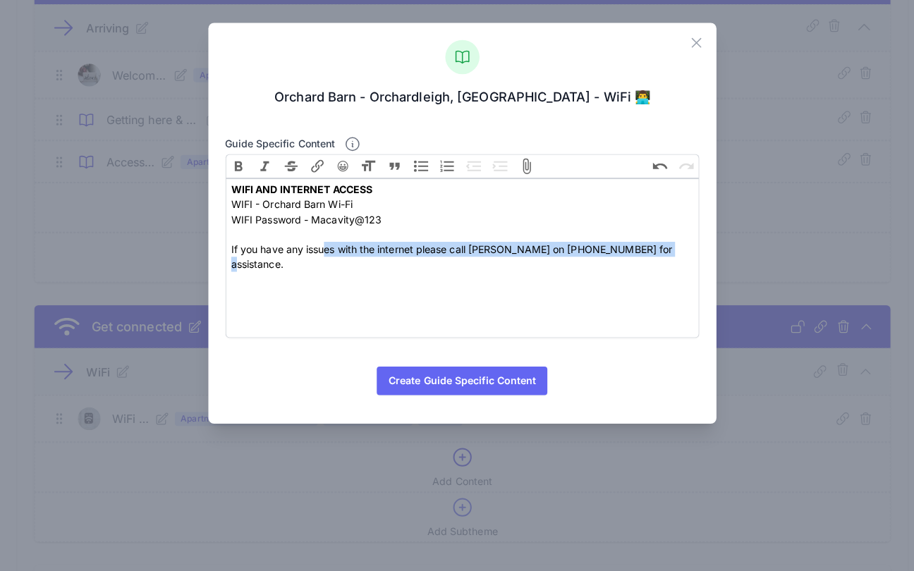
click at [478, 374] on button "Create Guide Specific Content" at bounding box center [456, 376] width 168 height 28
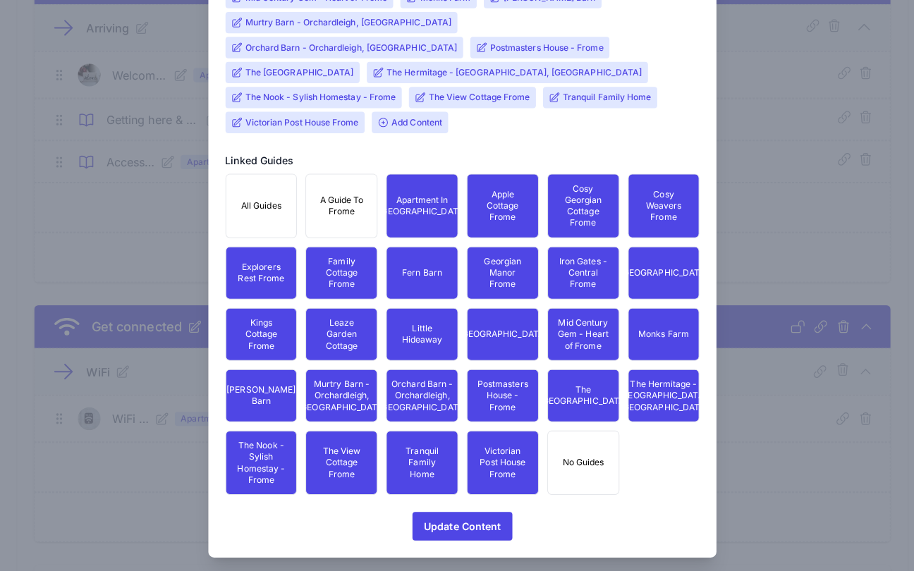
scroll to position [308, 0]
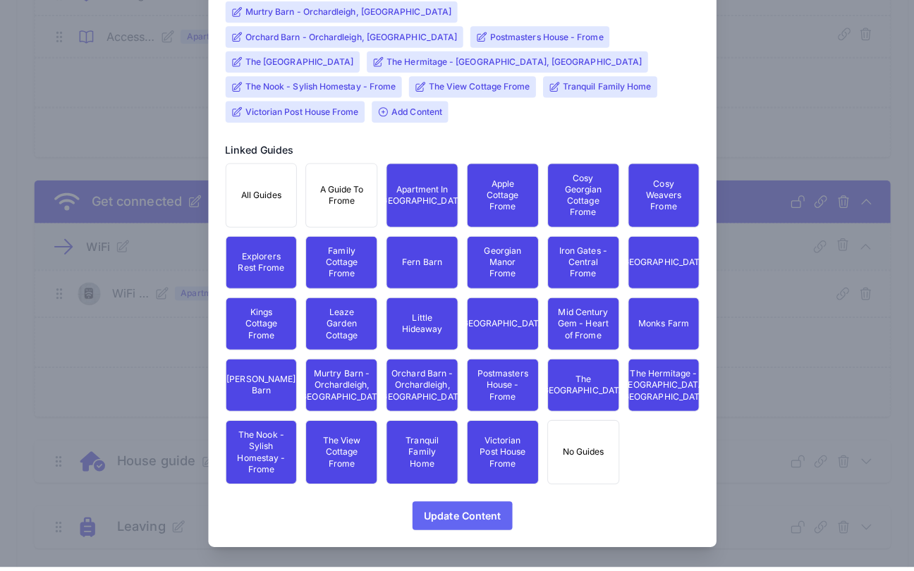
click at [460, 506] on span "Update Content" at bounding box center [457, 520] width 76 height 28
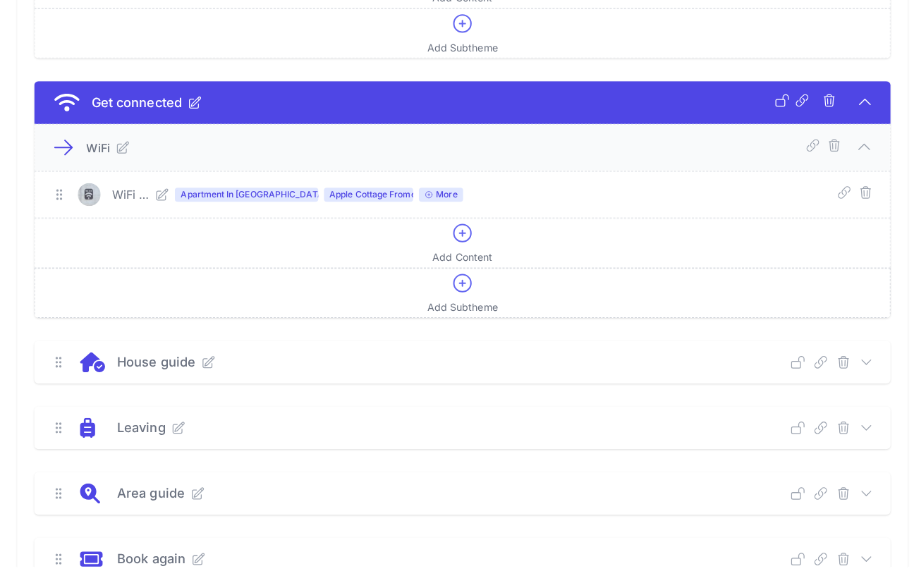
scroll to position [462, 0]
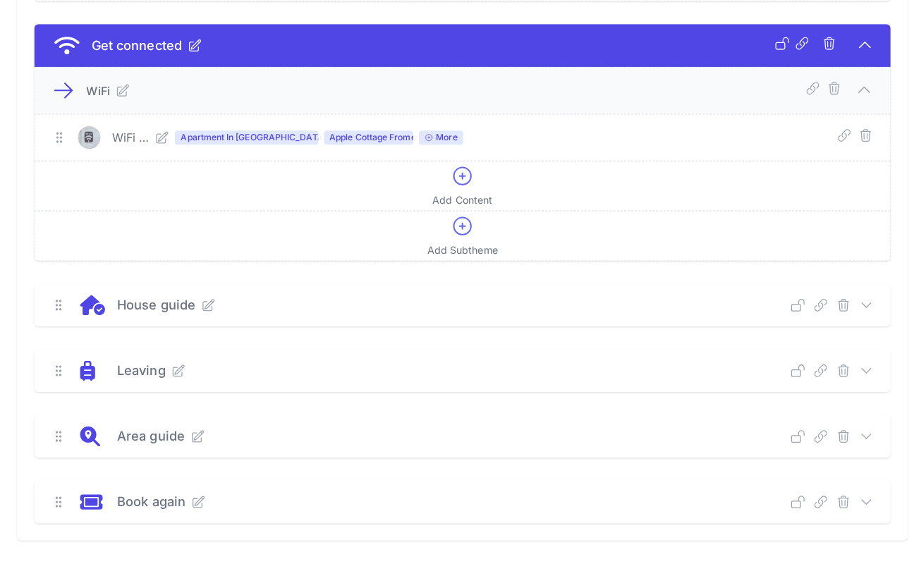
click at [855, 305] on icon at bounding box center [856, 312] width 14 height 14
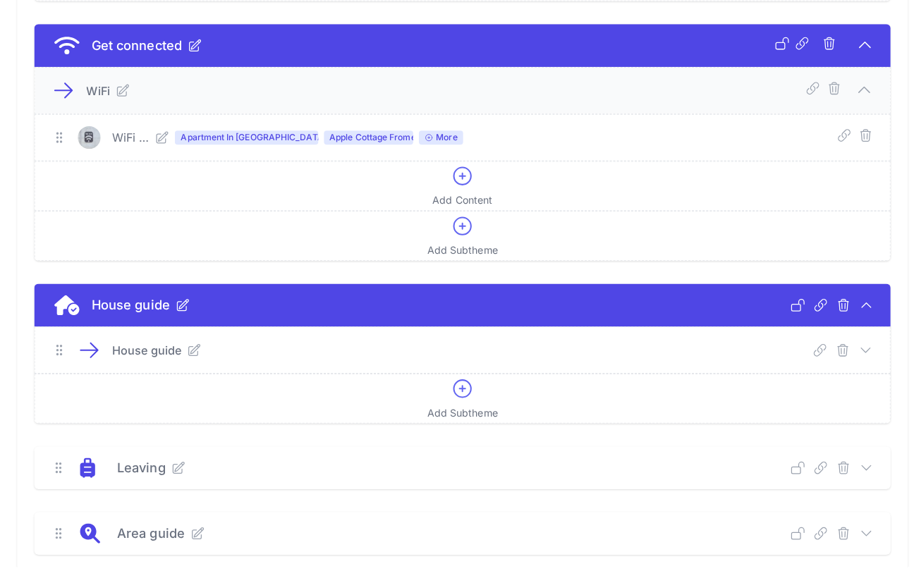
click at [857, 354] on icon at bounding box center [855, 356] width 9 height 4
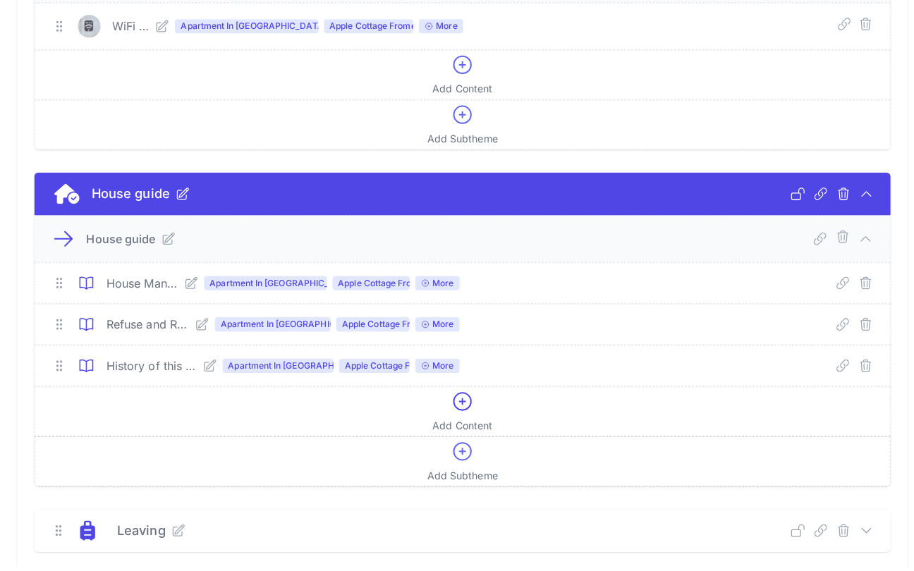
scroll to position [687, 0]
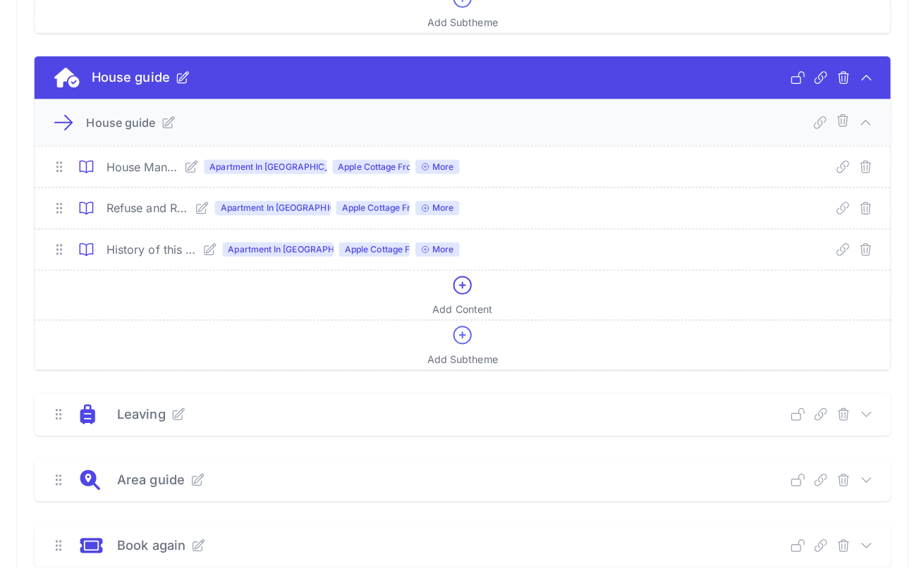
click at [195, 170] on icon at bounding box center [188, 175] width 11 height 11
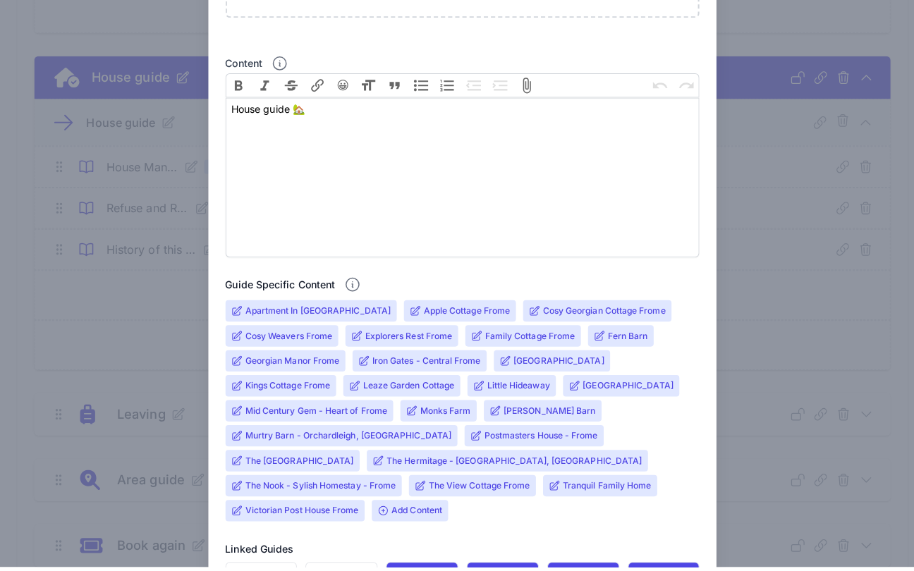
scroll to position [555, 0]
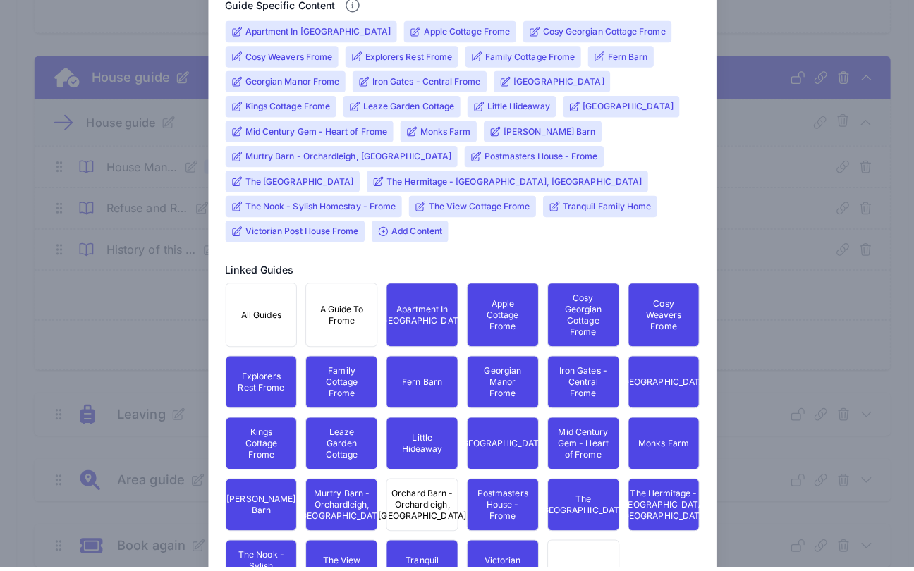
click at [270, 160] on input "Murtry Barn - Orchardleigh, [GEOGRAPHIC_DATA]" at bounding box center [345, 165] width 204 height 11
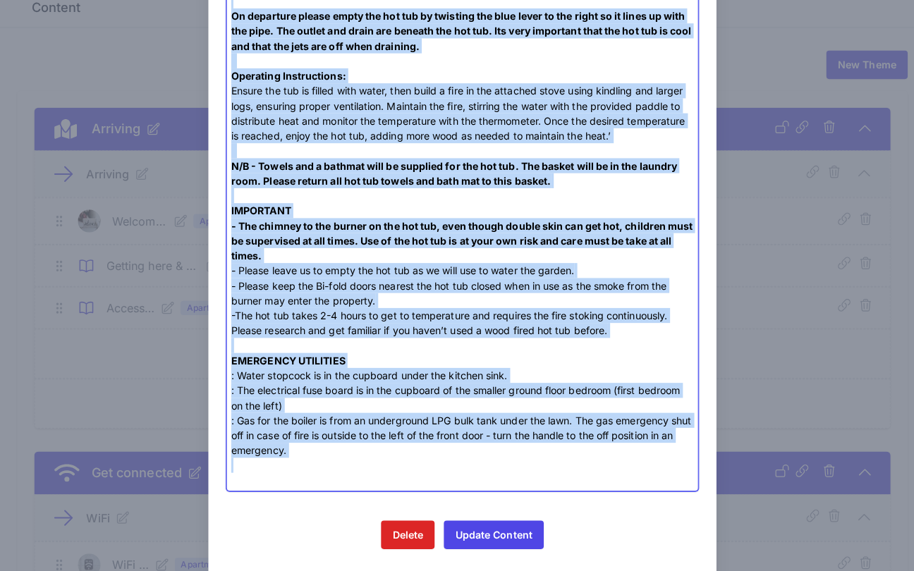
scroll to position [1700, 0]
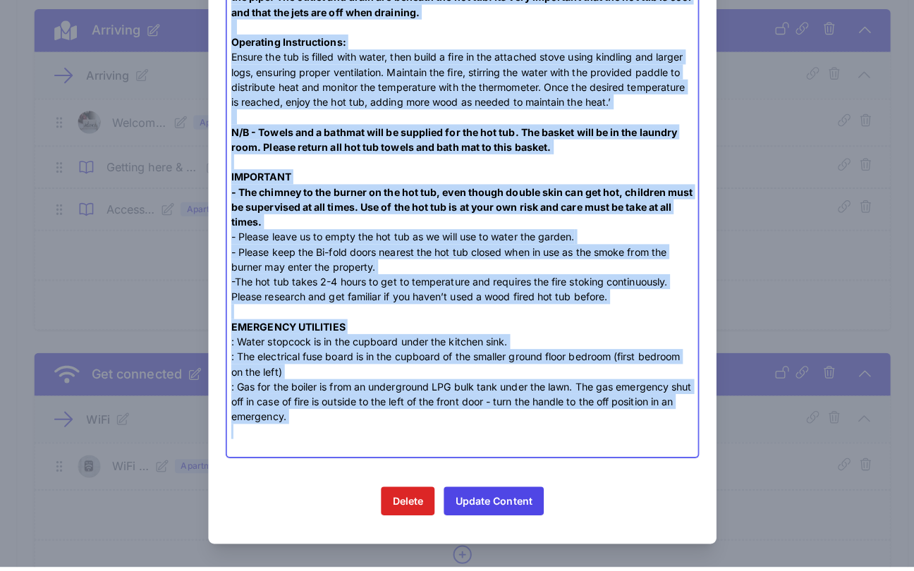
drag, startPoint x: 223, startPoint y: 188, endPoint x: 483, endPoint y: 568, distance: 460.7
click at [483, 434] on html "Menu Guides Content Assistants Marketing Account Guides Content Assistants Mark…" at bounding box center [457, 148] width 914 height 571
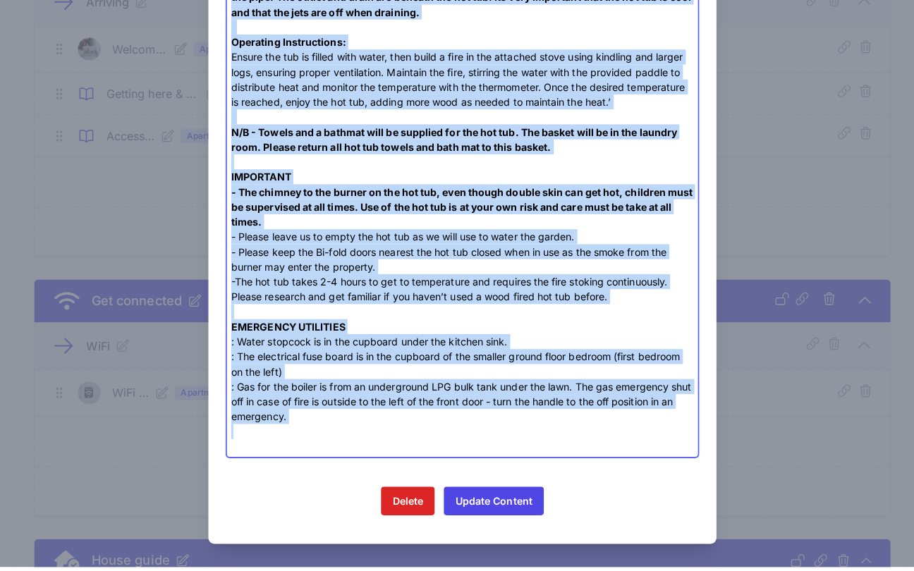
type trix-editor "<div>We look forward to hosting you ! <br><br><strong>General Housekeeping </st…"
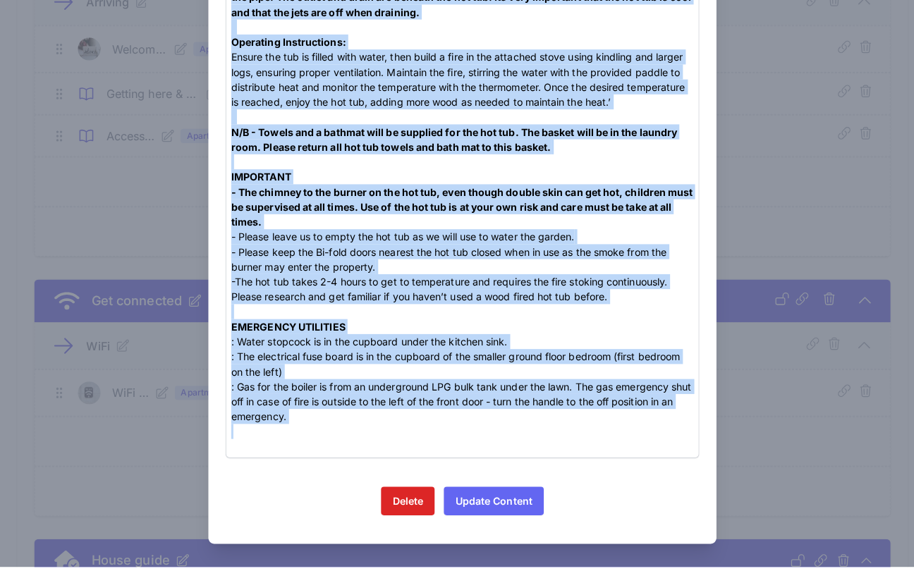
click at [481, 492] on button "Update Content" at bounding box center [487, 506] width 99 height 28
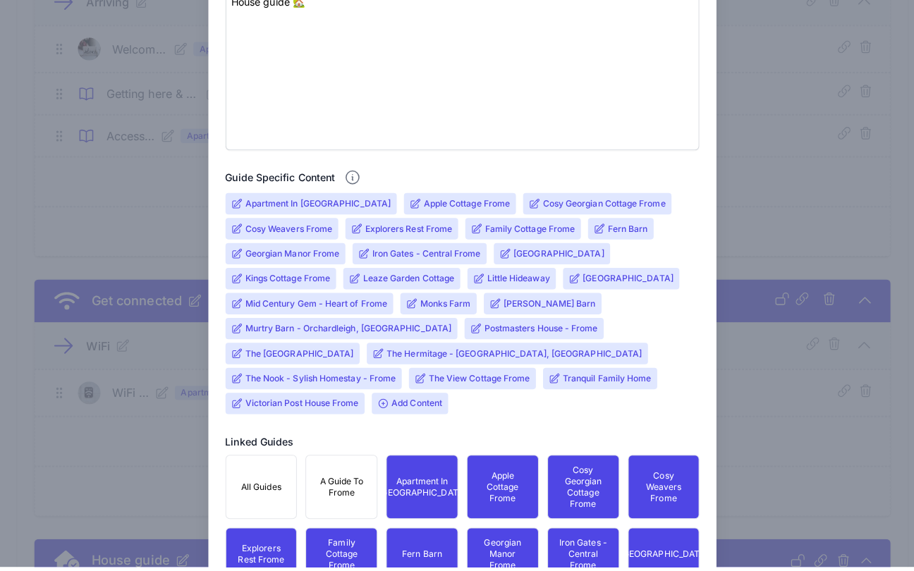
scroll to position [646, 0]
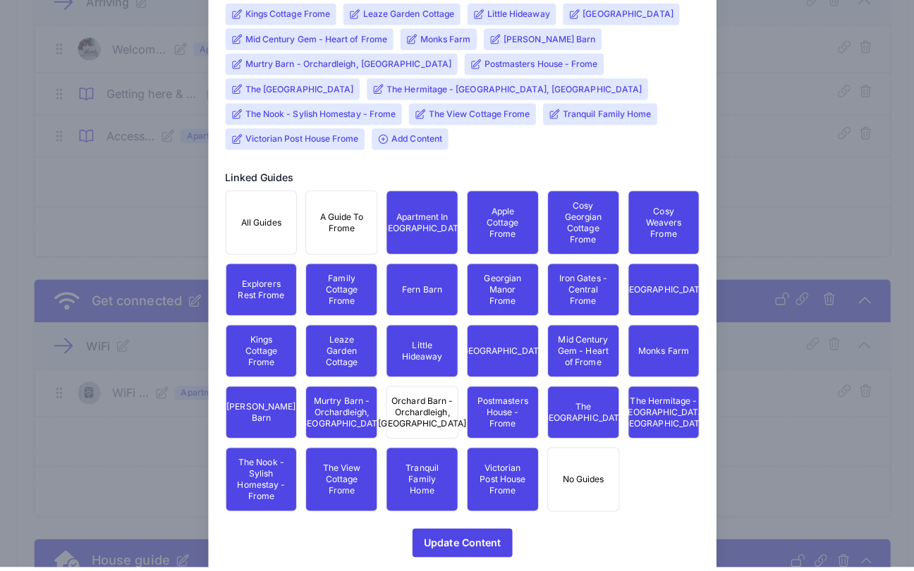
click at [394, 427] on span "Orchard Barn - Orchardleigh, [GEOGRAPHIC_DATA]" at bounding box center [417, 418] width 87 height 34
click at [367, 144] on span "Add Content" at bounding box center [404, 147] width 75 height 21
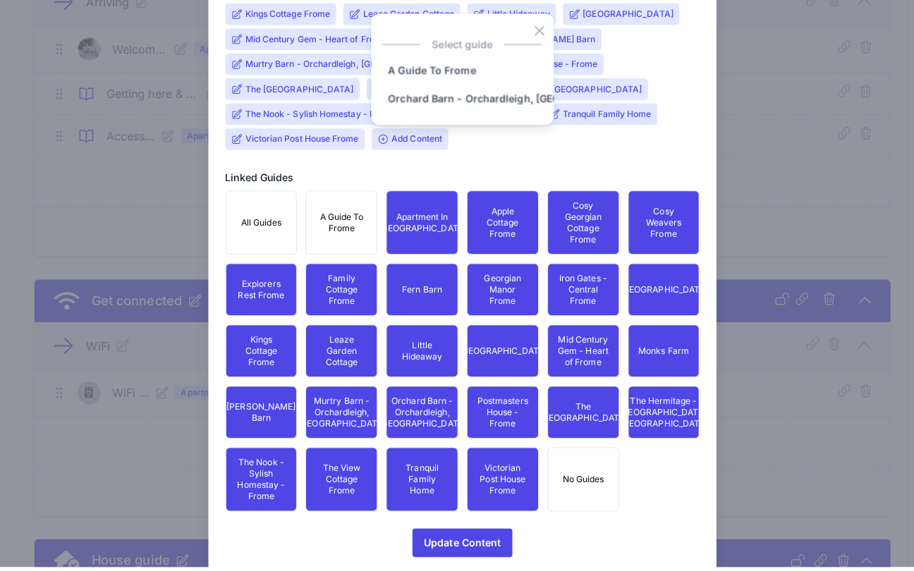
click at [367, 137] on span "Add Content" at bounding box center [404, 147] width 75 height 21
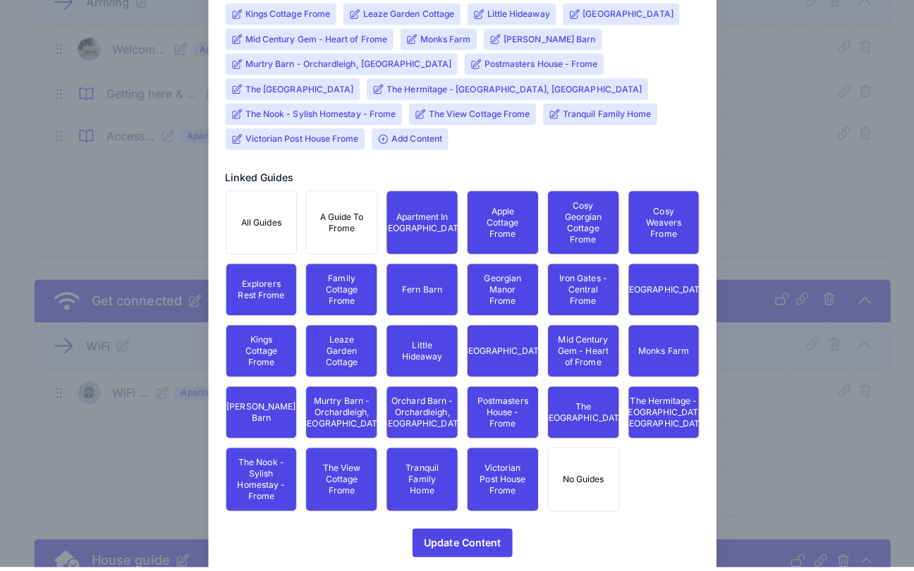
click at [367, 137] on span "Add Content" at bounding box center [404, 147] width 75 height 21
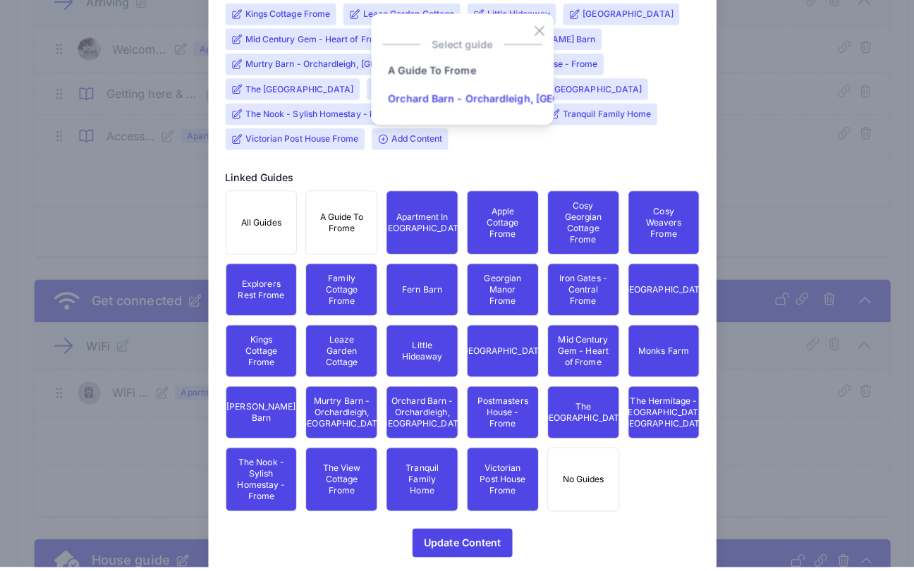
click at [415, 94] on input "Orchard Barn - Orchardleigh, [GEOGRAPHIC_DATA]" at bounding box center [507, 108] width 258 height 28
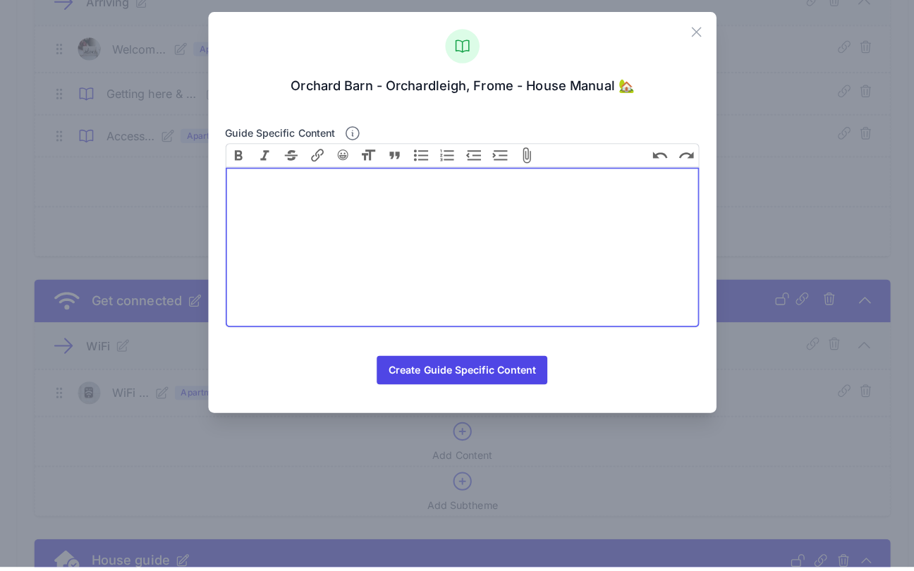
click at [301, 221] on trix-editor at bounding box center [457, 255] width 469 height 158
paste trix-editor "<div>We look forward to hosting you ! <br><br><strong>General Housekeeping </st…"
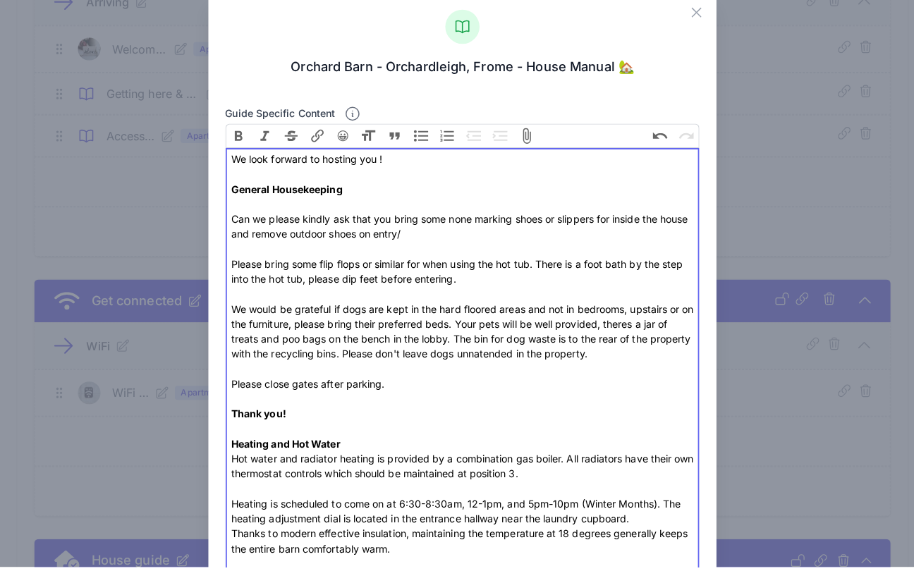
scroll to position [47, 0]
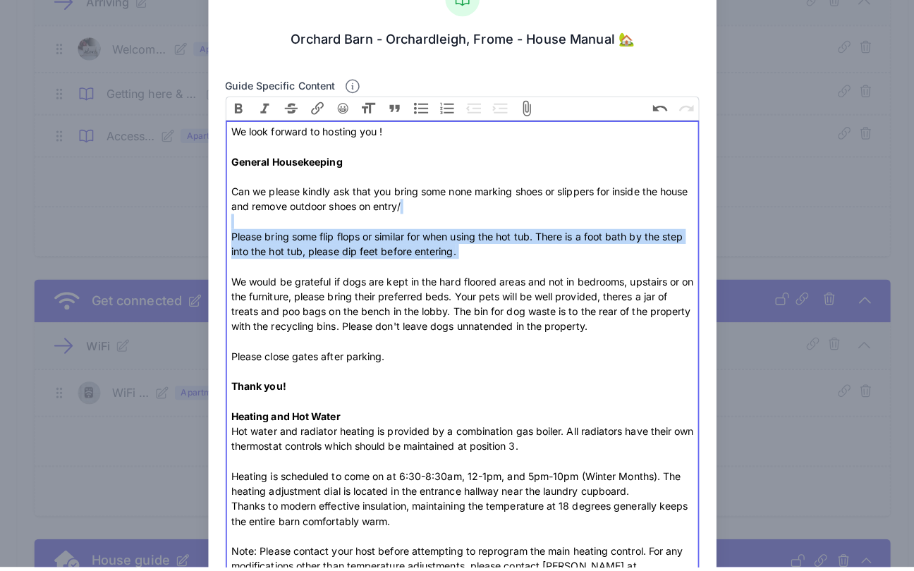
drag, startPoint x: 443, startPoint y: 259, endPoint x: 198, endPoint y: 224, distance: 247.8
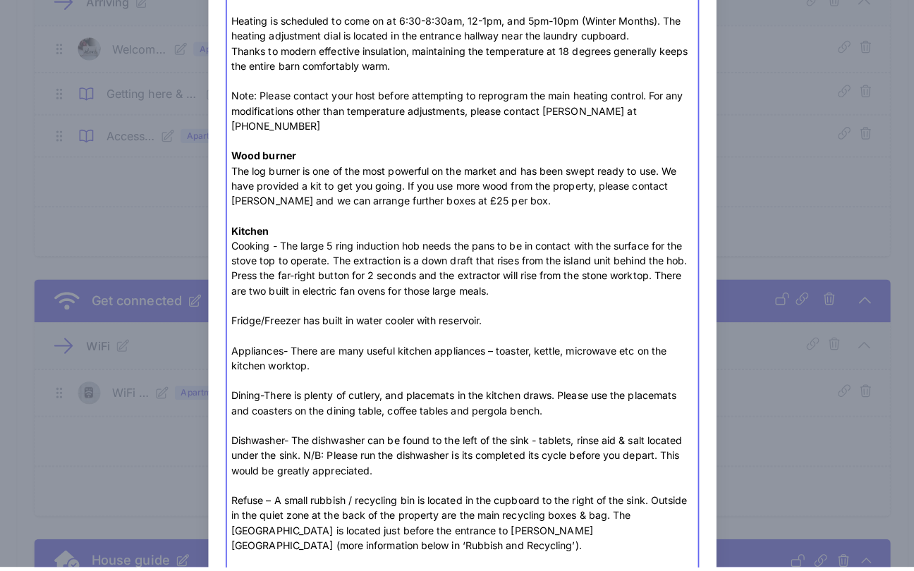
scroll to position [455, 0]
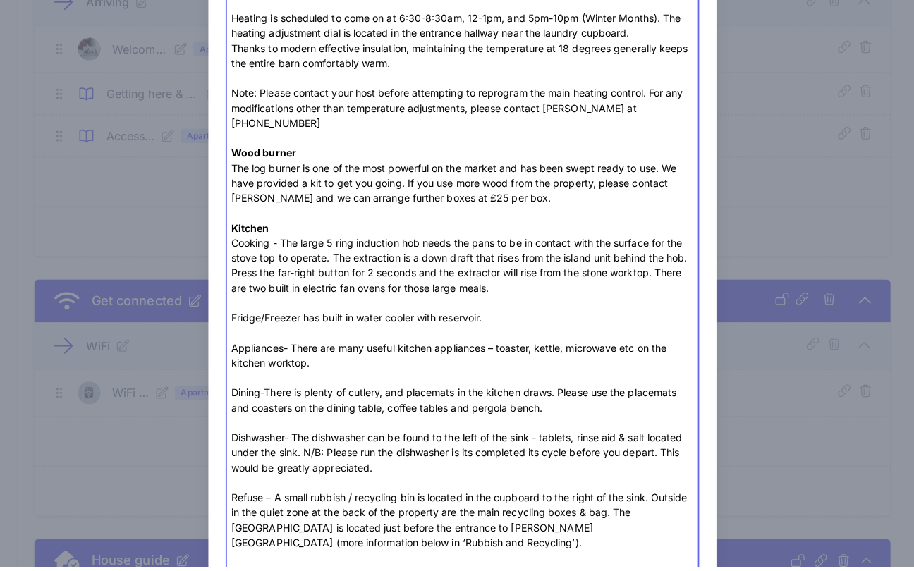
click at [448, 192] on div "The log burner is one of the most powerful on the market and has been swept rea…" at bounding box center [456, 191] width 457 height 44
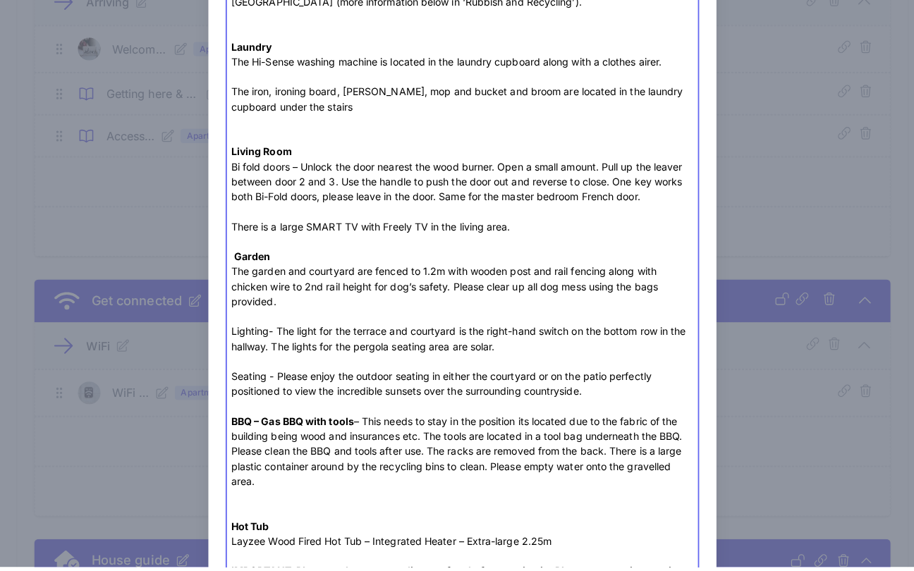
scroll to position [1110, 0]
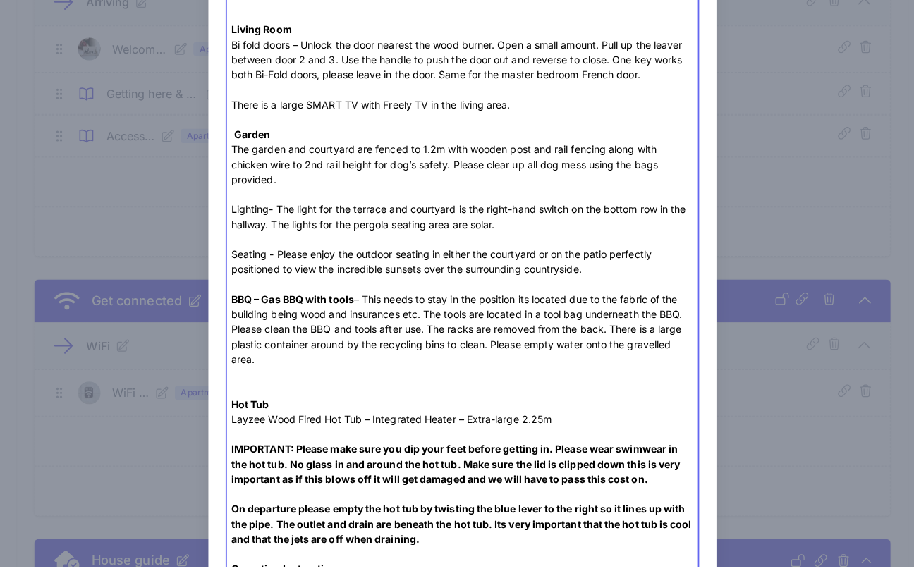
click at [231, 147] on strong "Garden" at bounding box center [249, 143] width 36 height 12
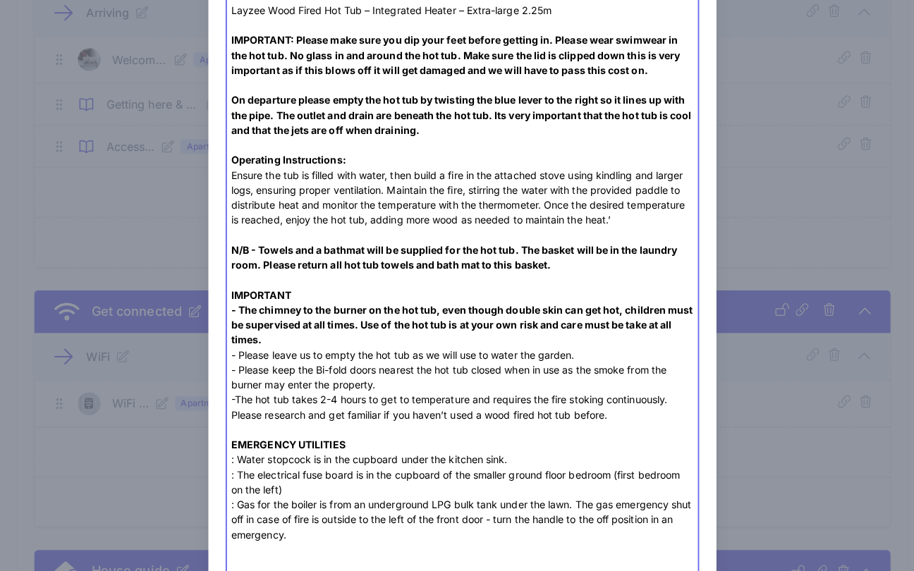
scroll to position [1499, 0]
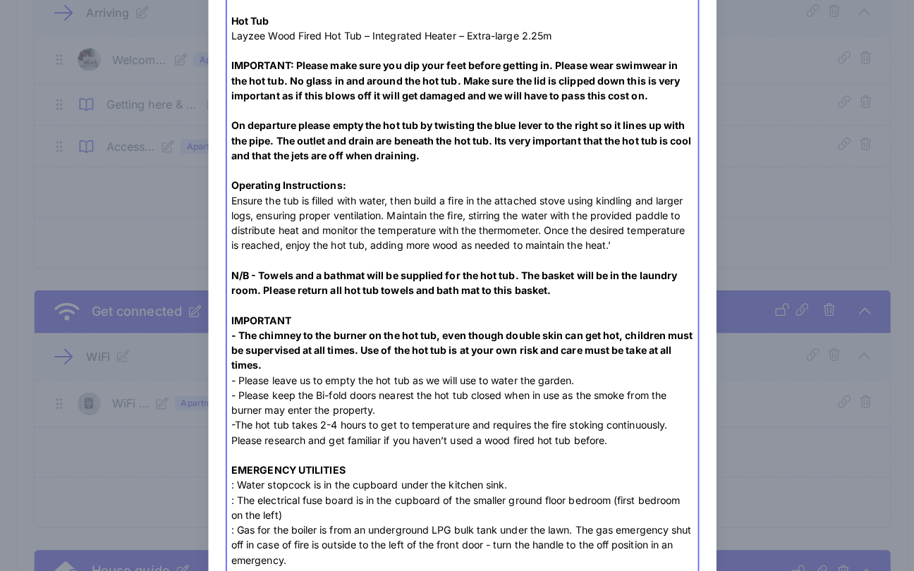
drag, startPoint x: 580, startPoint y: 358, endPoint x: 213, endPoint y: 33, distance: 490.4
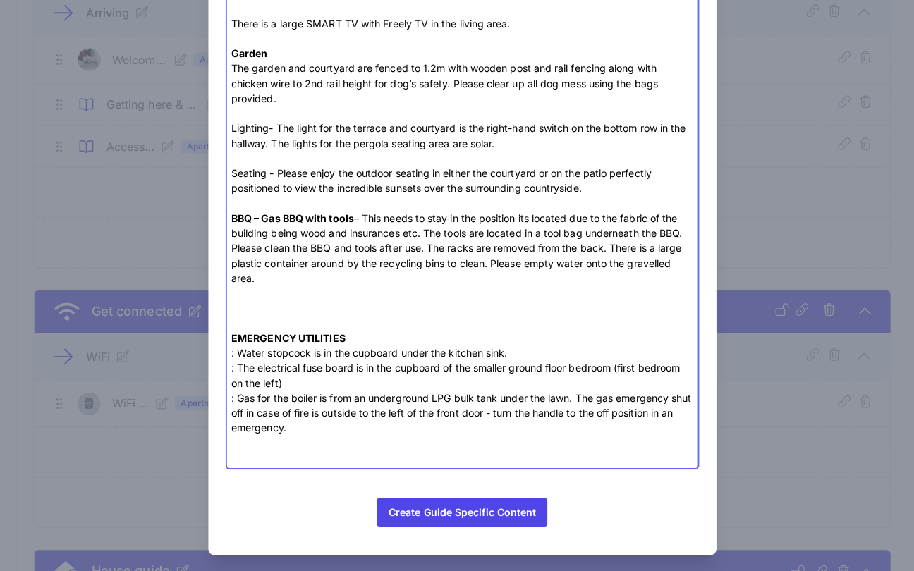
type trix-editor "<div>We look forward to hosting you ! <br><br><strong>General Housekeeping </st…"
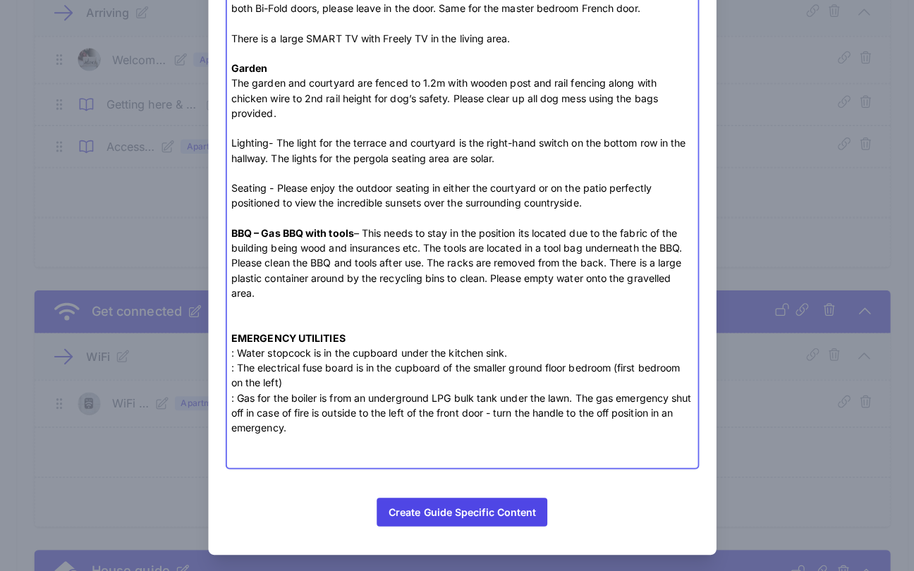
scroll to position [610, 0]
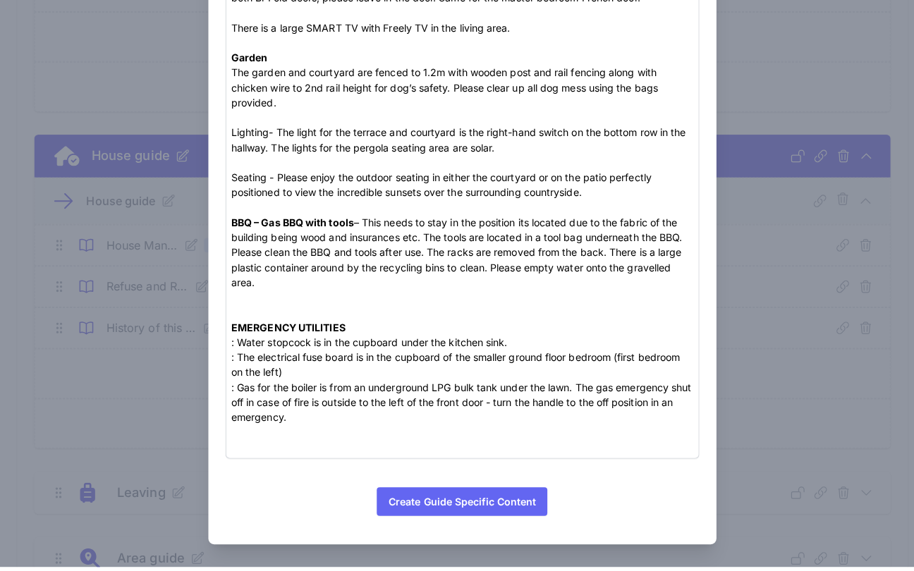
click at [477, 492] on button "Create Guide Specific Content" at bounding box center [456, 506] width 168 height 28
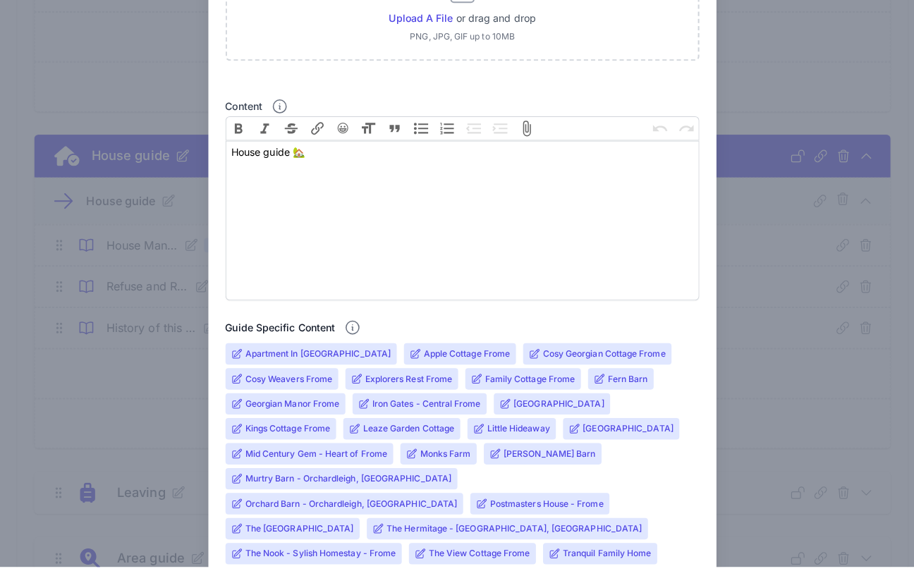
scroll to position [349, 0]
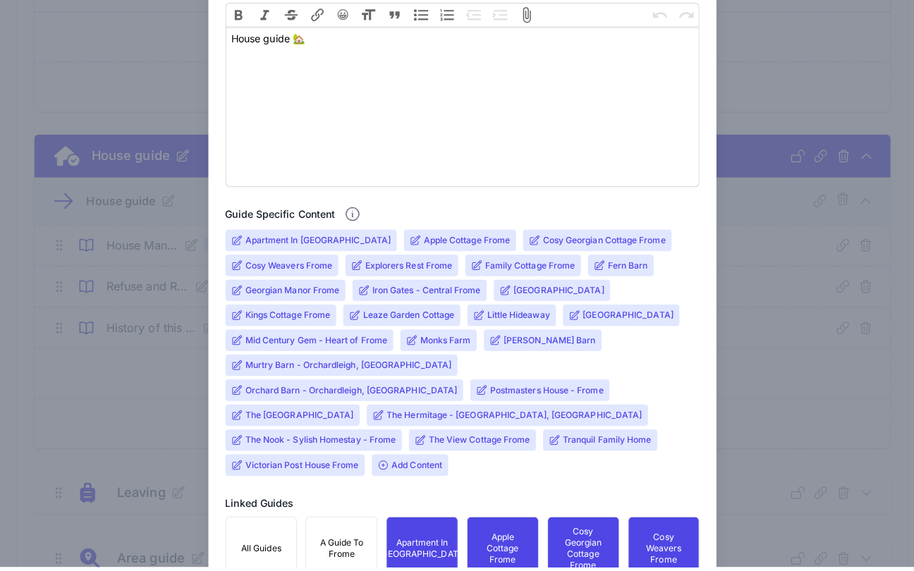
click at [270, 366] on input "Murtry Barn - Orchardleigh, [GEOGRAPHIC_DATA]" at bounding box center [345, 371] width 204 height 11
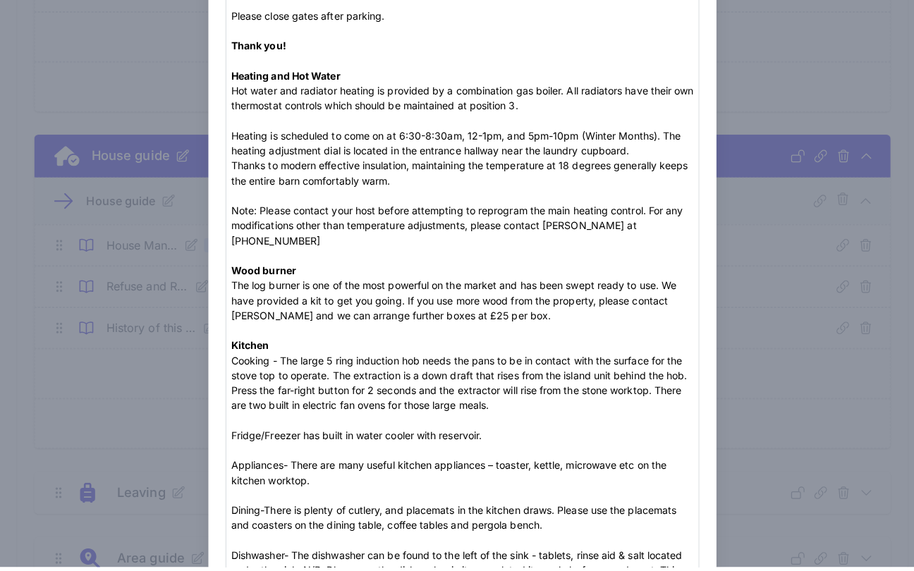
scroll to position [490, 0]
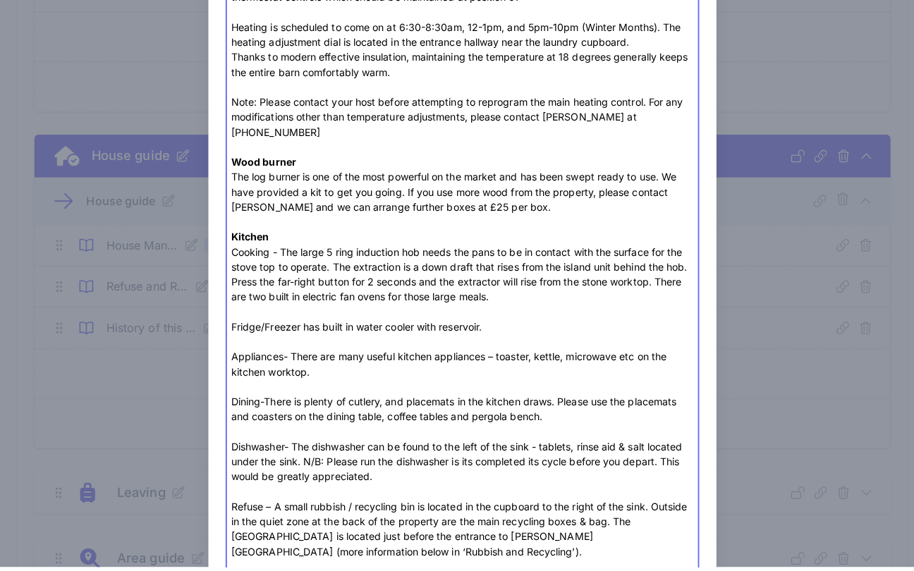
click at [445, 205] on div "The log burner is one of the most powerful on the market and has been swept rea…" at bounding box center [456, 200] width 457 height 44
type trix-editor "<div>We look forward to hosting you ! <br><br><strong>General Housekeeping </st…"
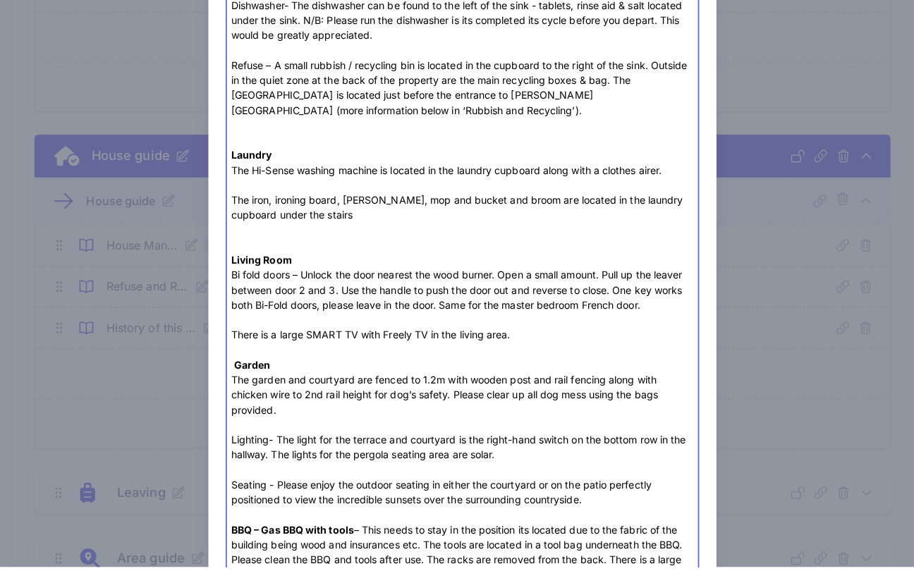
scroll to position [1700, 0]
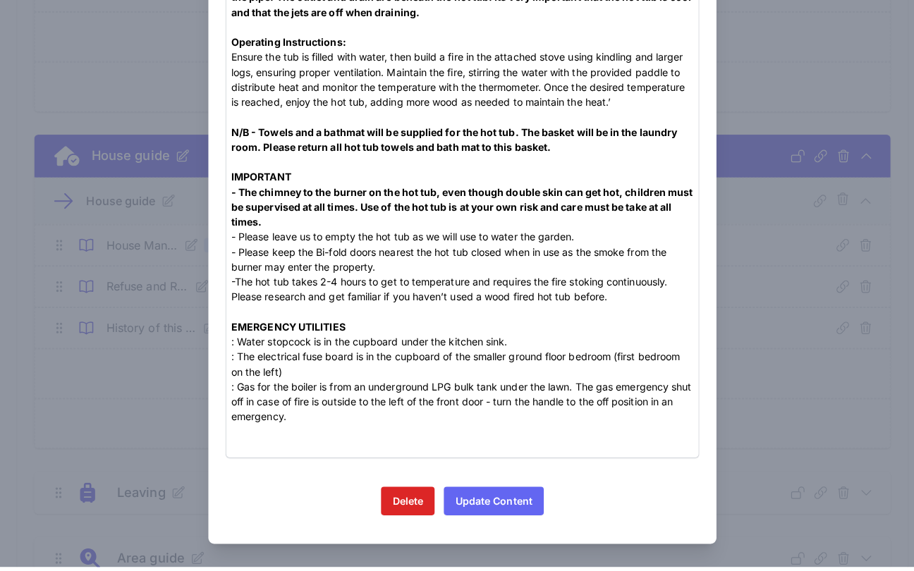
click at [489, 492] on button "Update Content" at bounding box center [487, 506] width 99 height 28
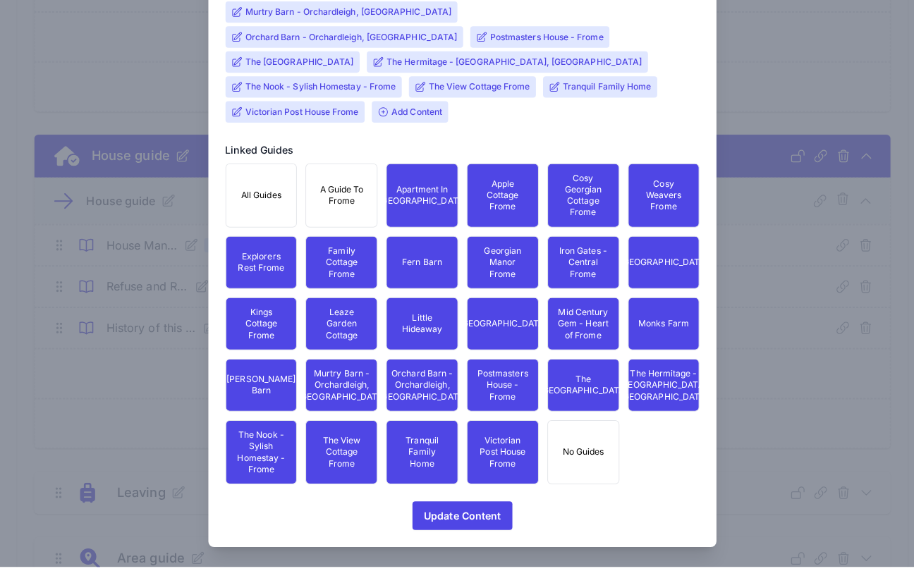
scroll to position [767, 0]
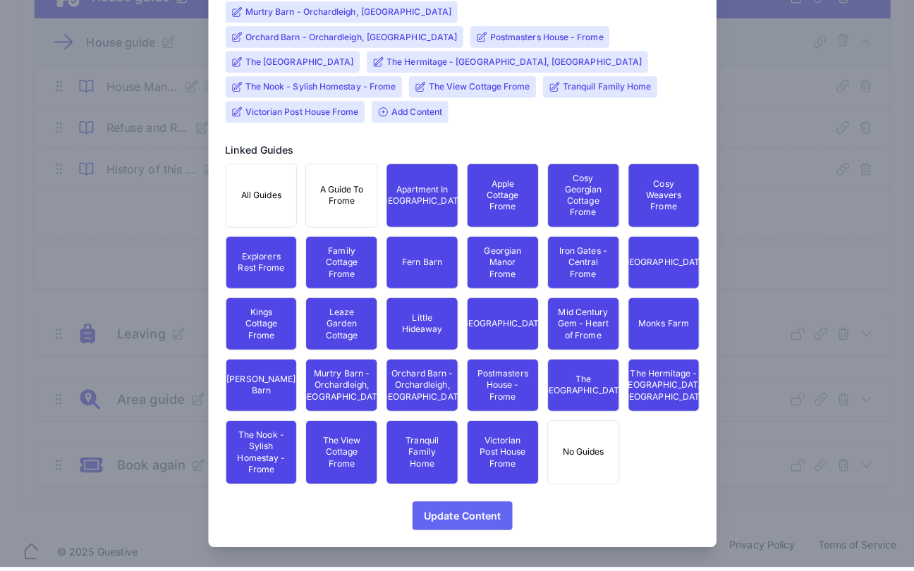
click at [467, 506] on span "Update Content" at bounding box center [457, 520] width 76 height 28
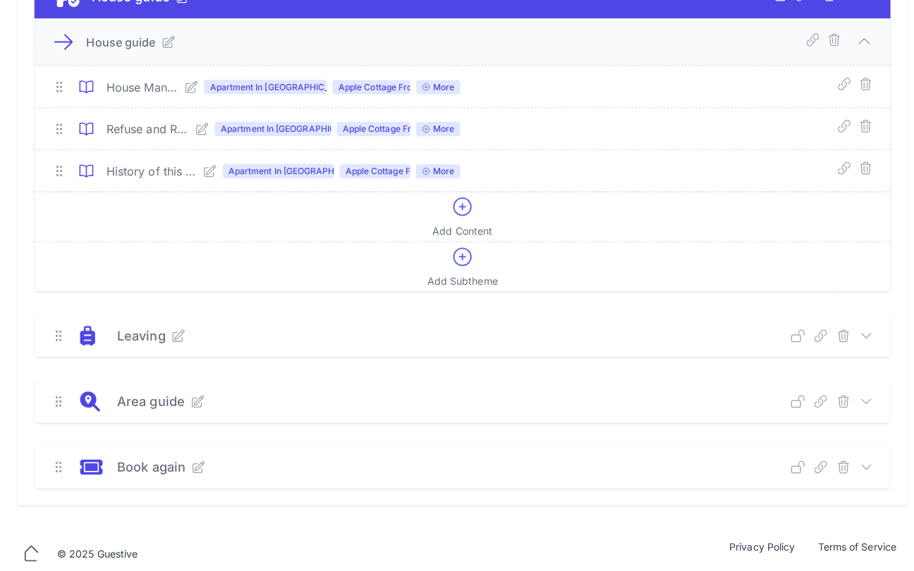
click at [202, 131] on icon at bounding box center [199, 138] width 14 height 14
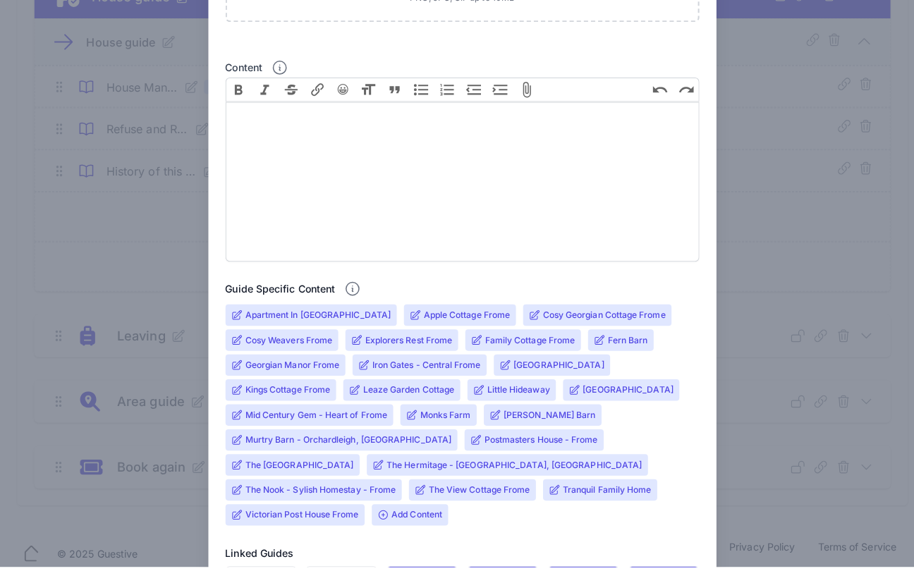
scroll to position [437, 0]
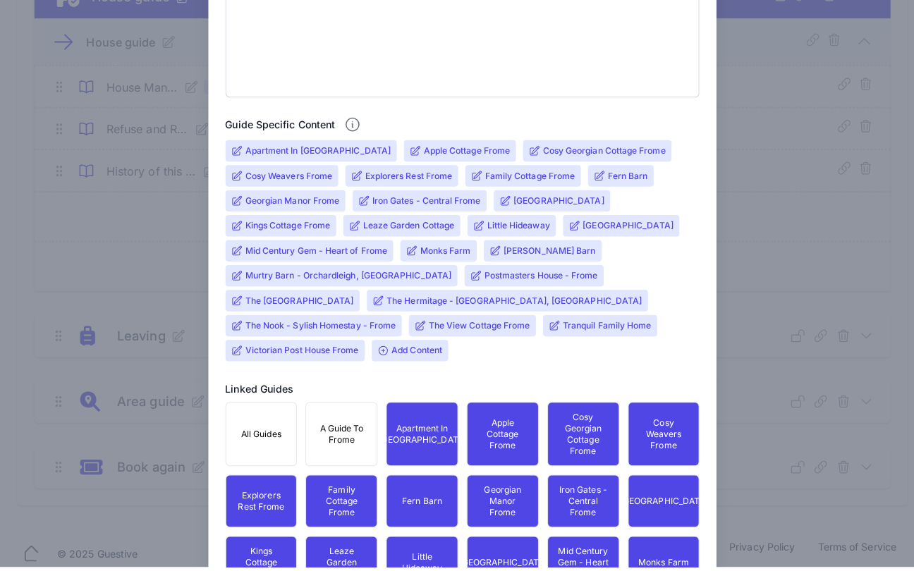
click at [276, 278] on input "Murtry Barn - Orchardleigh, [GEOGRAPHIC_DATA]" at bounding box center [345, 283] width 204 height 11
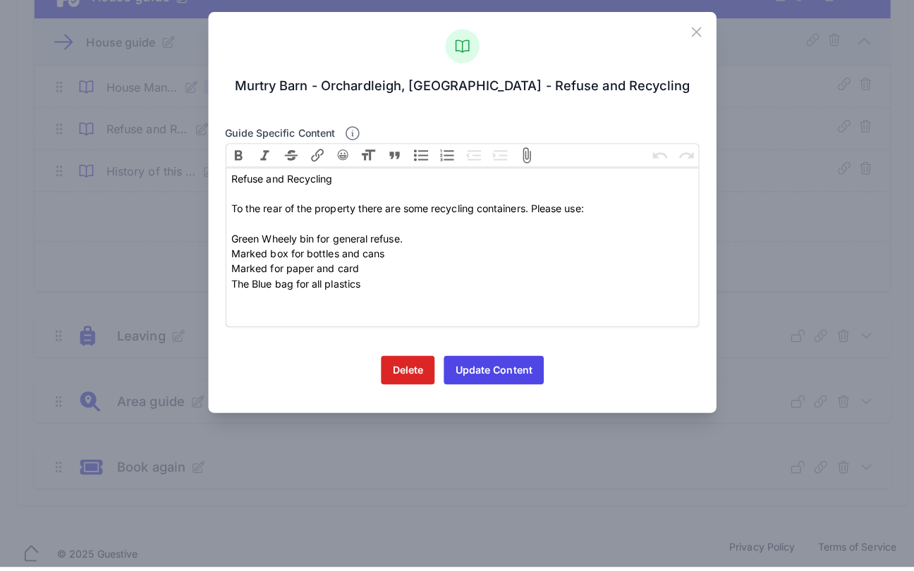
scroll to position [733, 0]
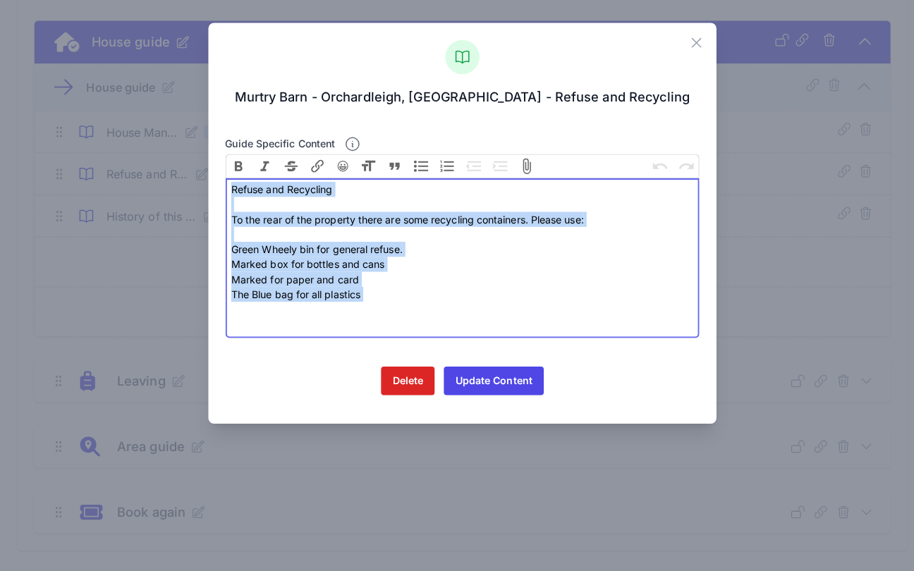
drag, startPoint x: 352, startPoint y: 297, endPoint x: 205, endPoint y: 185, distance: 184.6
click at [206, 185] on div "Close [GEOGRAPHIC_DATA] - [GEOGRAPHIC_DATA], [GEOGRAPHIC_DATA] and Recycling Gu…" at bounding box center [457, 221] width 503 height 396
copy div "Refuse and Recycling To the rear of the property there are some recycling conta…"
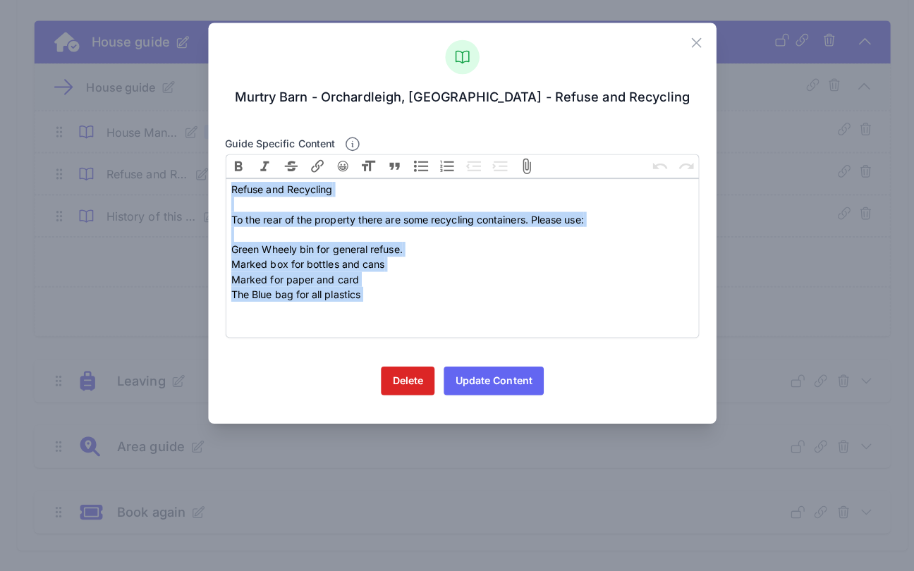
click at [489, 379] on button "Update Content" at bounding box center [487, 376] width 99 height 28
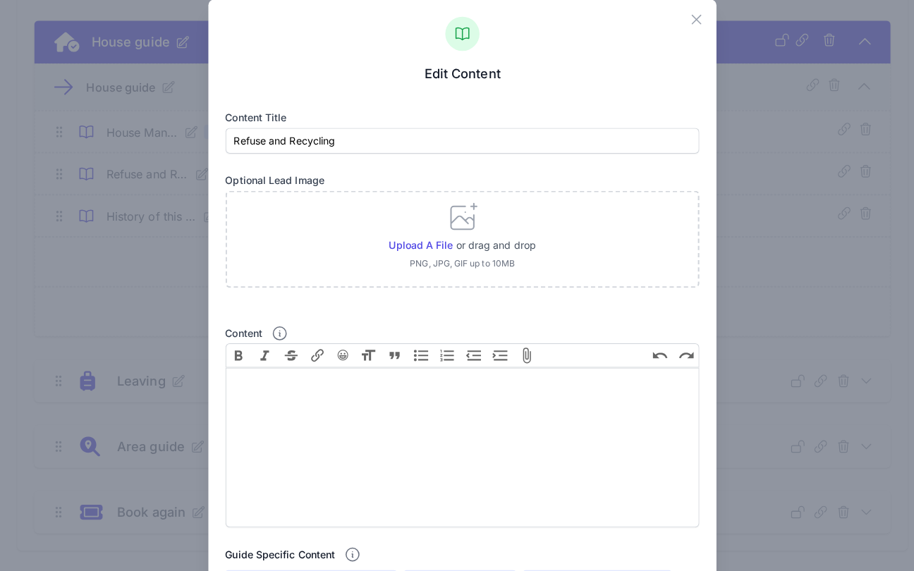
scroll to position [287, 0]
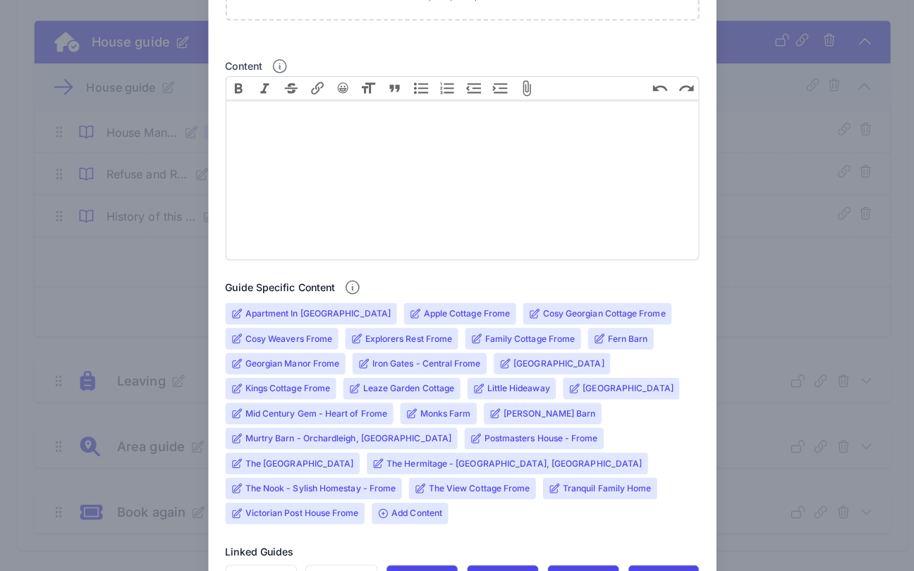
click at [651, 338] on div "Apartment In [GEOGRAPHIC_DATA] Apple Cottage Frome Cosy Georgian Cottage Frome …" at bounding box center [455, 411] width 472 height 222
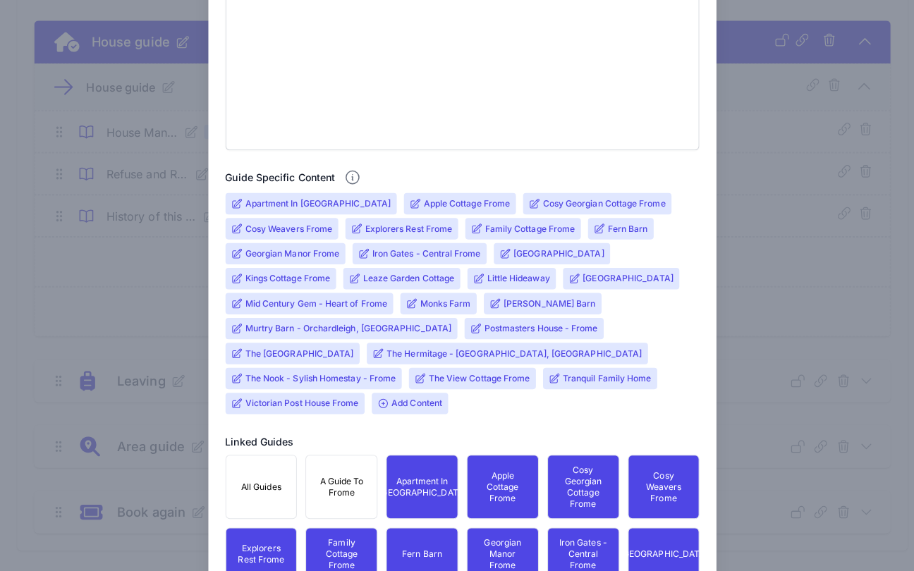
scroll to position [487, 0]
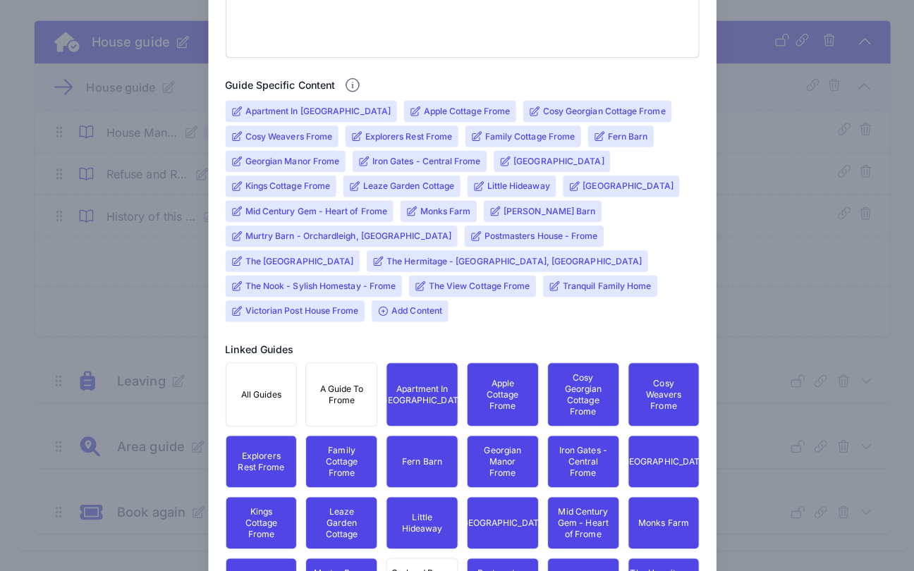
click at [409, 552] on button "Orchard Barn - Orchardleigh, [GEOGRAPHIC_DATA]" at bounding box center [416, 577] width 71 height 52
click at [367, 312] on span "Add Content" at bounding box center [404, 307] width 75 height 21
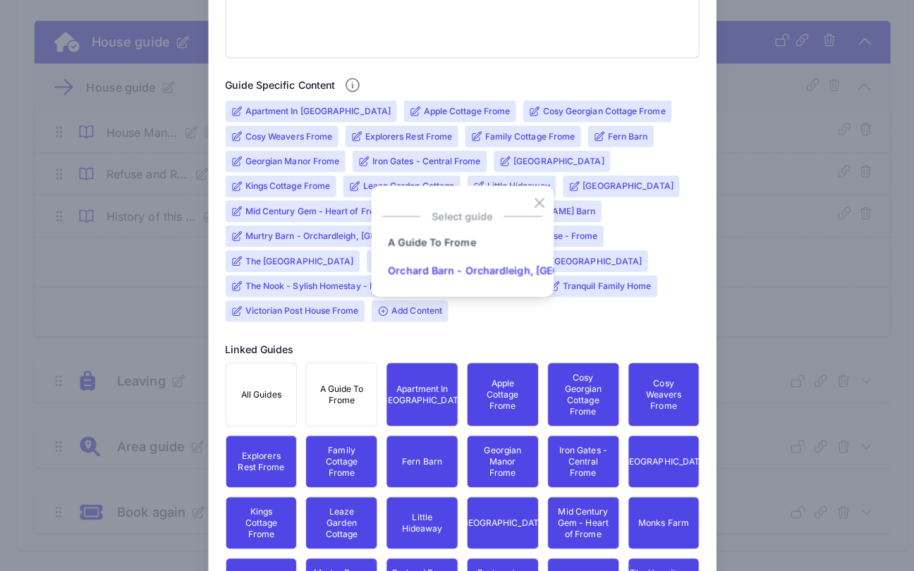
click at [408, 267] on input "Orchard Barn - Orchardleigh, [GEOGRAPHIC_DATA]" at bounding box center [507, 268] width 258 height 28
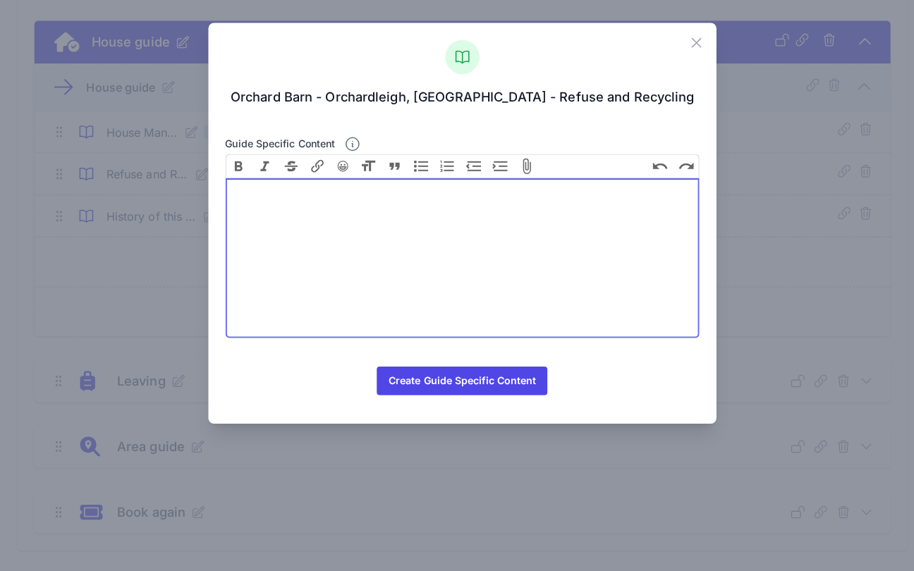
click at [391, 249] on trix-editor at bounding box center [457, 255] width 469 height 158
paste trix-editor "<div>Refuse and Recycling&nbsp;<br><br>To the rear of the property there are so…"
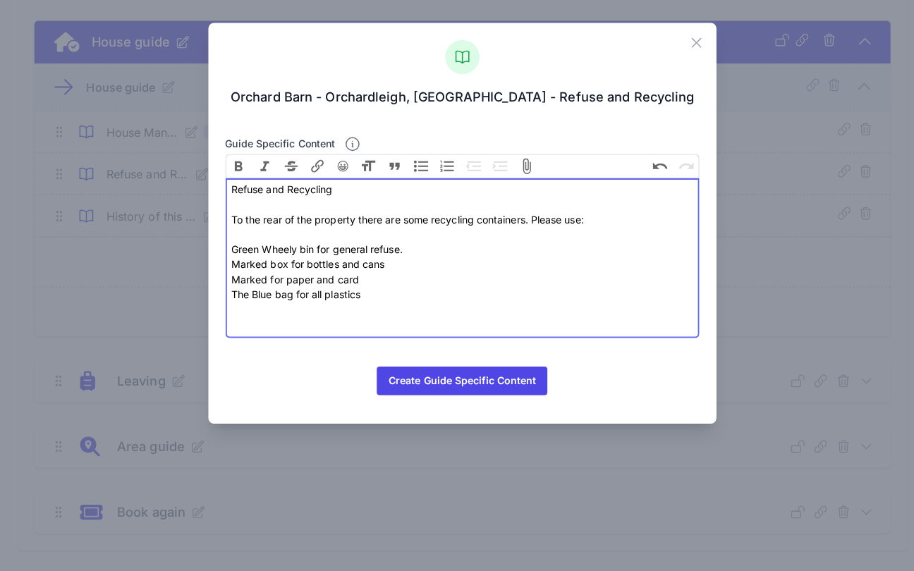
type trix-editor "<div>Refuse and Recycling&nbsp;<br><br>To the rear of the property there are so…"
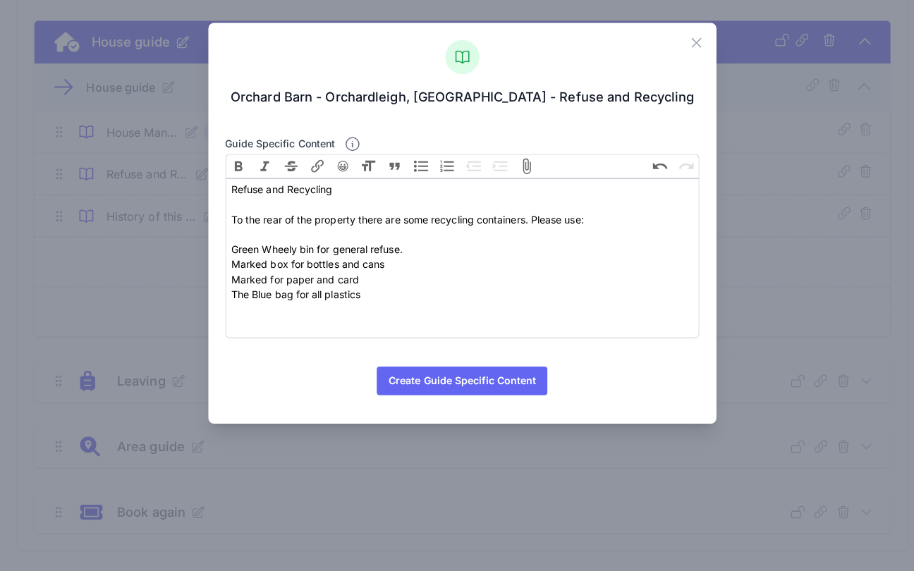
click at [448, 372] on button "Create Guide Specific Content" at bounding box center [456, 376] width 168 height 28
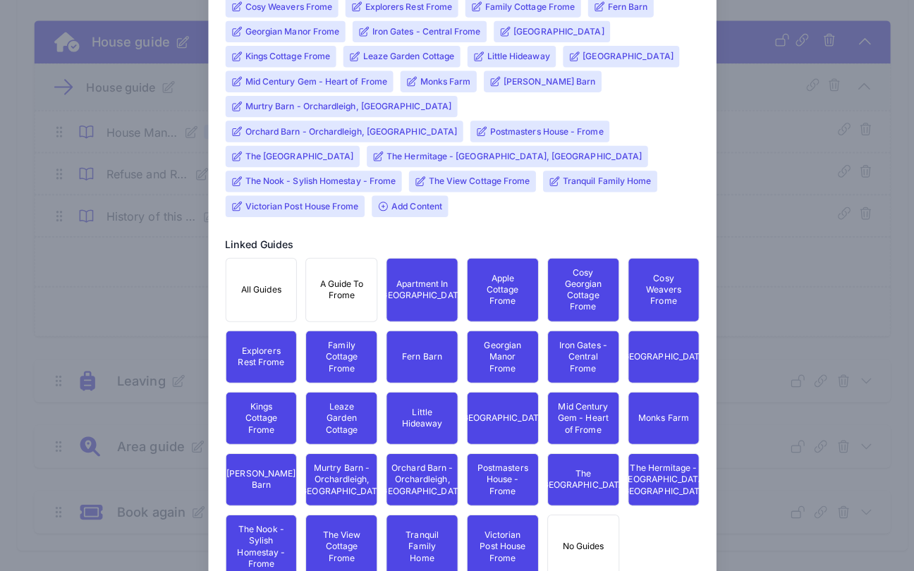
scroll to position [698, 0]
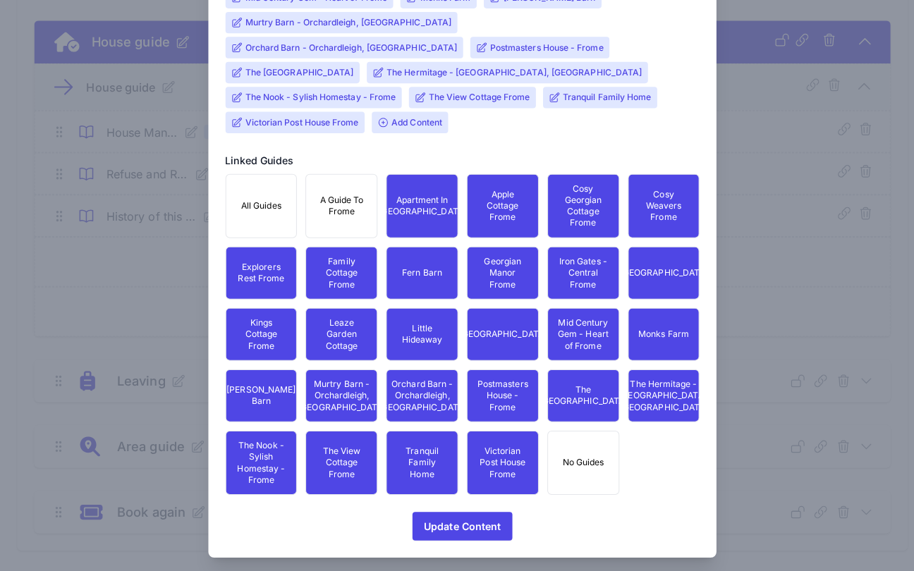
click at [333, 384] on span "Murtry Barn - Orchardleigh, [GEOGRAPHIC_DATA]" at bounding box center [337, 391] width 87 height 34
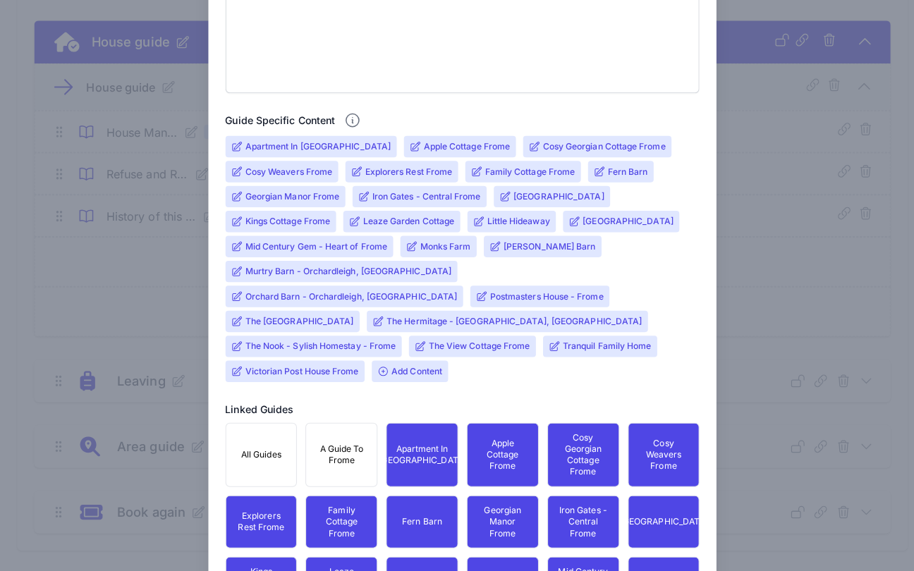
click at [321, 264] on input "Murtry Barn - Orchardleigh, [GEOGRAPHIC_DATA]" at bounding box center [345, 268] width 204 height 11
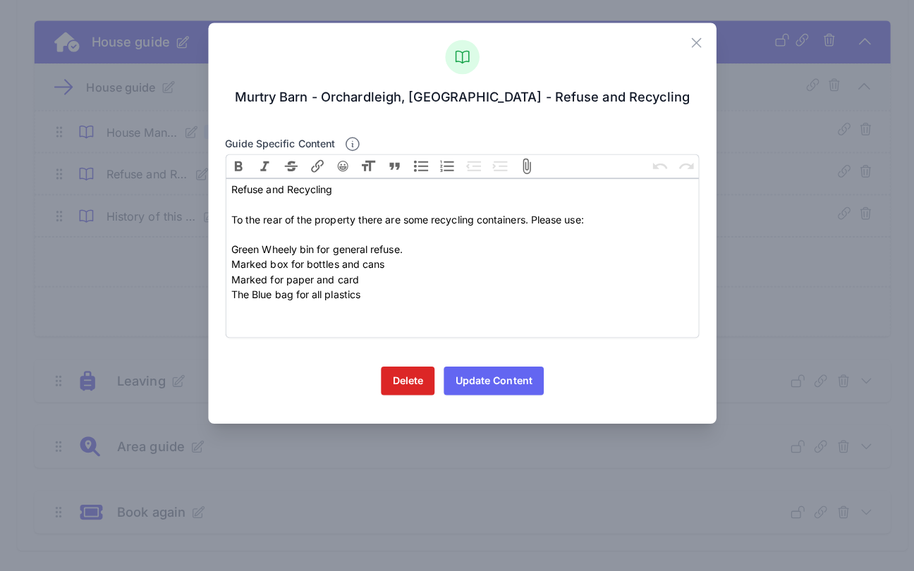
click at [520, 379] on button "Update Content" at bounding box center [487, 376] width 99 height 28
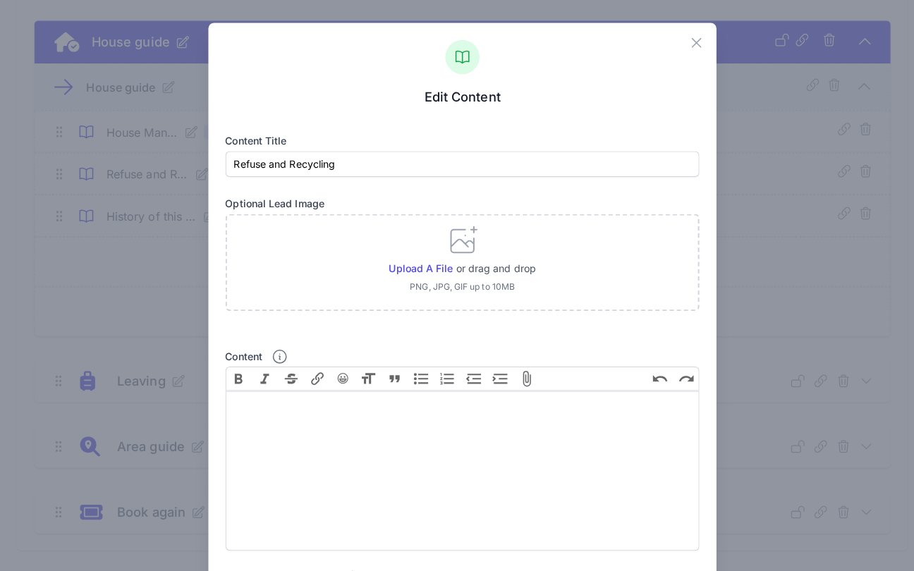
scroll to position [687, 0]
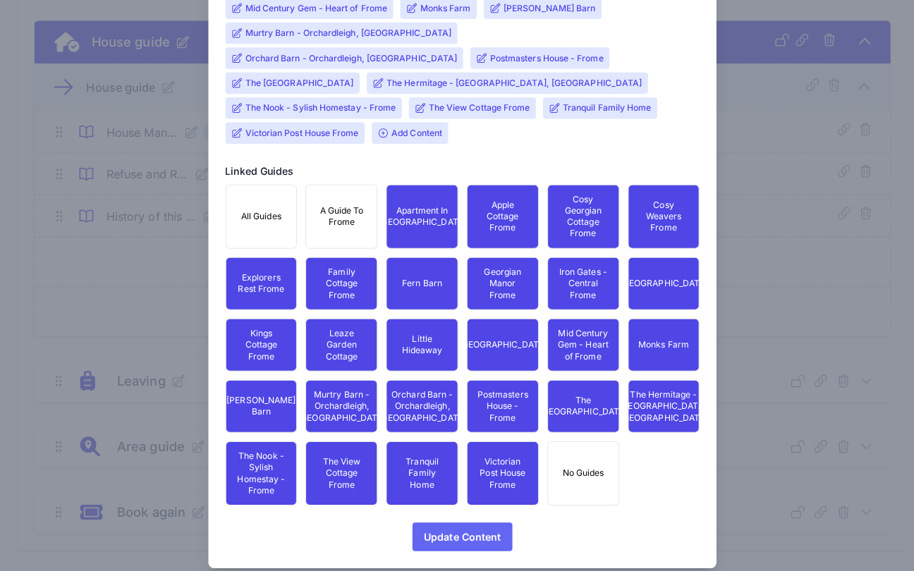
click at [465, 518] on span "Update Content" at bounding box center [457, 531] width 76 height 28
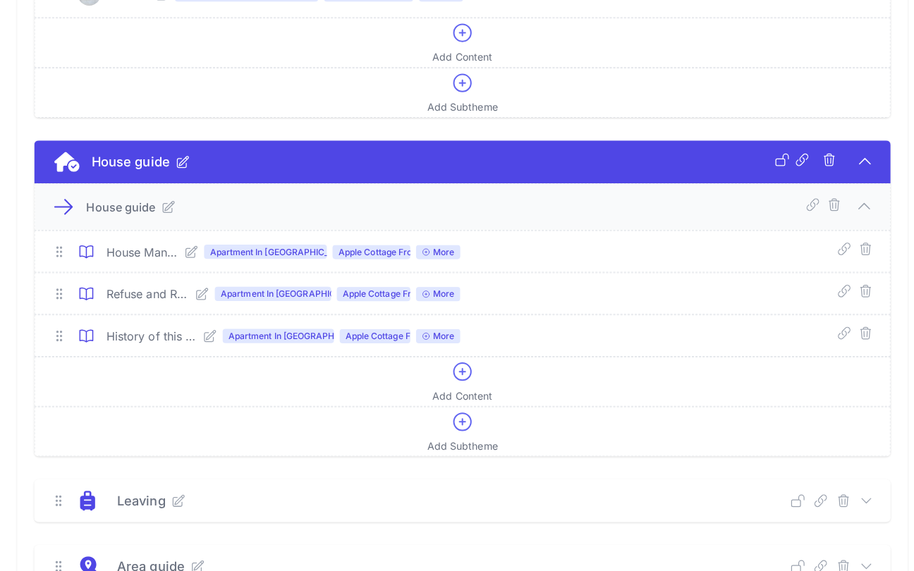
scroll to position [490, 0]
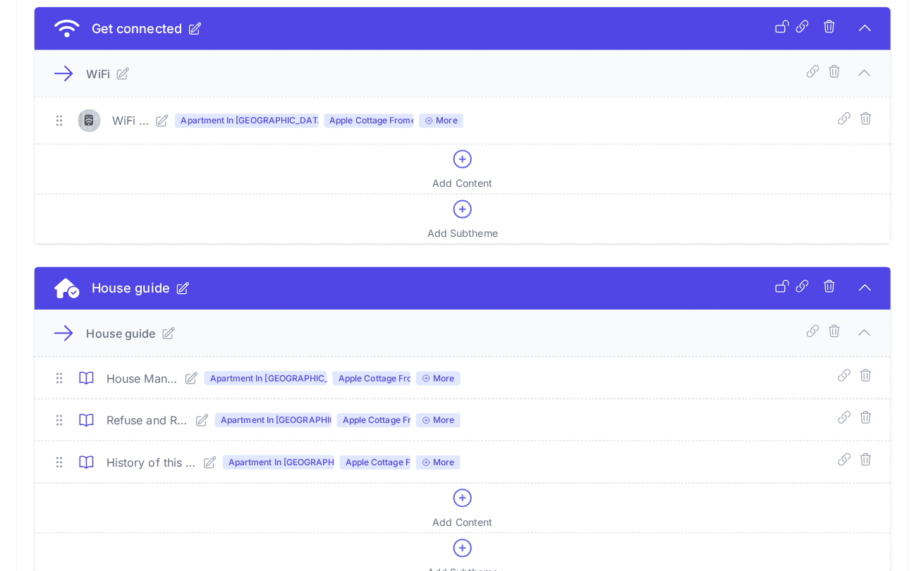
click at [167, 119] on icon at bounding box center [160, 119] width 14 height 14
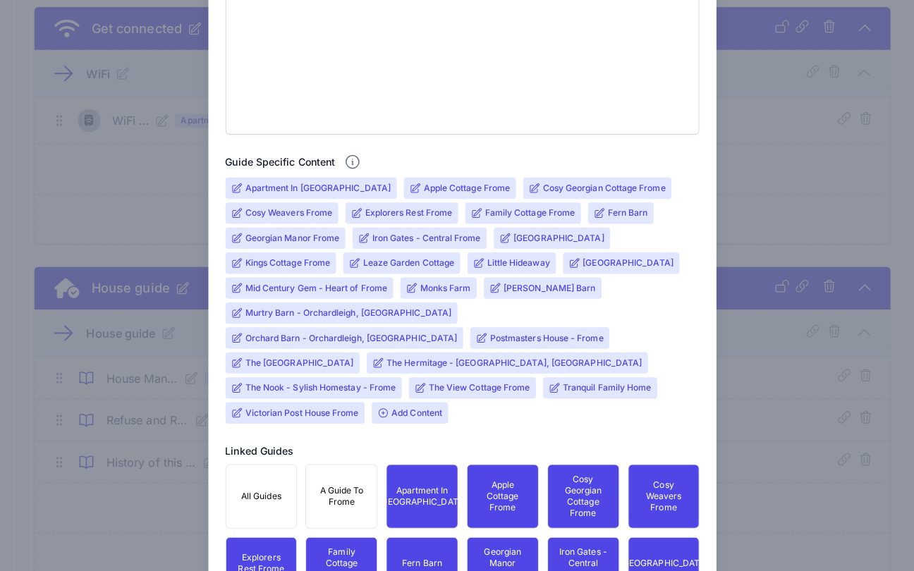
scroll to position [584, 0]
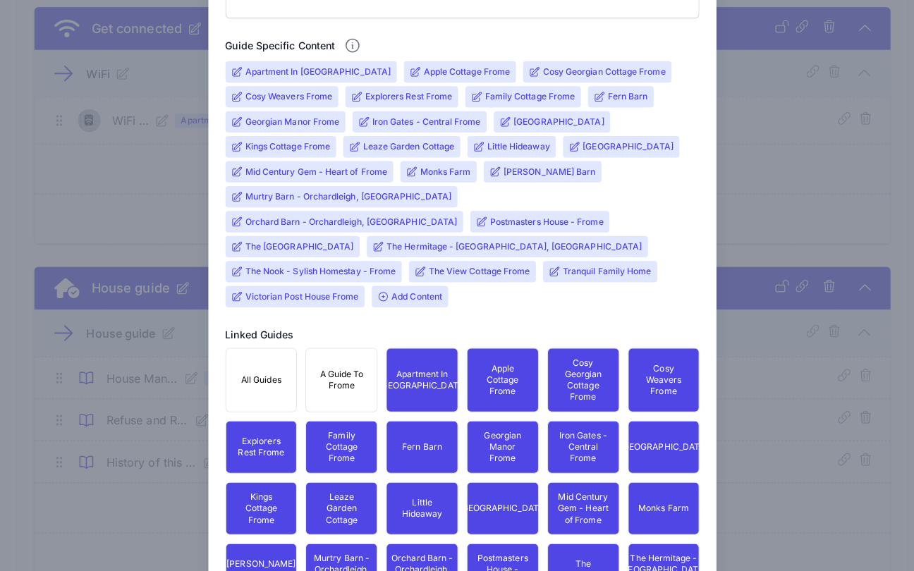
click at [424, 214] on input "Orchard Barn - Orchardleigh, [GEOGRAPHIC_DATA]" at bounding box center [347, 219] width 209 height 11
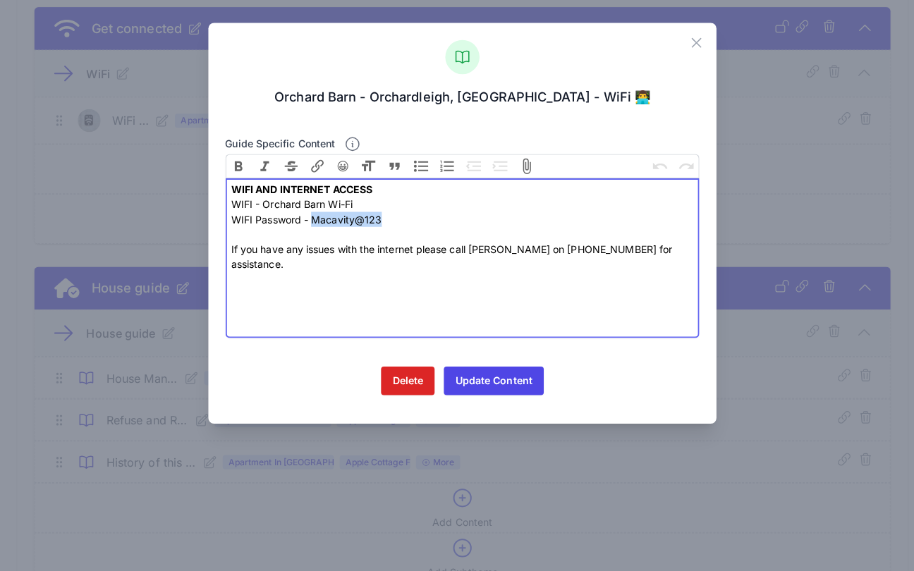
drag, startPoint x: 372, startPoint y: 218, endPoint x: 305, endPoint y: 216, distance: 67.0
click at [305, 216] on div "WIFI Password - Macavity@123 If you have any issues with the internet please ca…" at bounding box center [456, 238] width 457 height 59
type trix-editor "<div><strong>WIFI AND INTERNET ACCESS</strong></div><div>WIFI - Orchard Barn Wi…"
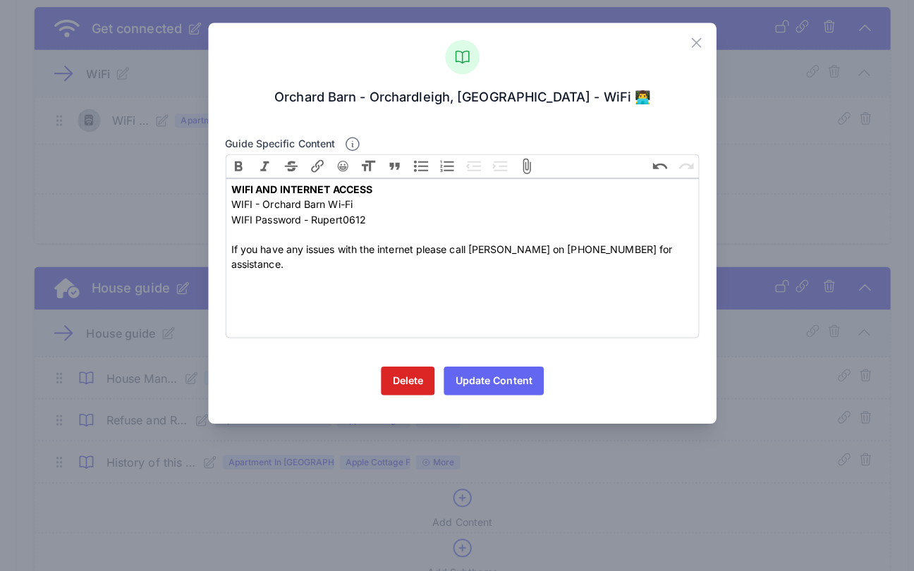
click at [496, 374] on button "Update Content" at bounding box center [487, 376] width 99 height 28
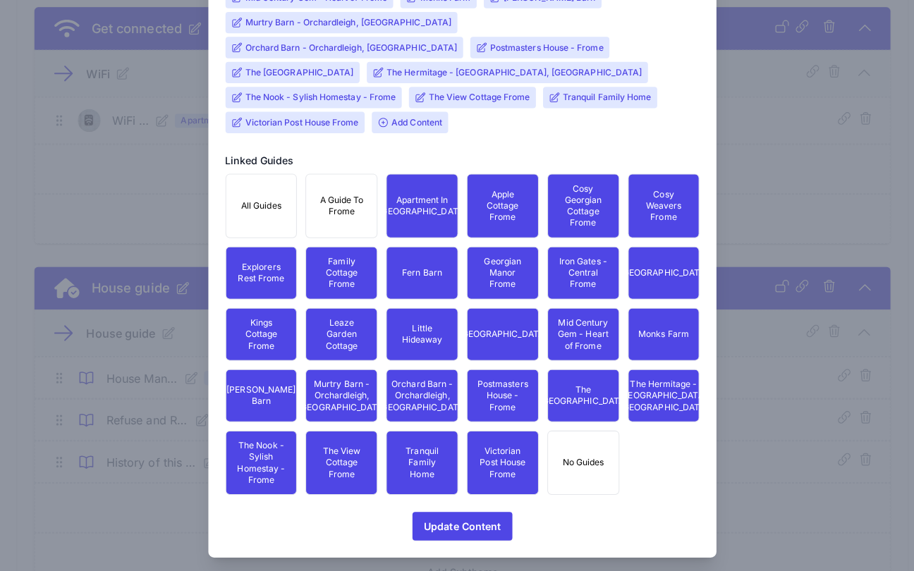
scroll to position [779, 0]
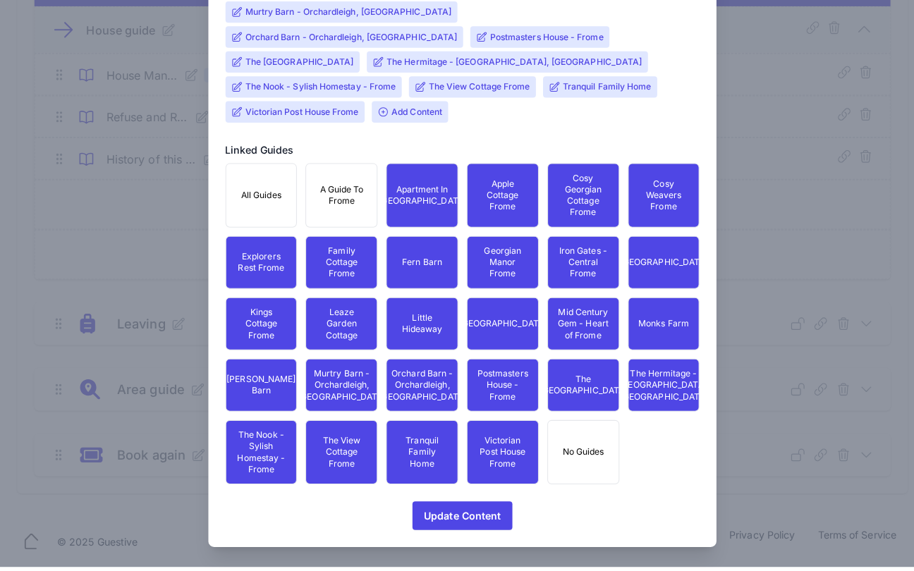
click at [446, 506] on span "Update Content" at bounding box center [457, 520] width 76 height 28
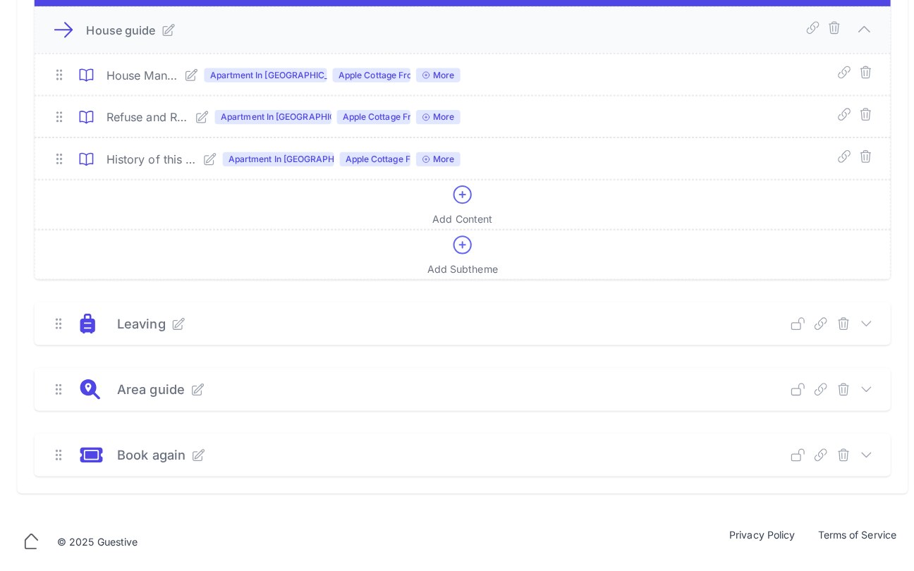
click at [854, 328] on icon at bounding box center [856, 330] width 9 height 4
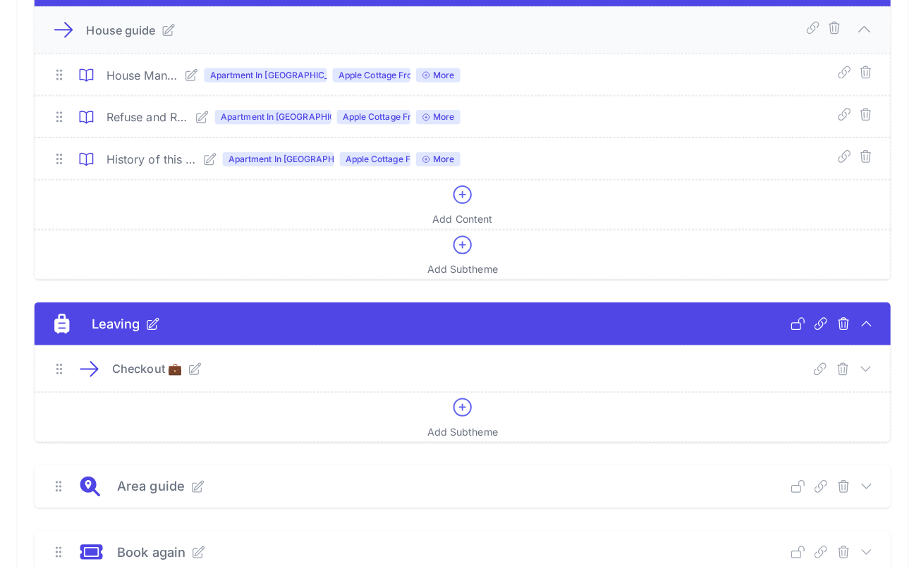
click at [859, 368] on icon at bounding box center [855, 375] width 14 height 14
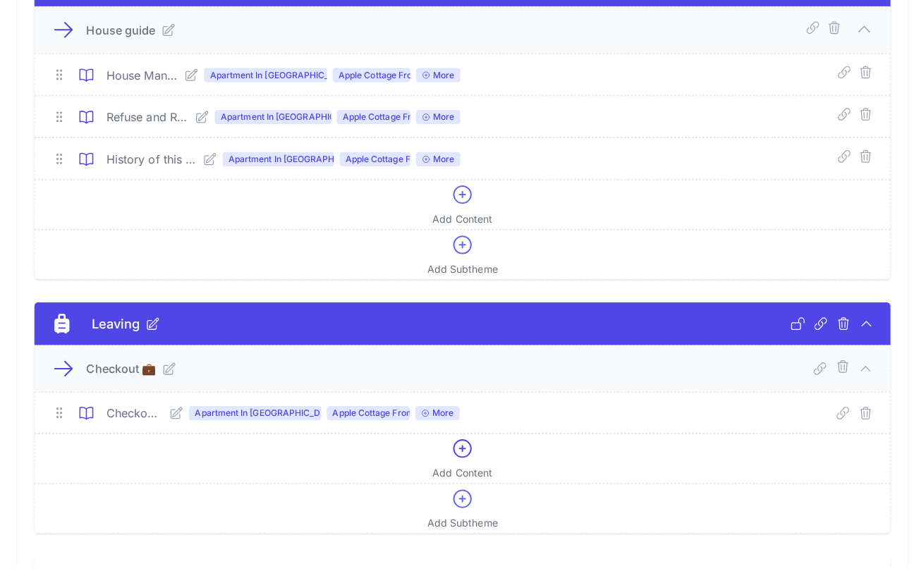
scroll to position [965, 0]
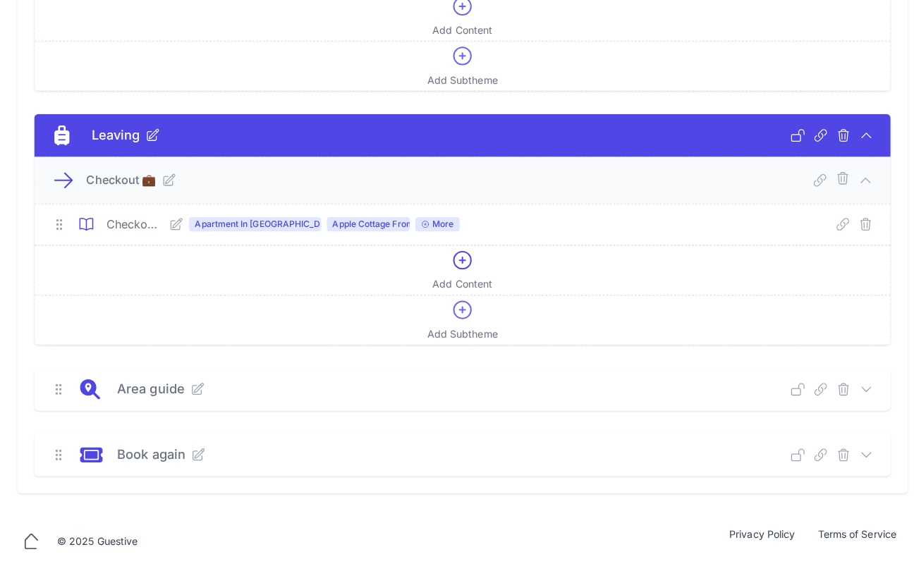
click at [176, 227] on icon at bounding box center [174, 232] width 11 height 11
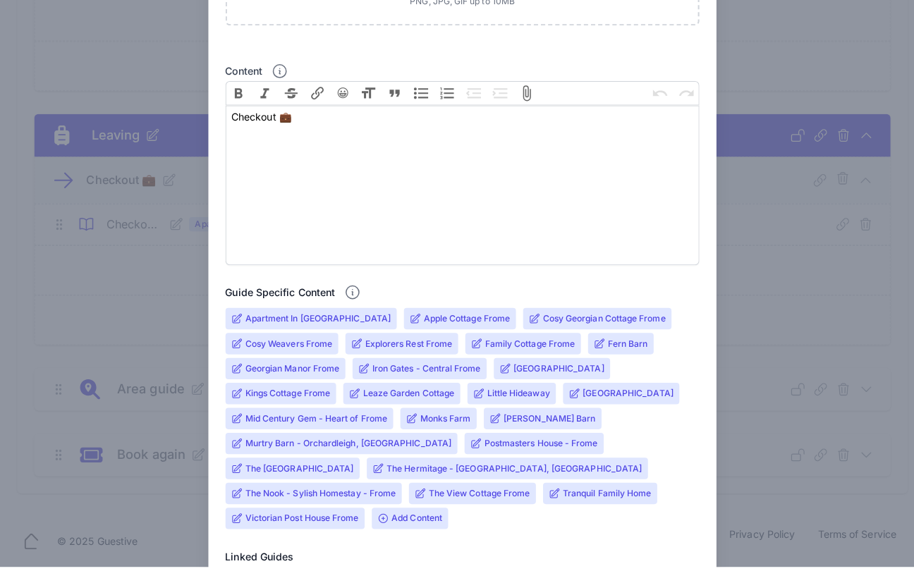
scroll to position [536, 0]
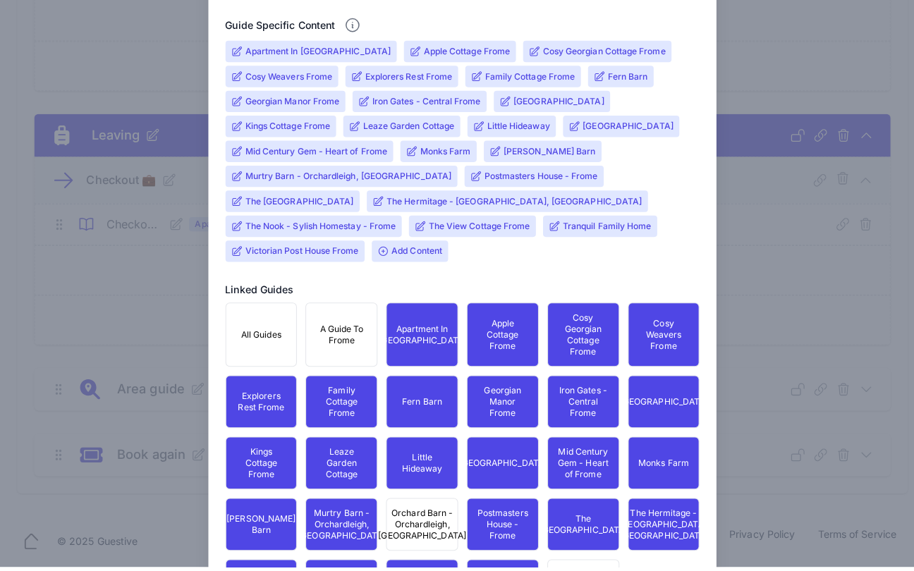
click at [410, 522] on span "Orchard Barn - Orchardleigh, [GEOGRAPHIC_DATA]" at bounding box center [417, 529] width 87 height 34
click at [268, 179] on input "Murtry Barn - Orchardleigh, [GEOGRAPHIC_DATA]" at bounding box center [345, 184] width 204 height 11
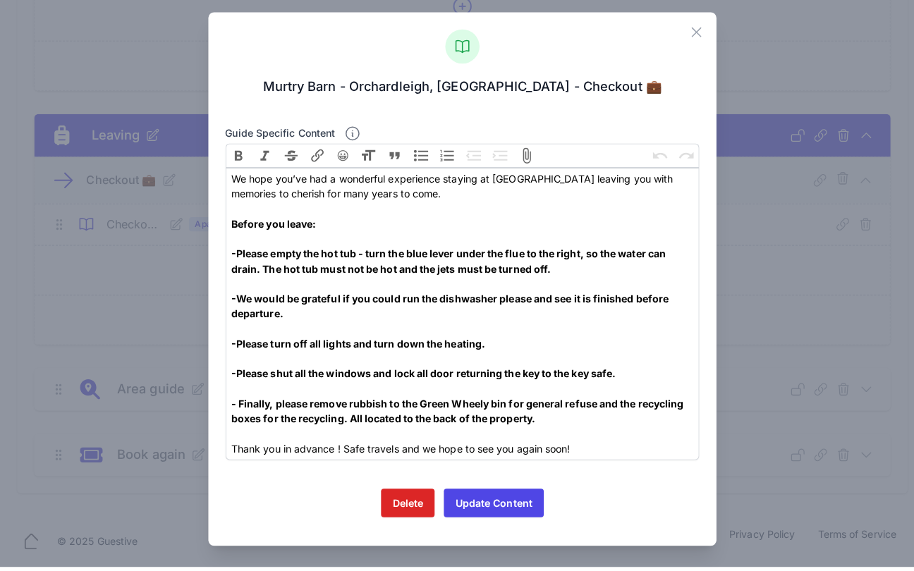
scroll to position [12, 0]
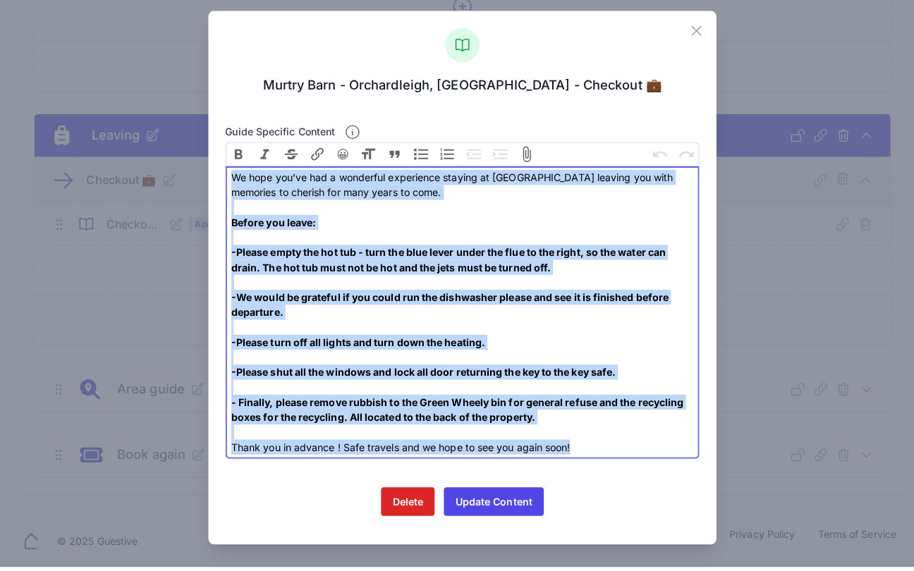
drag, startPoint x: 575, startPoint y: 432, endPoint x: 179, endPoint y: 109, distance: 511.5
click at [179, 109] on div "Close [GEOGRAPHIC_DATA] - [GEOGRAPHIC_DATA], [GEOGRAPHIC_DATA] - Checkout 💼 Gui…" at bounding box center [457, 285] width 914 height 572
type trix-editor "<div>We hope you’ve had a wonderful experience staying at [GEOGRAPHIC_DATA] lea…"
copy trix-editor "We hope you’ve had a wonderful experience staying at [GEOGRAPHIC_DATA] leaving …"
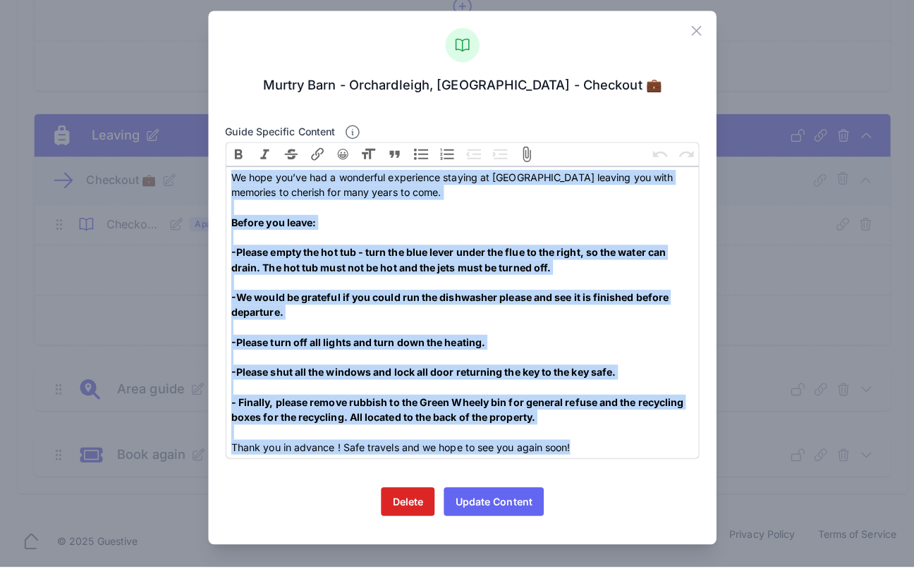
click at [461, 492] on button "Update Content" at bounding box center [487, 506] width 99 height 28
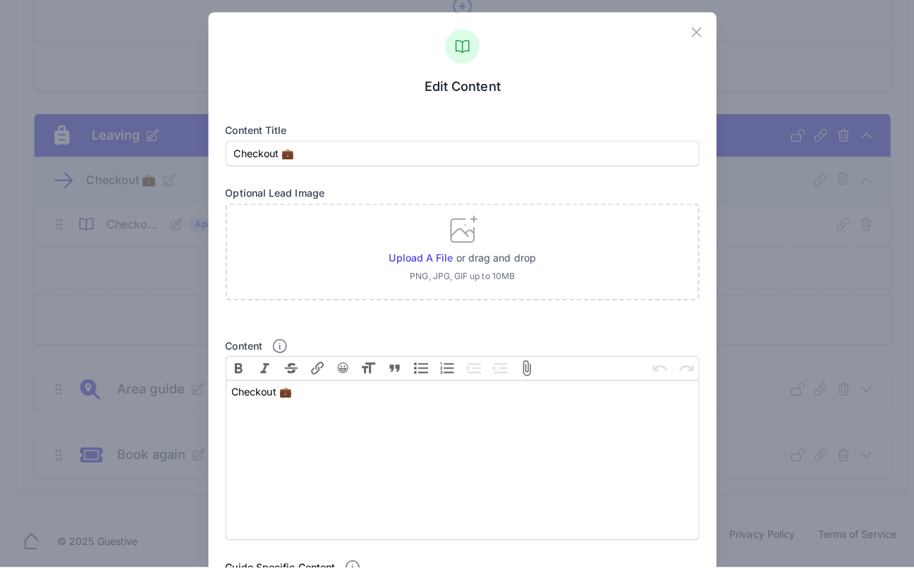
scroll to position [463, 0]
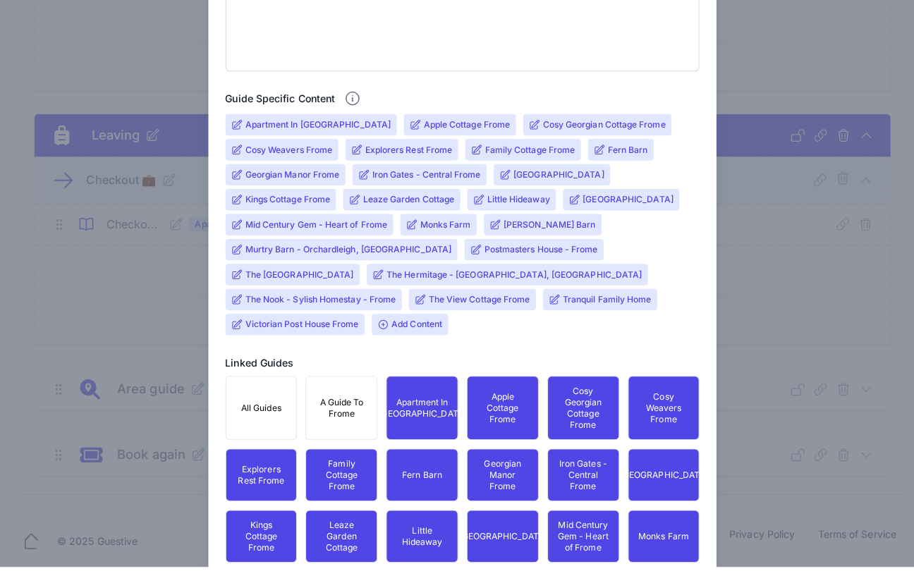
click at [367, 321] on span "Add Content" at bounding box center [404, 331] width 75 height 21
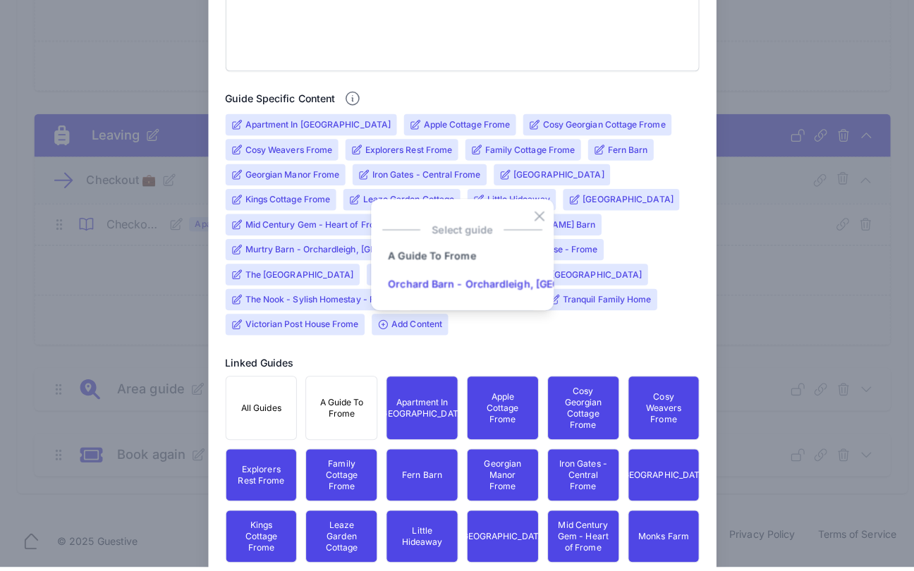
click at [409, 278] on input "Orchard Barn - Orchardleigh, [GEOGRAPHIC_DATA]" at bounding box center [507, 292] width 258 height 28
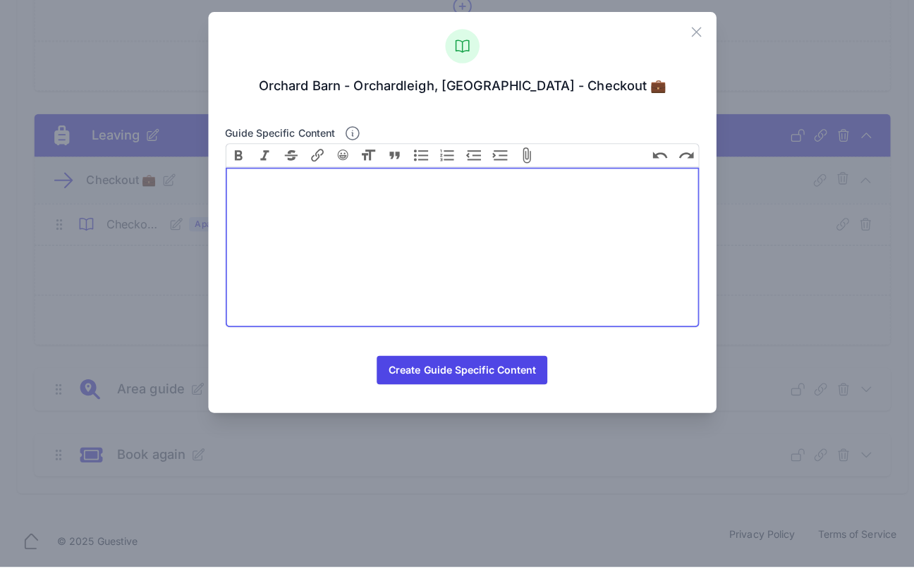
drag, startPoint x: 362, startPoint y: 221, endPoint x: 355, endPoint y: 214, distance: 9.5
click at [354, 216] on trix-editor at bounding box center [457, 255] width 469 height 158
paste trix-editor "<div>We hope you’ve had a wonderful experience staying at [GEOGRAPHIC_DATA] lea…"
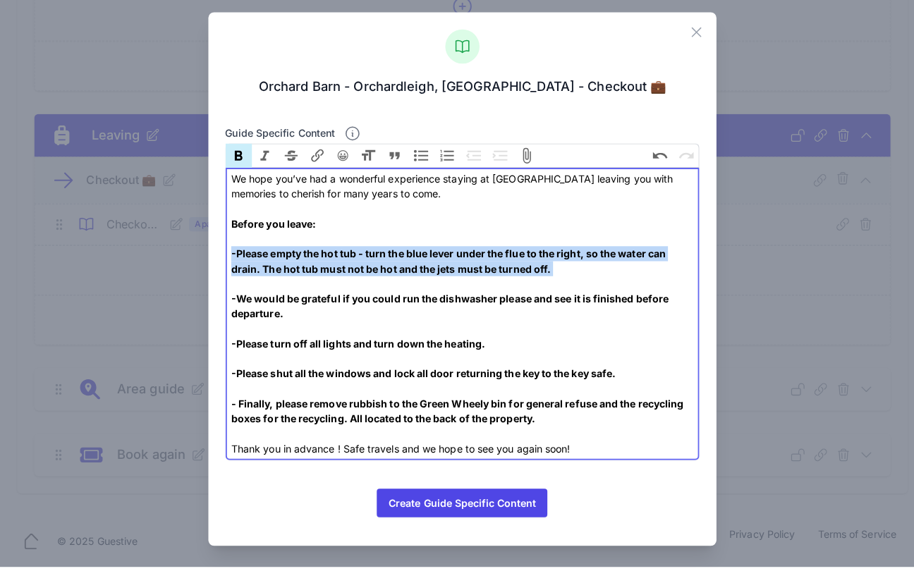
drag, startPoint x: 542, startPoint y: 271, endPoint x: 210, endPoint y: 247, distance: 332.9
click at [210, 247] on div "Close [GEOGRAPHIC_DATA] - [GEOGRAPHIC_DATA], [GEOGRAPHIC_DATA] - Checkout 💼 Gui…" at bounding box center [457, 286] width 503 height 527
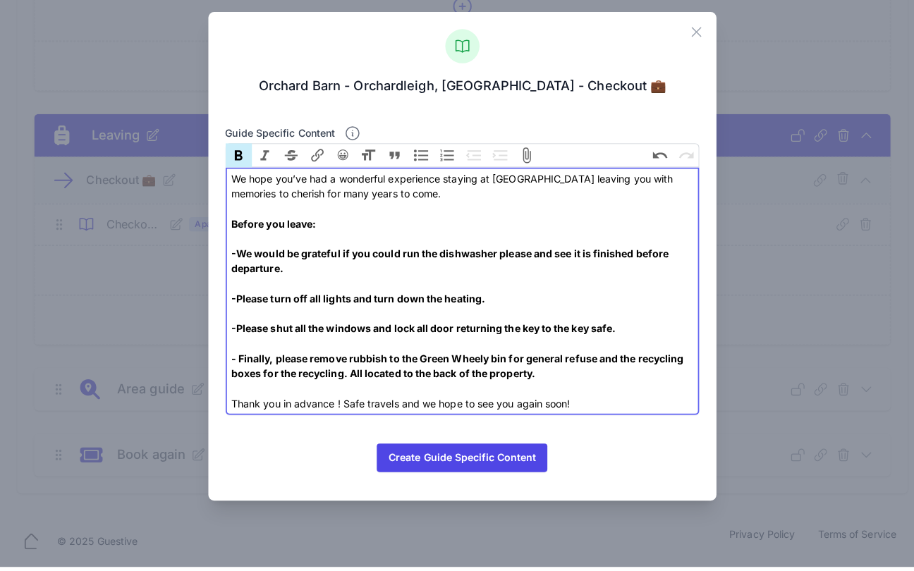
click at [493, 180] on div "We hope you’ve had a wonderful experience staying at [GEOGRAPHIC_DATA] leaving …" at bounding box center [456, 195] width 457 height 30
click at [427, 353] on strong "-We would be grateful if you could run the dishwasher please and see it is fini…" at bounding box center [451, 320] width 447 height 130
click at [300, 271] on div "-We would be grateful if you could run the dishwasher please and see it is fini…" at bounding box center [456, 335] width 457 height 163
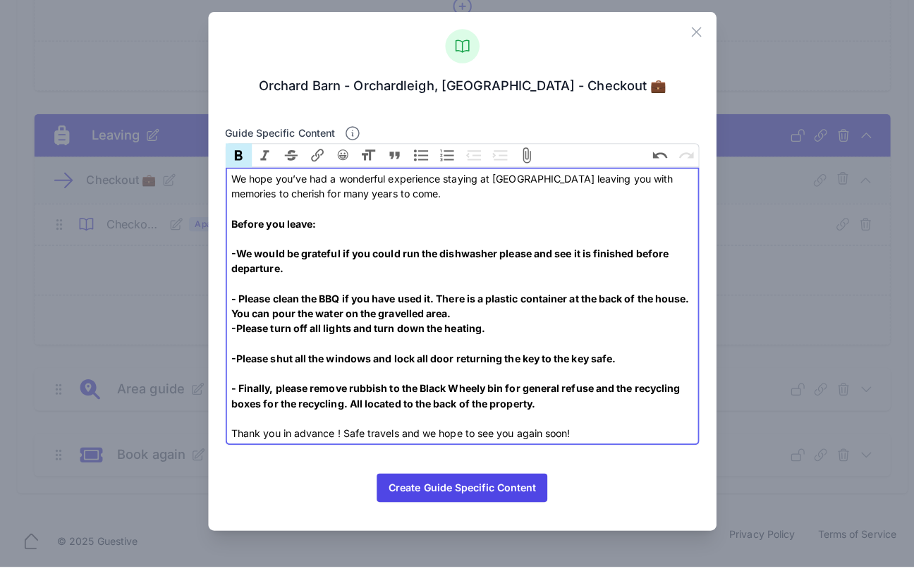
type trix-editor "<div>We hope you’ve had a wonderful experience staying at [GEOGRAPHIC_DATA] lea…"
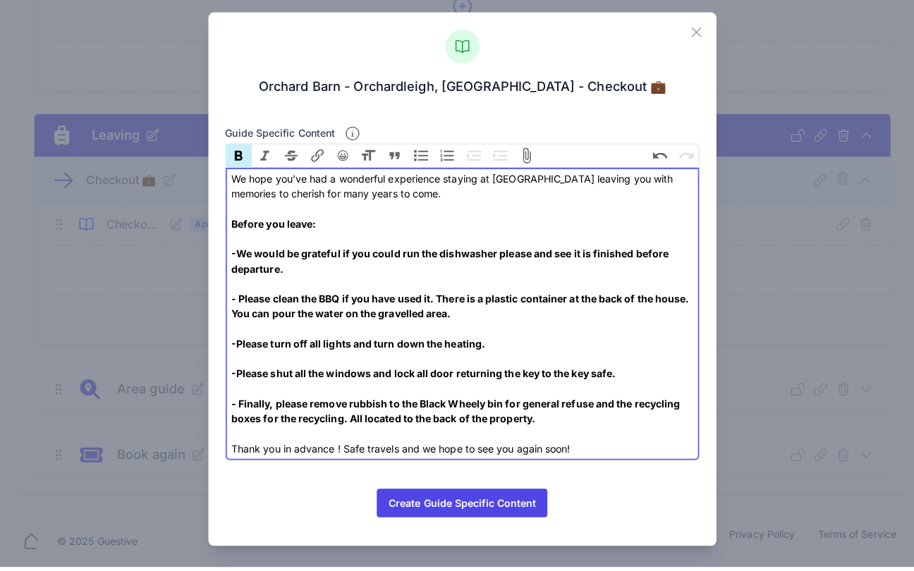
scroll to position [12, 0]
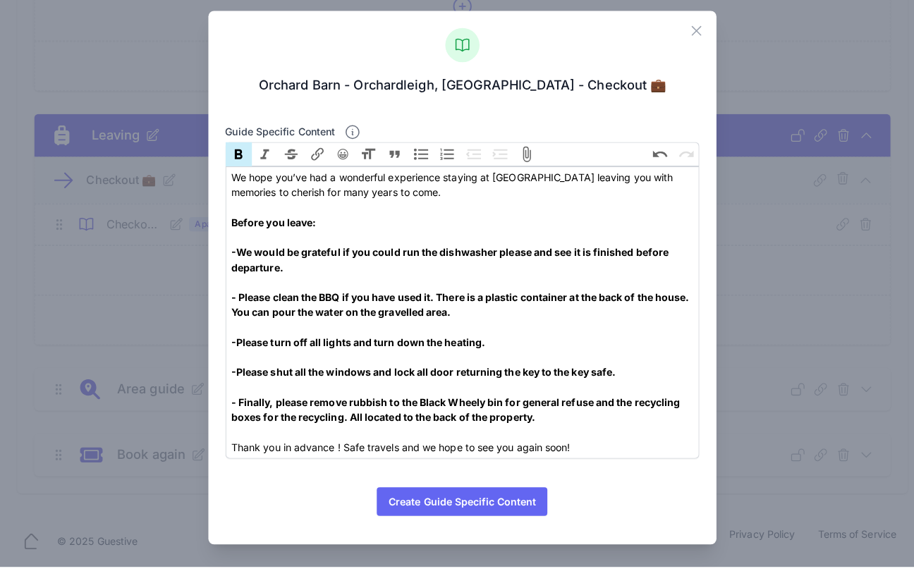
click at [479, 492] on button "Create Guide Specific Content" at bounding box center [456, 506] width 168 height 28
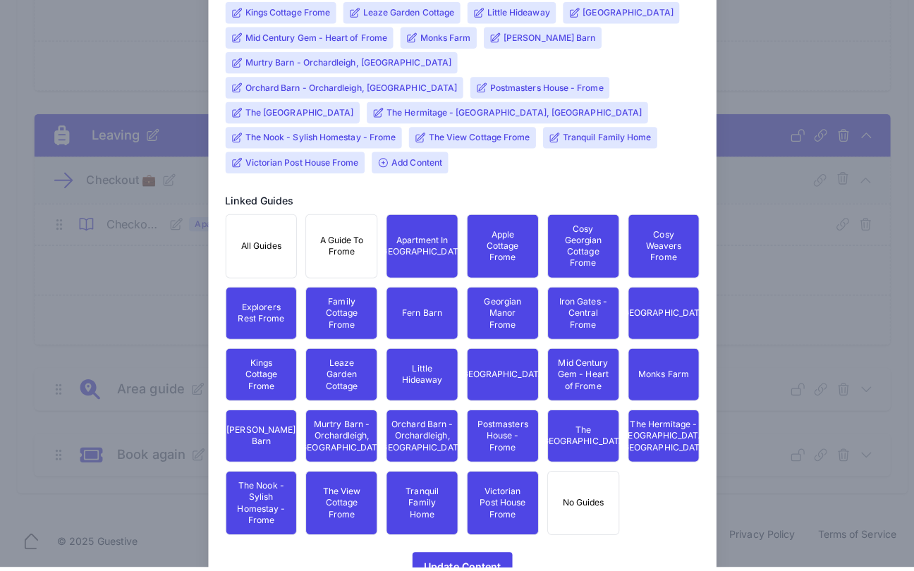
scroll to position [698, 0]
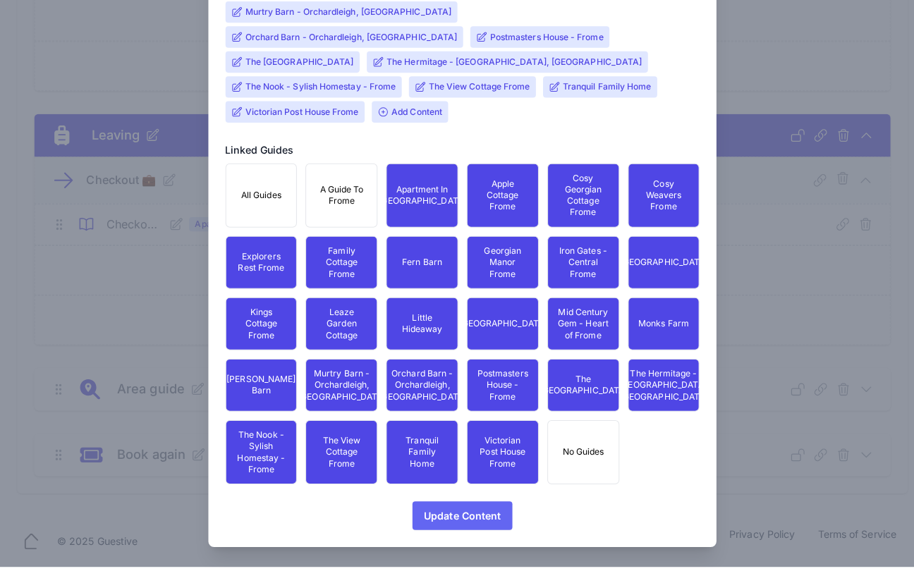
click at [450, 506] on span "Update Content" at bounding box center [457, 520] width 76 height 28
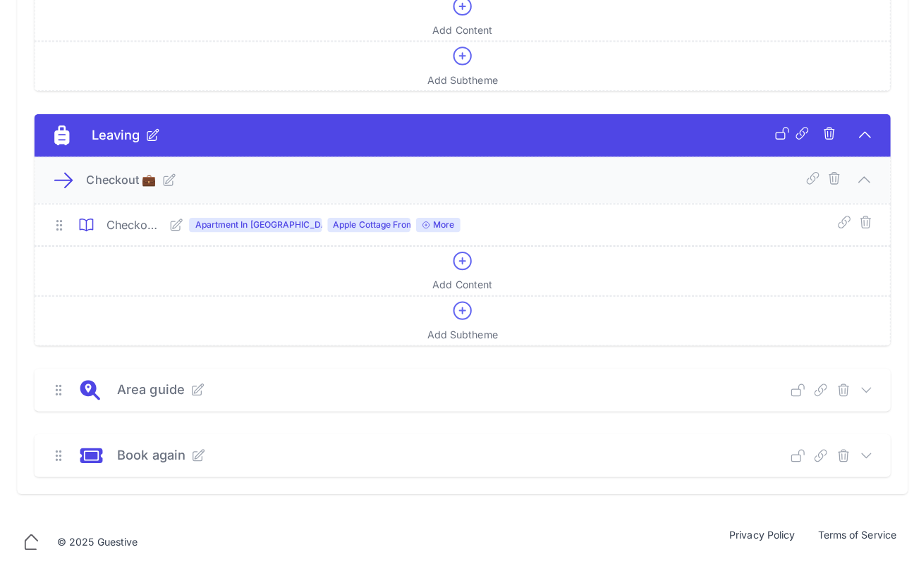
scroll to position [966, 0]
